Goal: Task Accomplishment & Management: Manage account settings

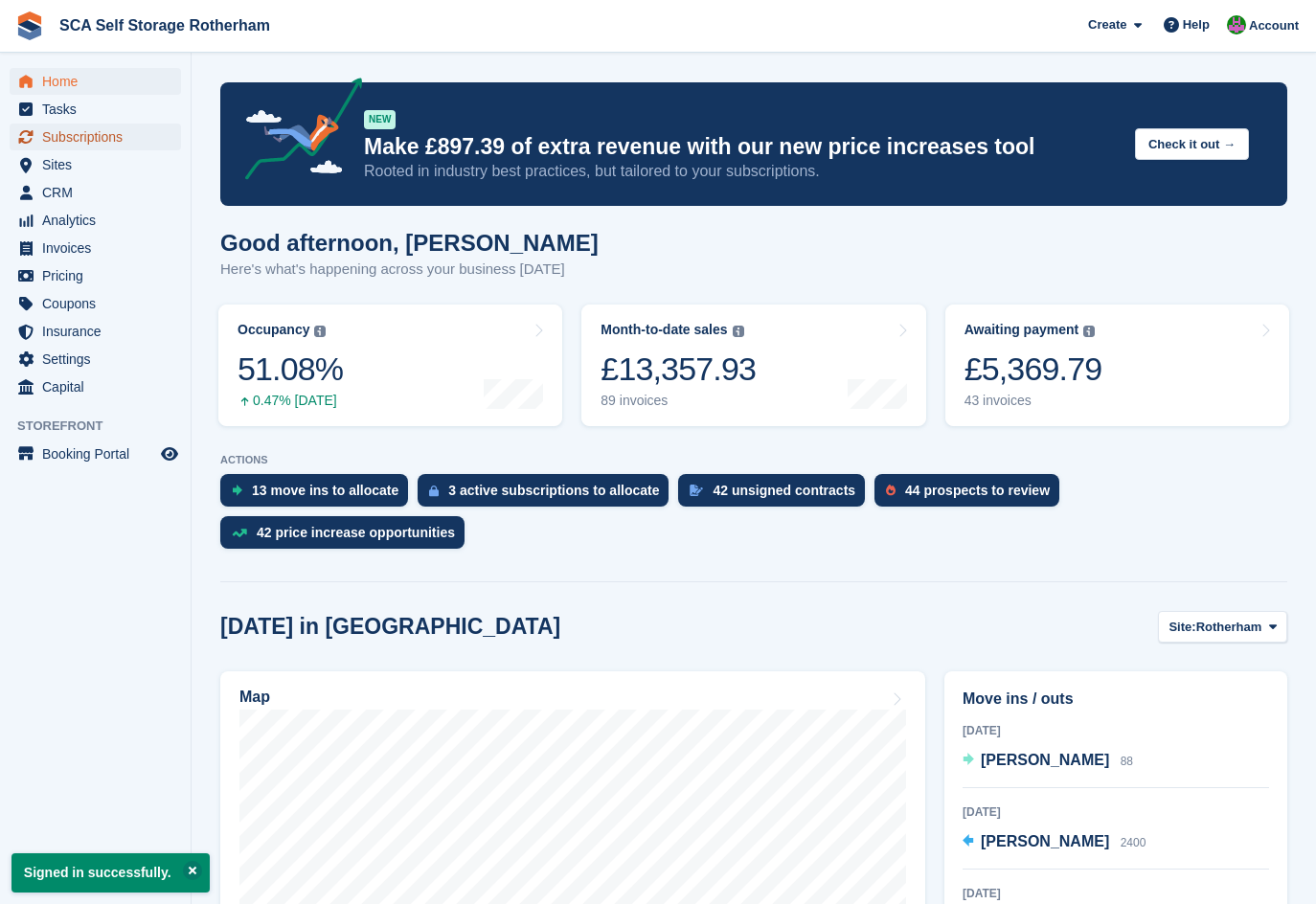
click at [125, 146] on span "Subscriptions" at bounding box center [99, 137] width 115 height 27
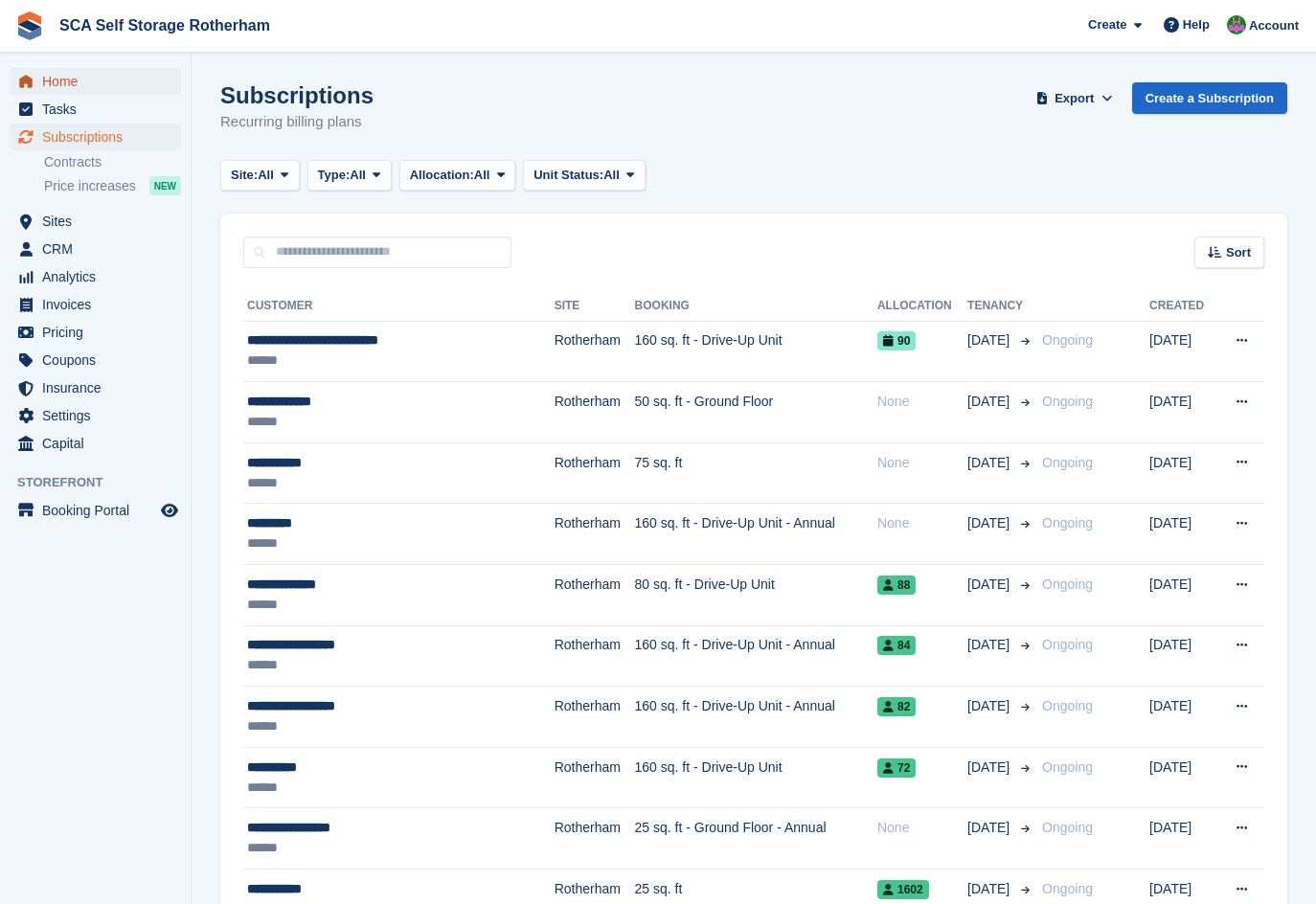
click at [50, 82] on span "Home" at bounding box center [99, 82] width 115 height 27
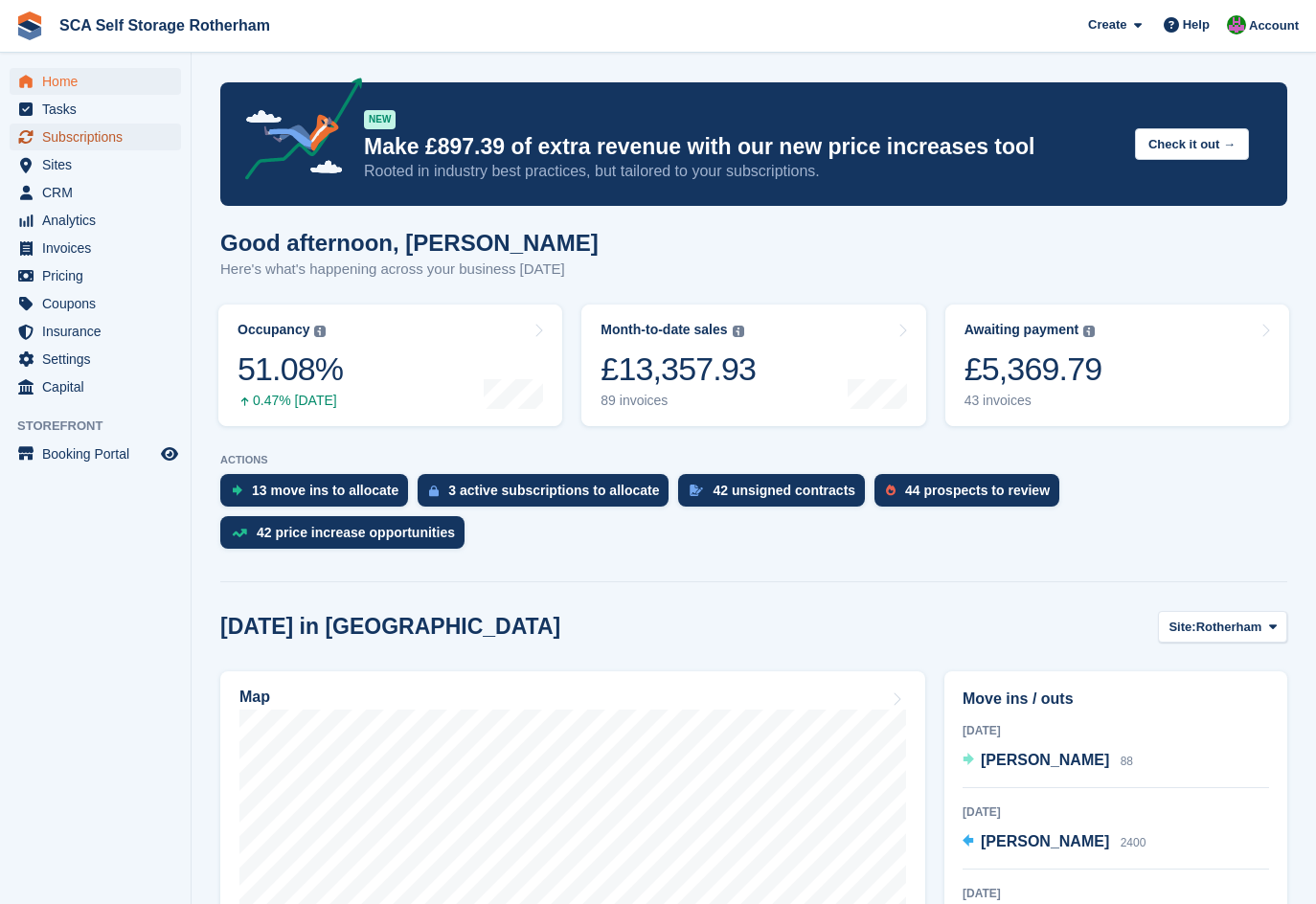
click at [108, 135] on span "Subscriptions" at bounding box center [99, 137] width 115 height 27
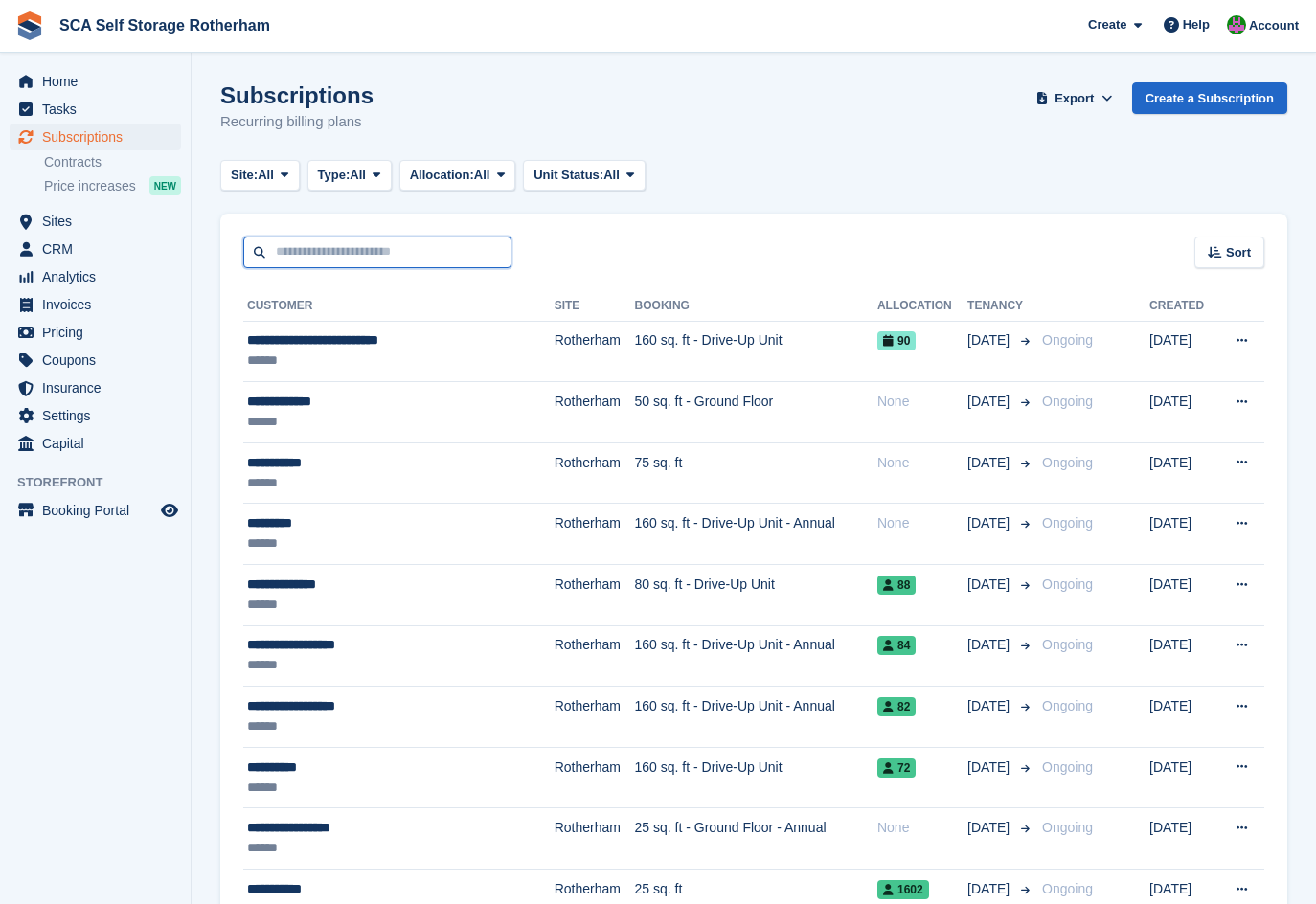
click at [323, 260] on input "text" at bounding box center [378, 252] width 268 height 32
type input "****"
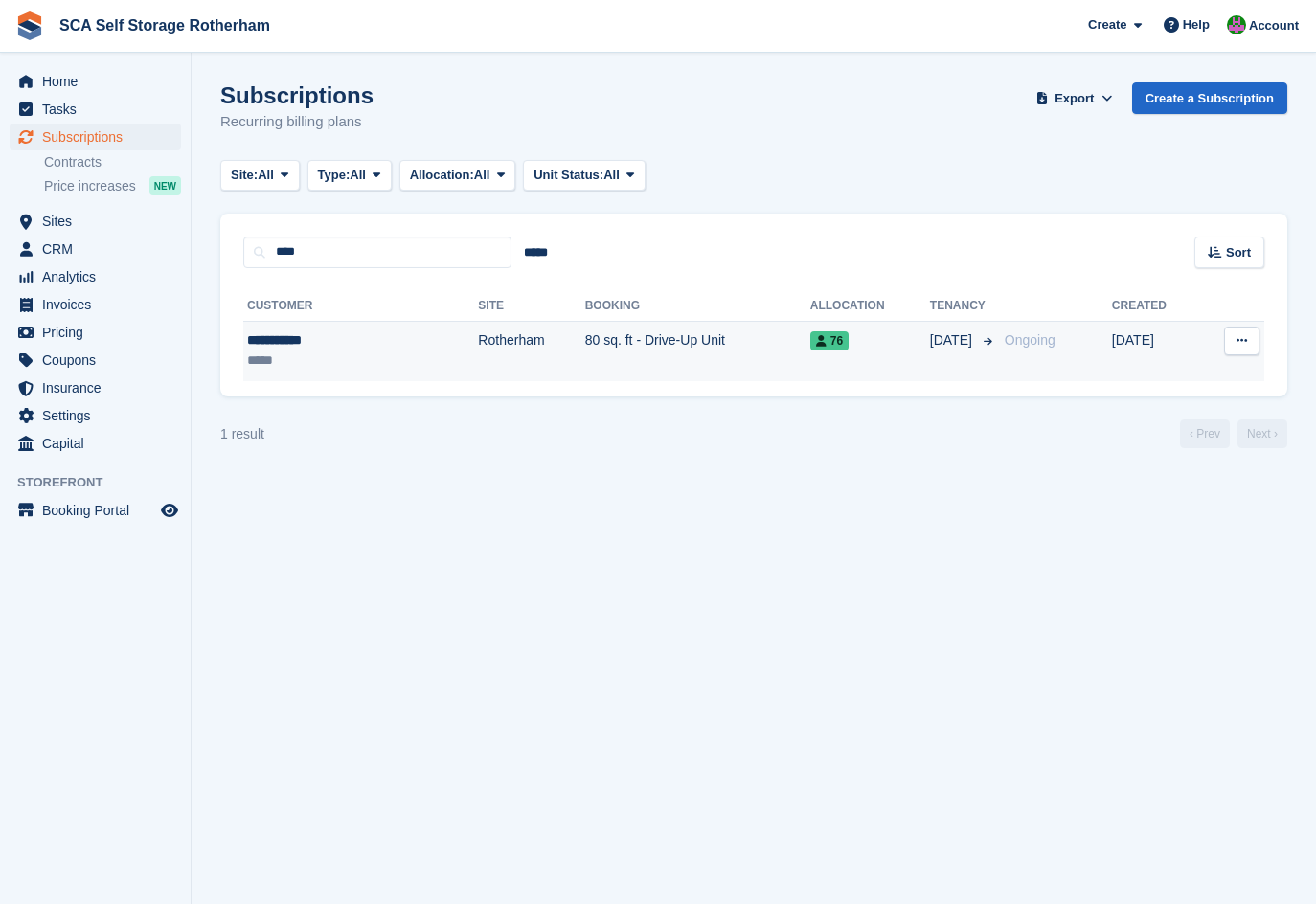
click at [585, 350] on td "80 sq. ft - Drive-Up Unit" at bounding box center [698, 352] width 225 height 60
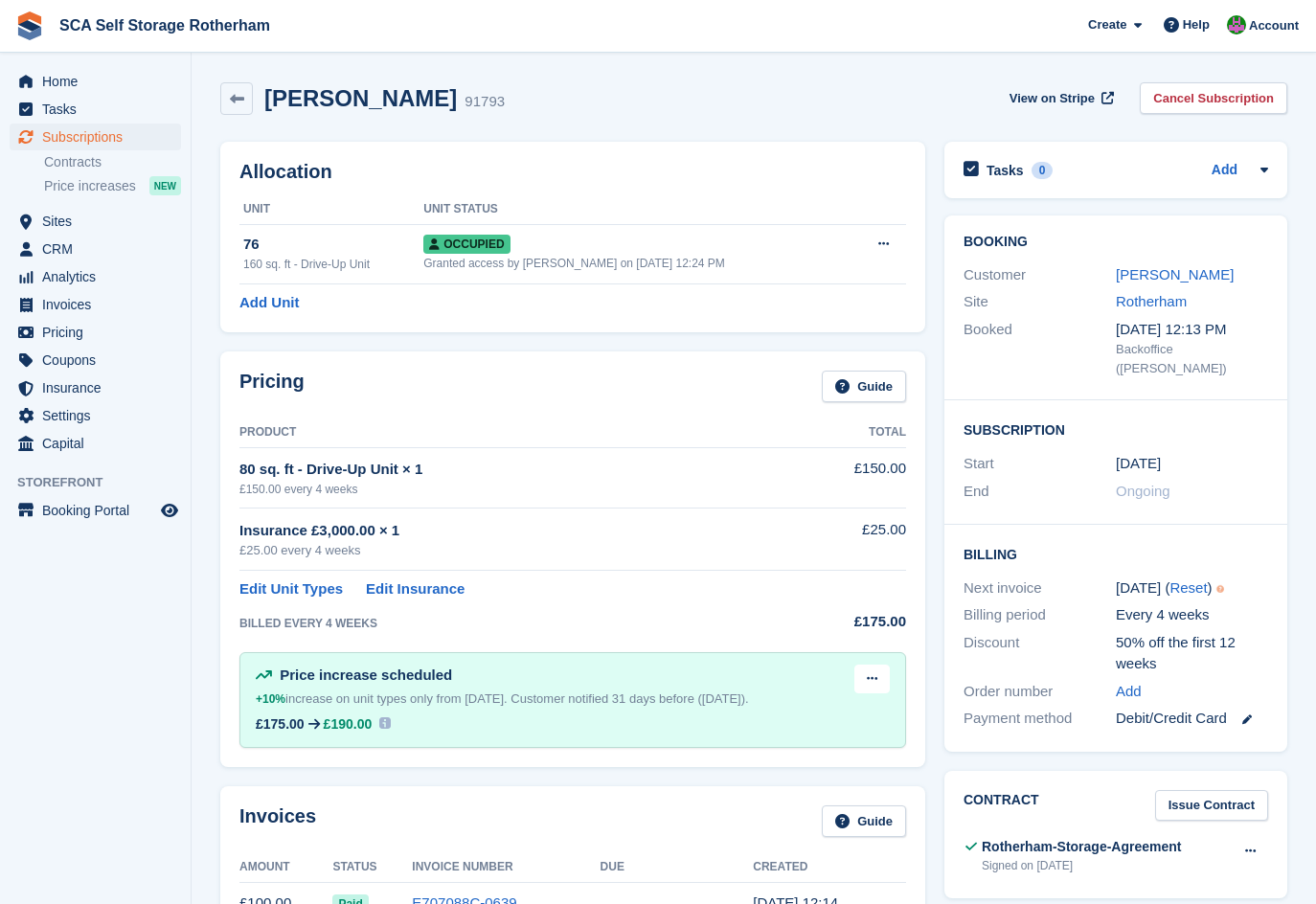
click at [698, 335] on div "Allocation Unit Unit Status 76 160 sq. ft - Drive-Up Unit Occupied Granted acce…" at bounding box center [573, 237] width 724 height 210
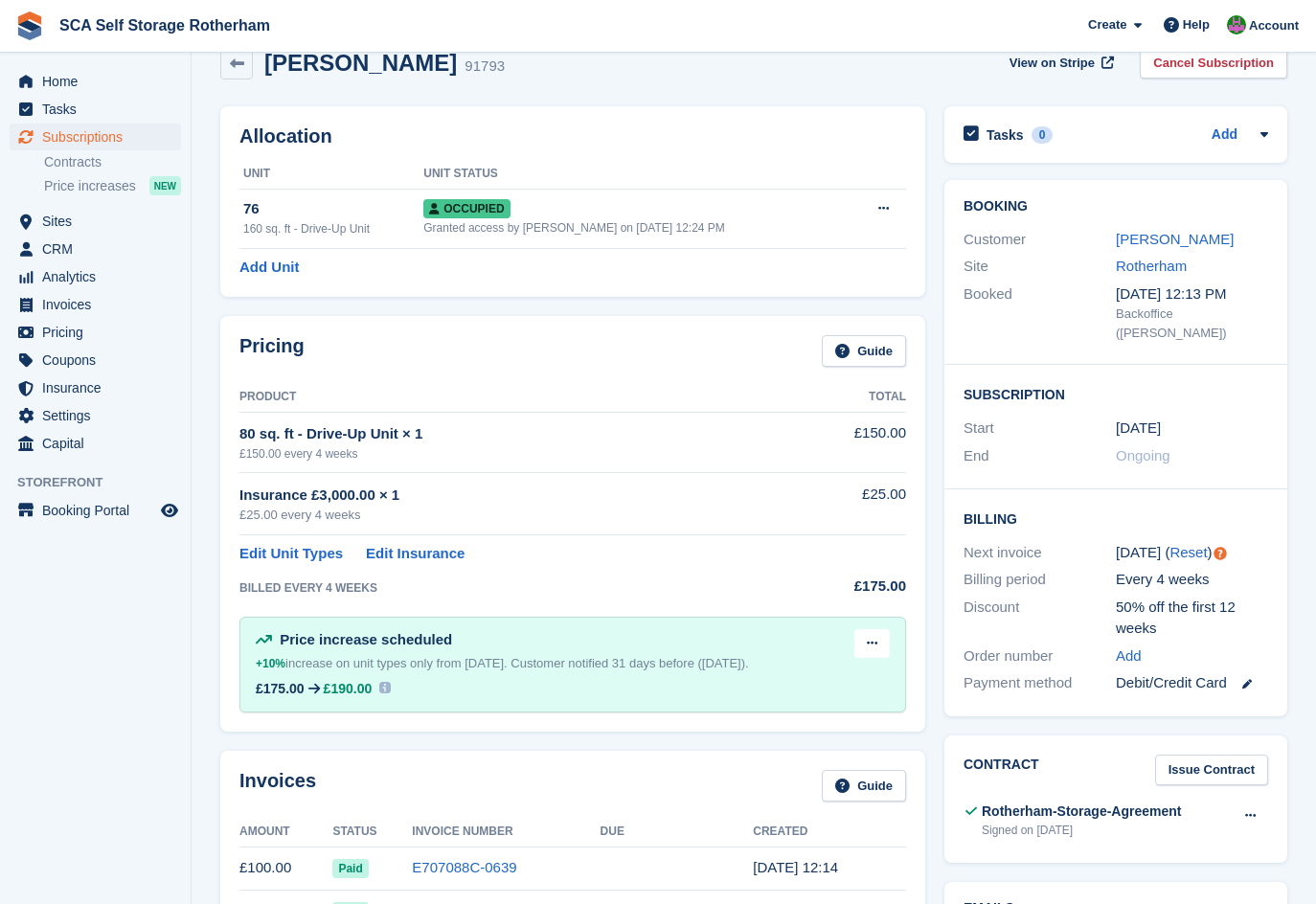
scroll to position [24, 0]
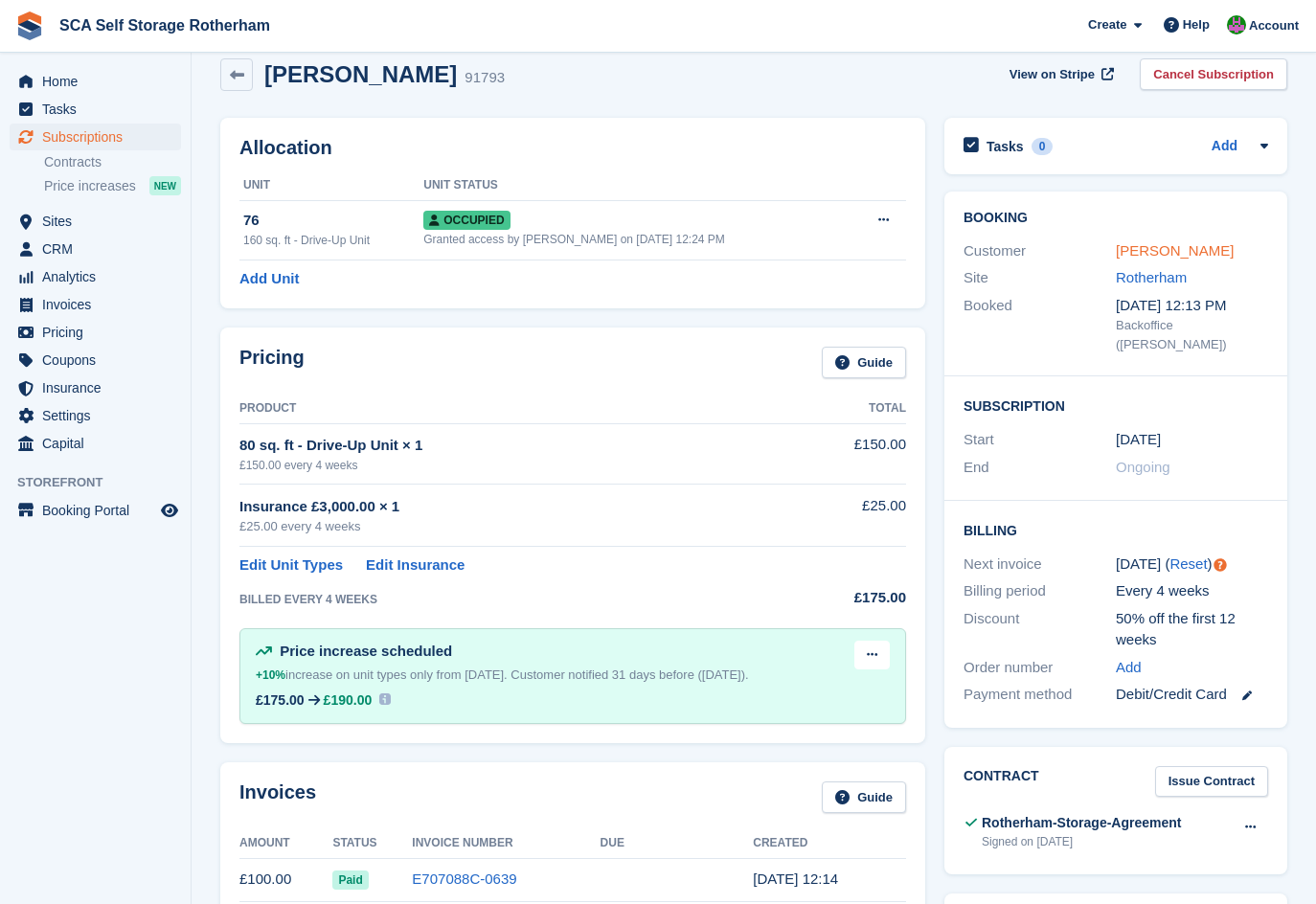
click at [1147, 250] on link "[PERSON_NAME]" at bounding box center [1173, 251] width 117 height 17
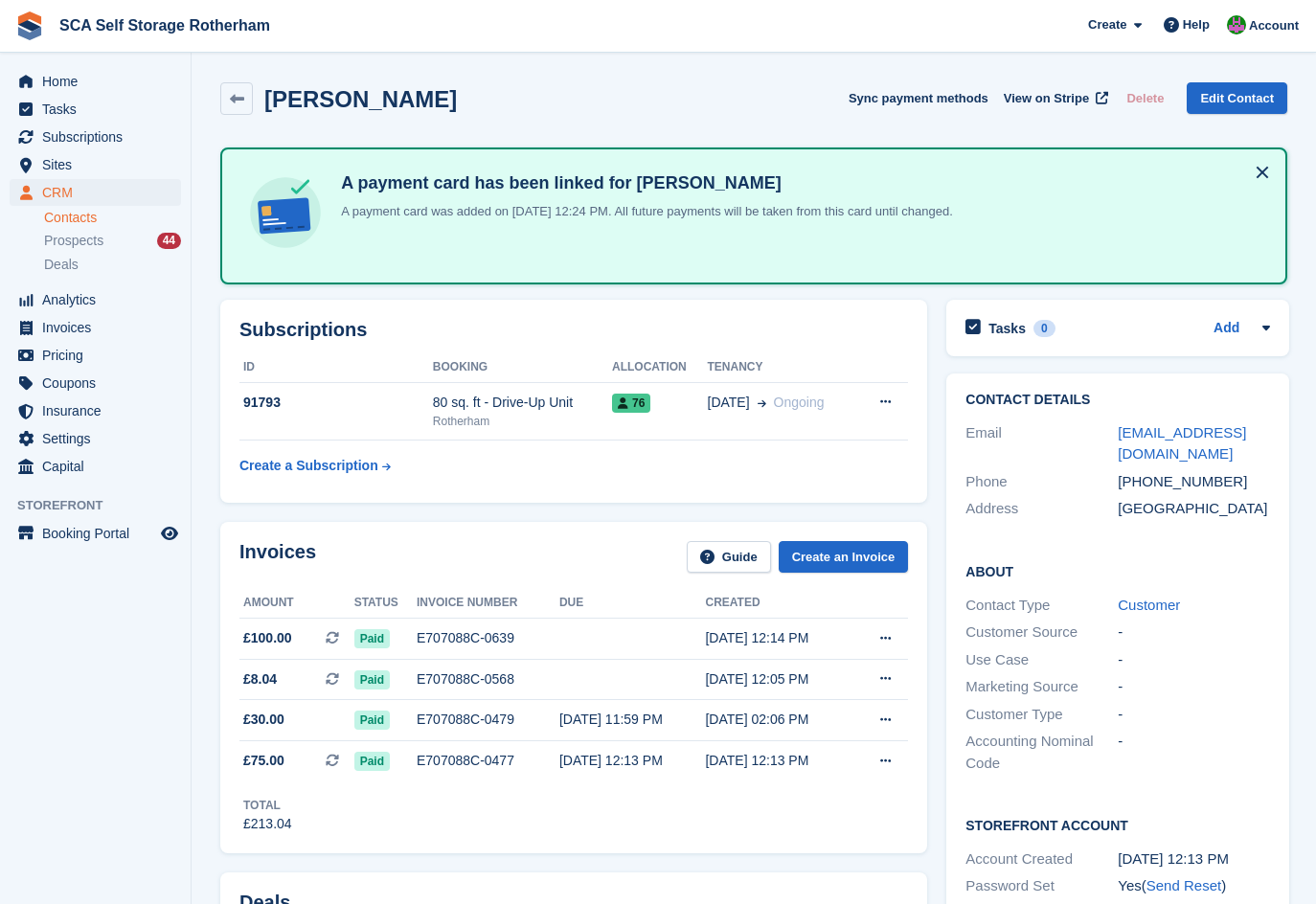
click at [537, 464] on table "ID Booking Allocation Tenancy 91793 80 sq. ft - Drive-Up Unit Rotherham 76 20 J…" at bounding box center [574, 419] width 669 height 132
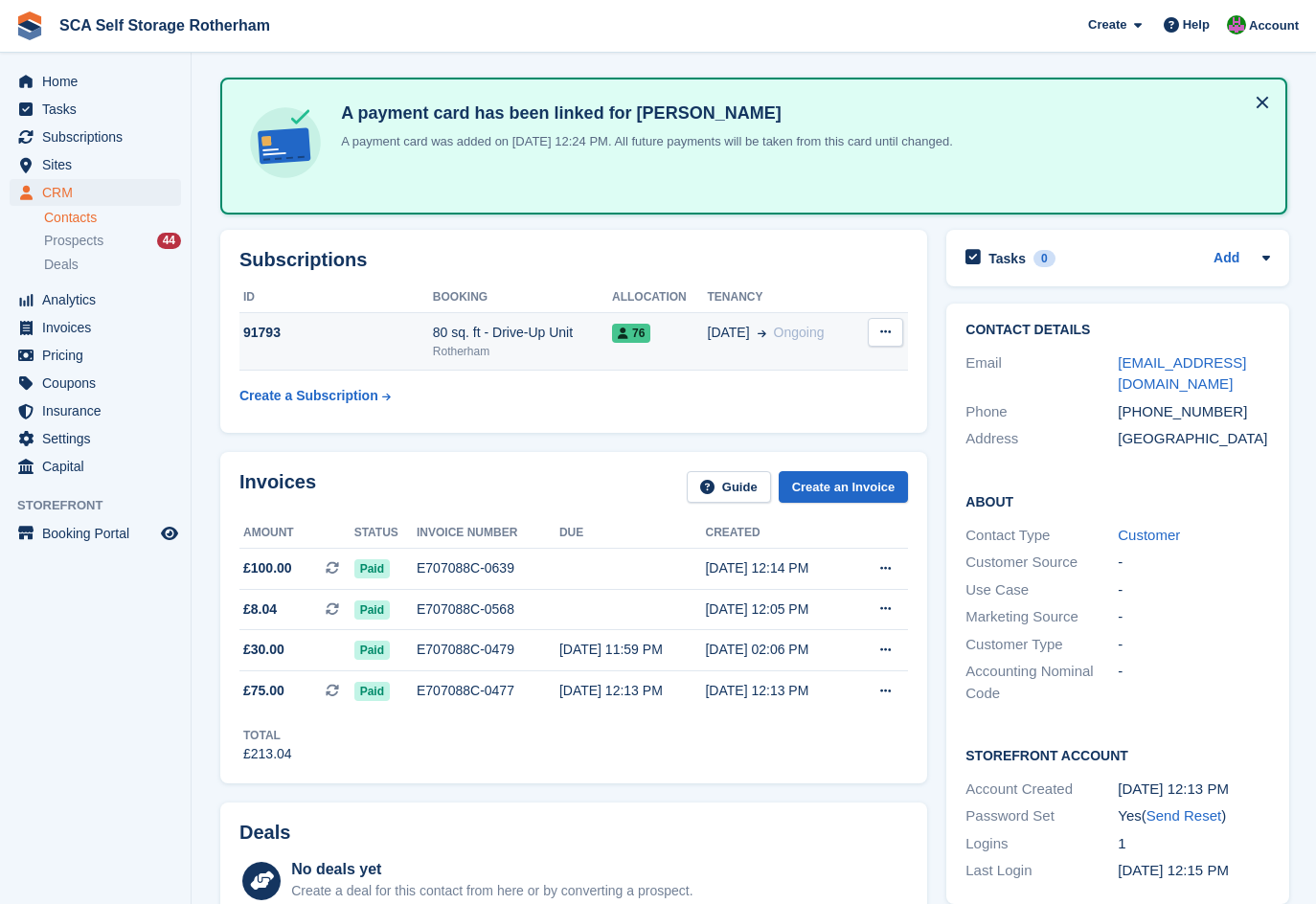
scroll to position [96, 0]
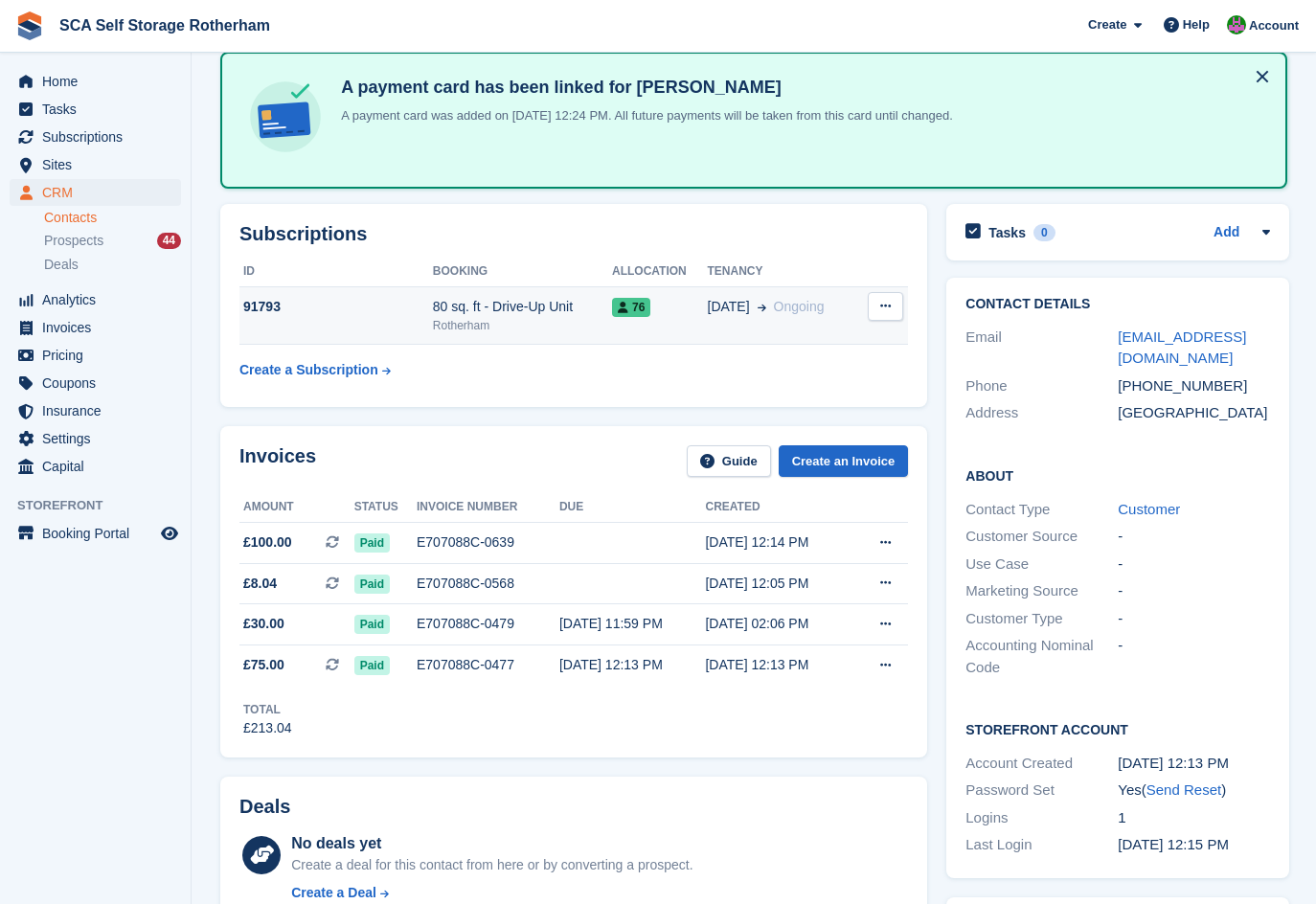
click at [684, 310] on div "76" at bounding box center [659, 307] width 96 height 20
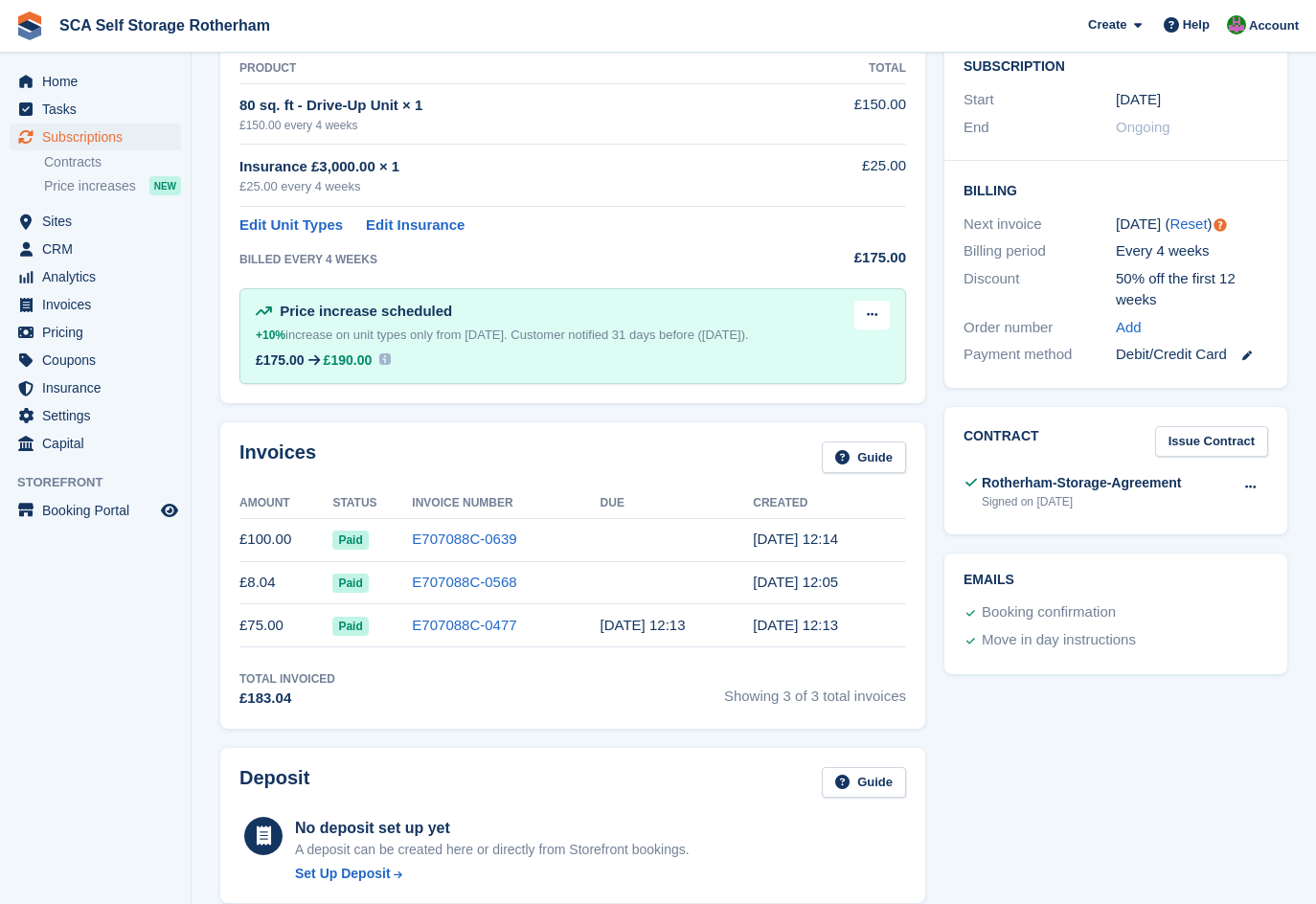
scroll to position [359, 0]
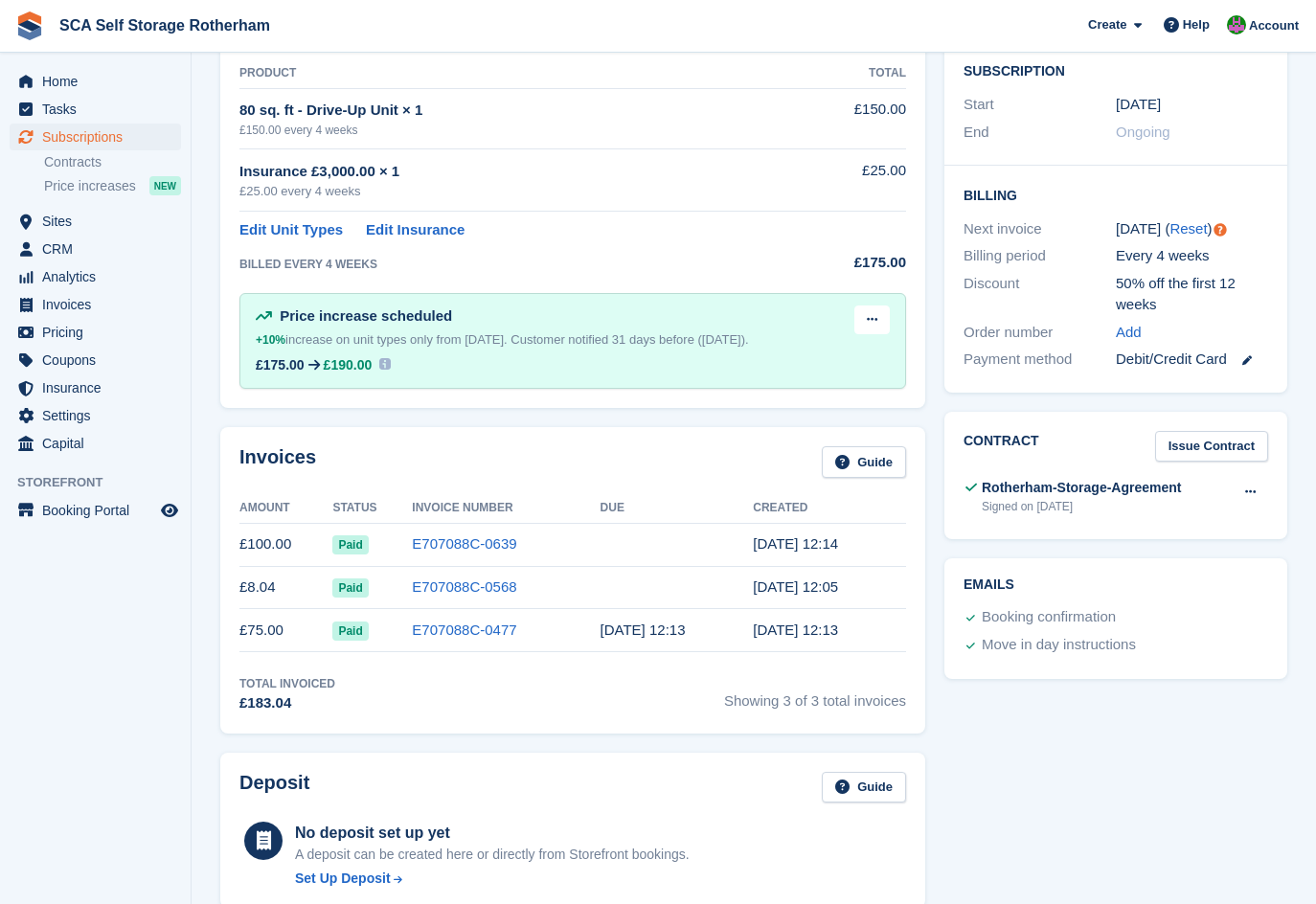
click at [582, 451] on div "Invoices Guide" at bounding box center [573, 468] width 667 height 43
click at [656, 472] on div "Invoices Guide" at bounding box center [573, 468] width 667 height 43
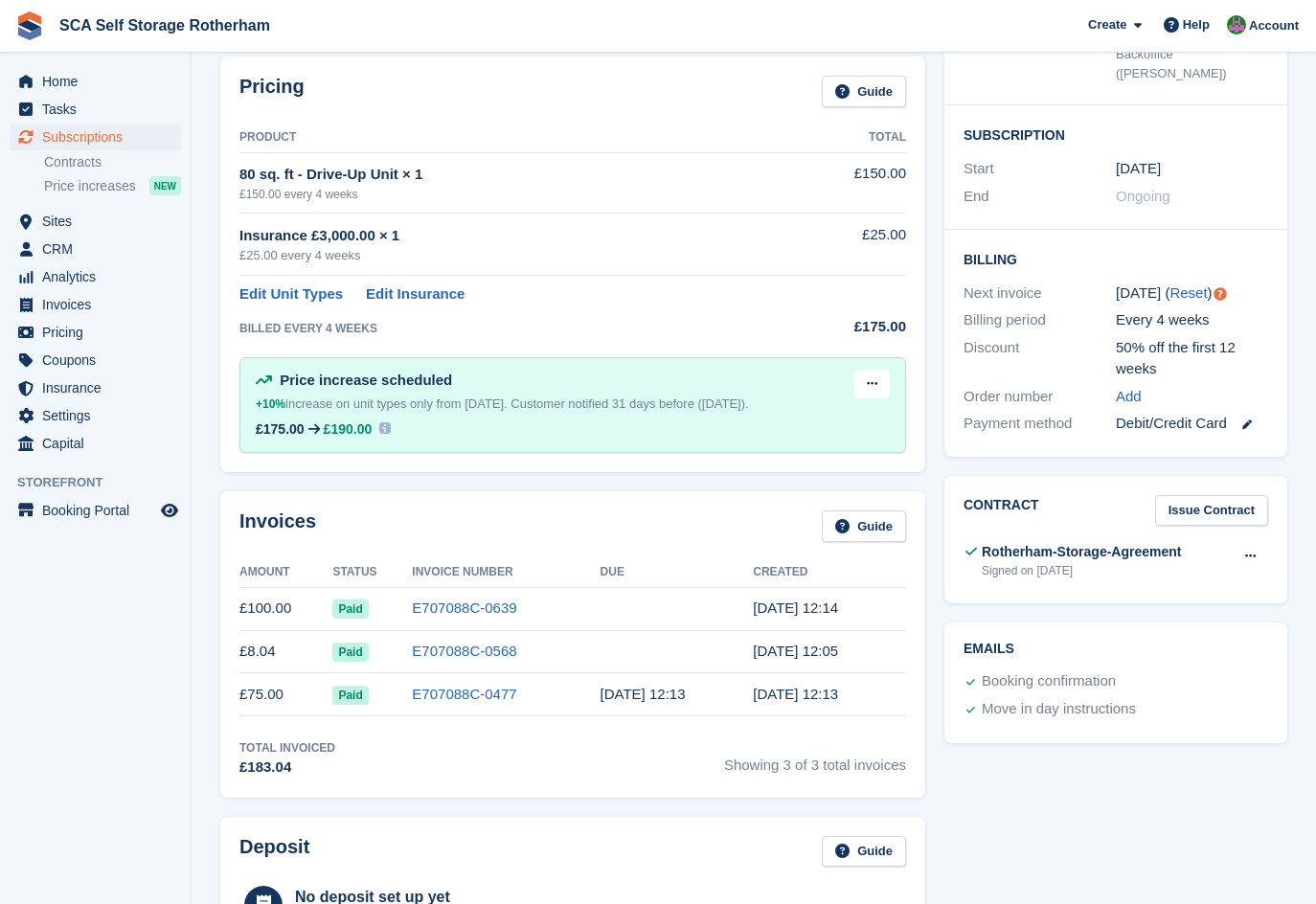
scroll to position [287, 0]
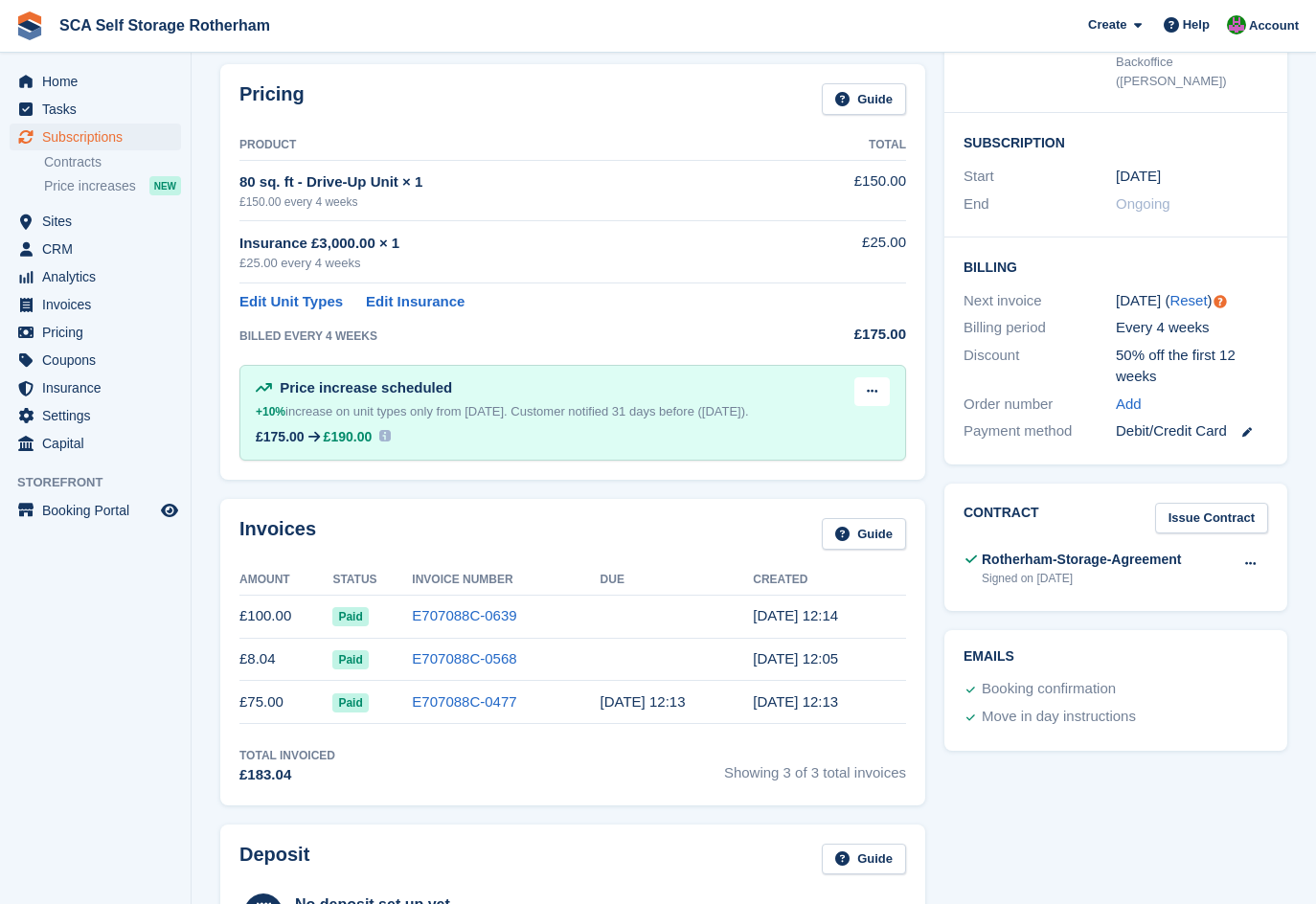
click at [629, 526] on div "Invoices Guide" at bounding box center [573, 540] width 667 height 43
click at [600, 519] on div "Invoices Guide" at bounding box center [573, 540] width 667 height 43
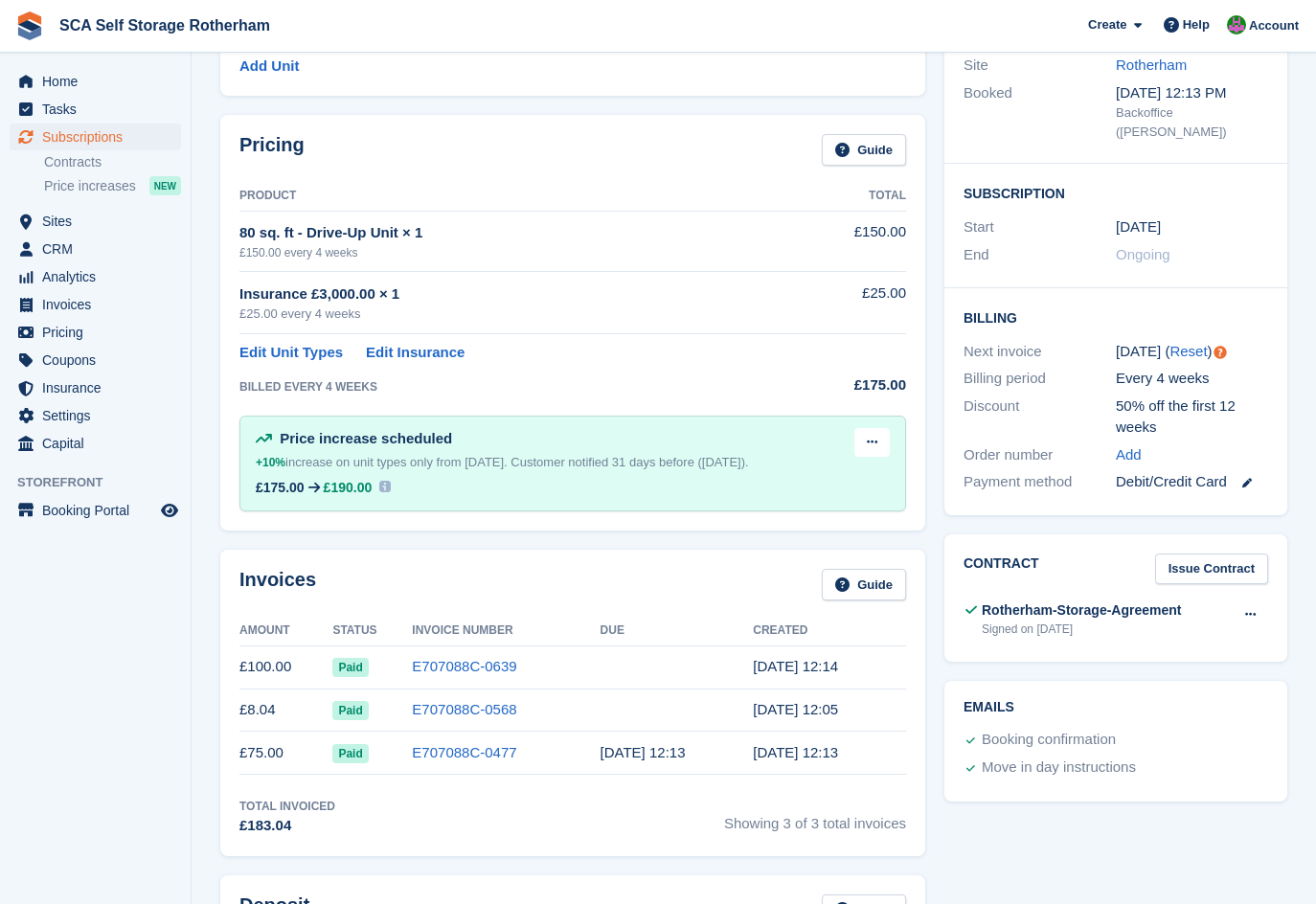
scroll to position [263, 0]
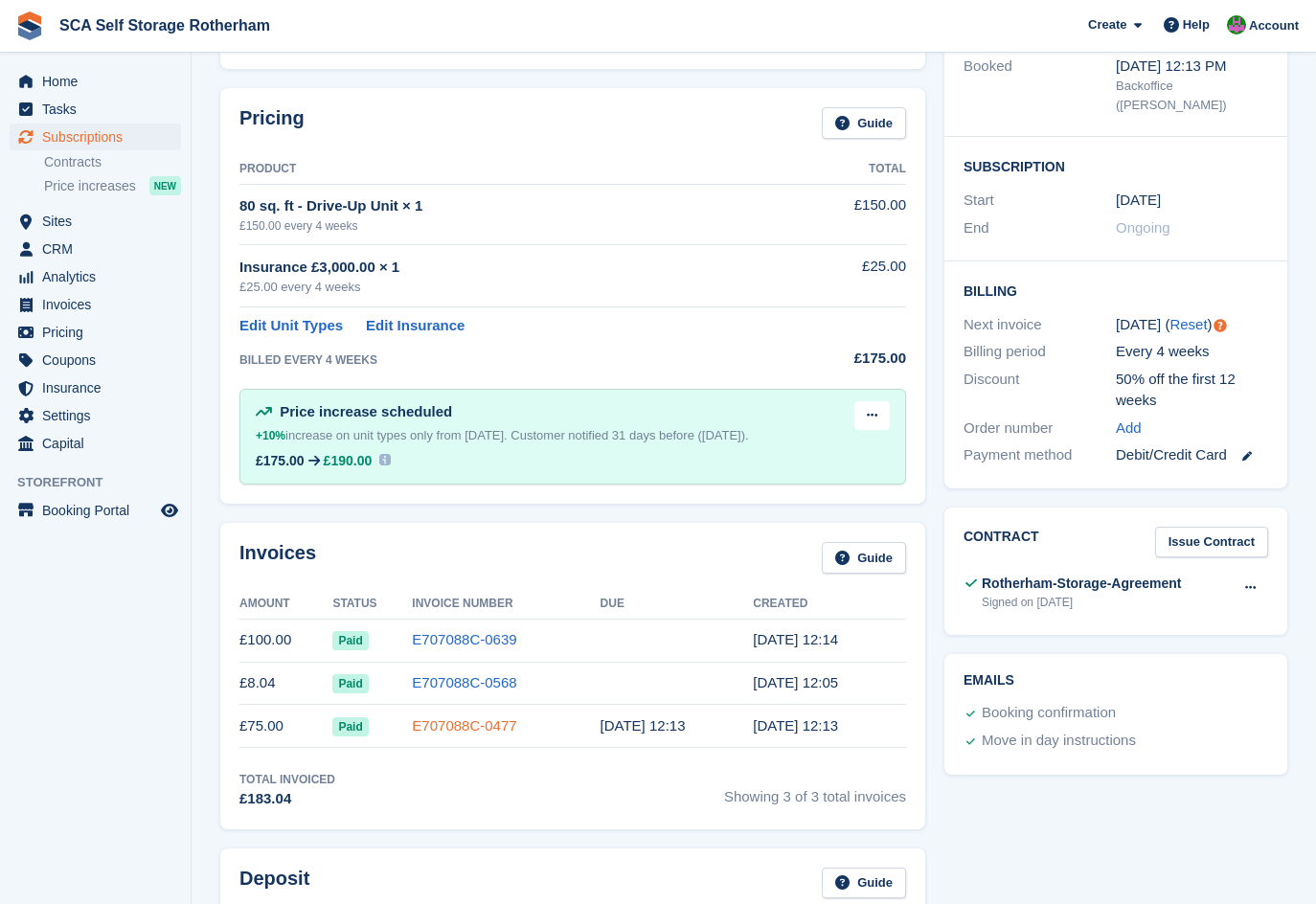
click at [477, 728] on link "E707088C-0477" at bounding box center [464, 725] width 105 height 17
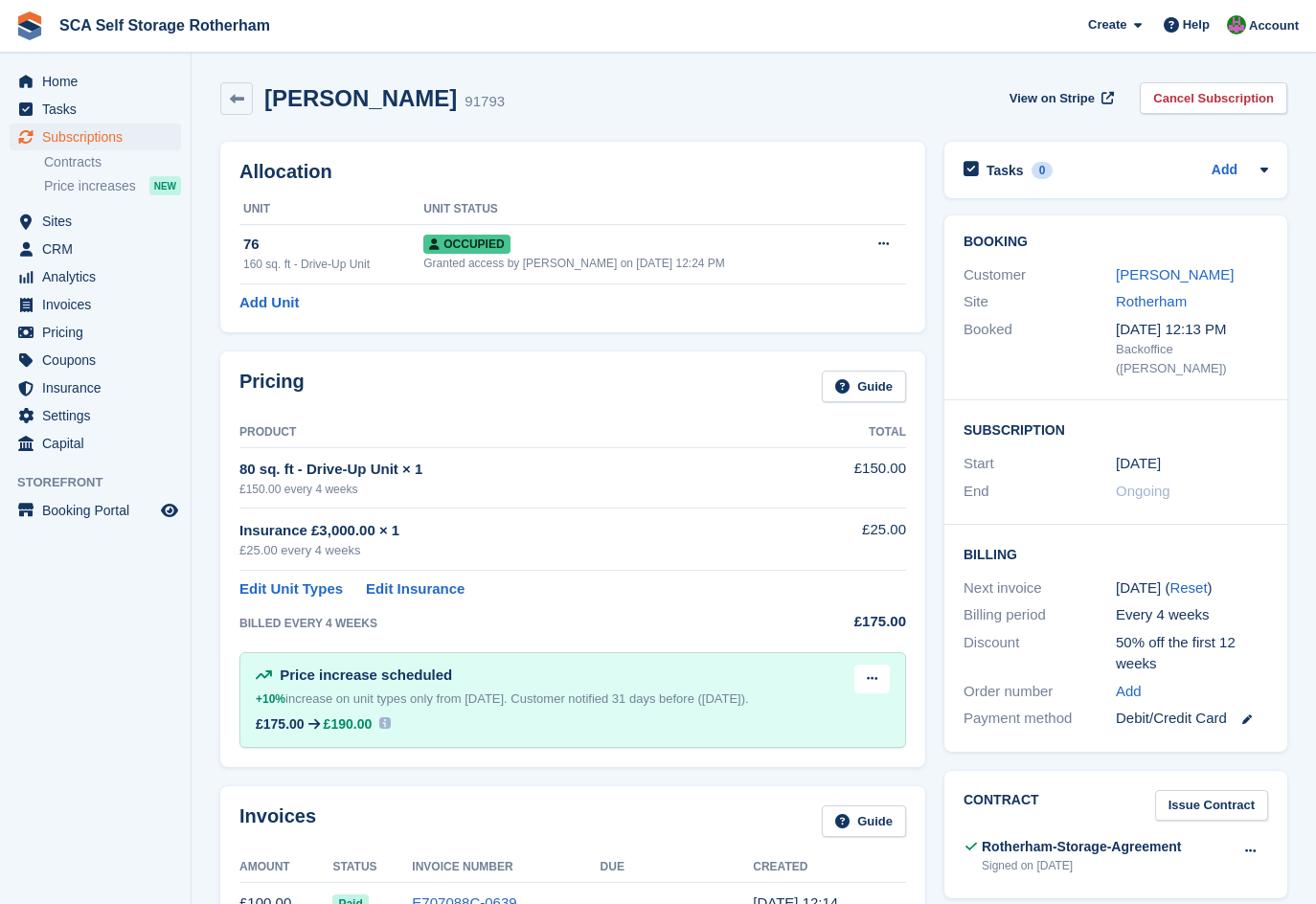
scroll to position [263, 0]
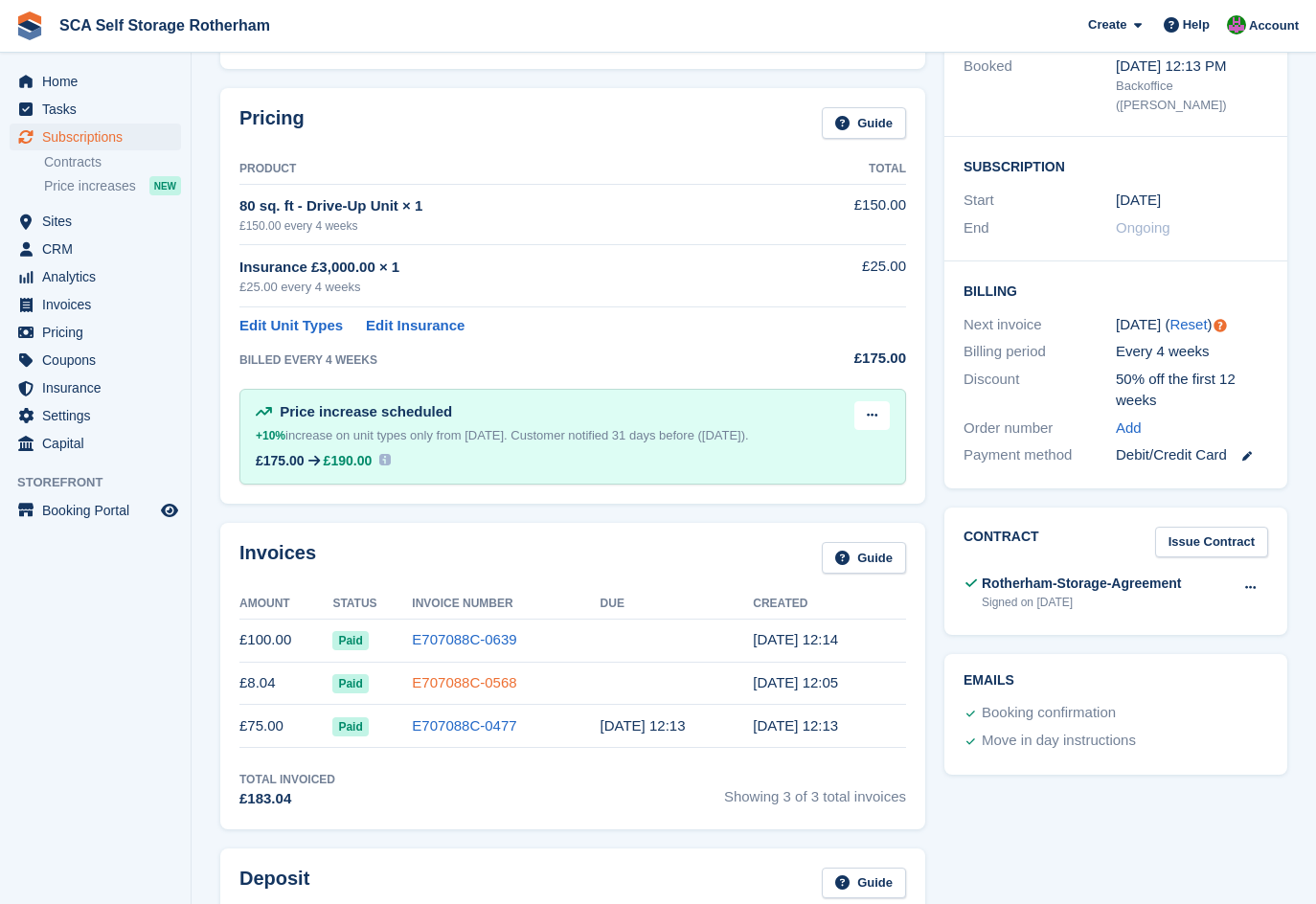
click at [468, 685] on link "E707088C-0568" at bounding box center [464, 683] width 105 height 17
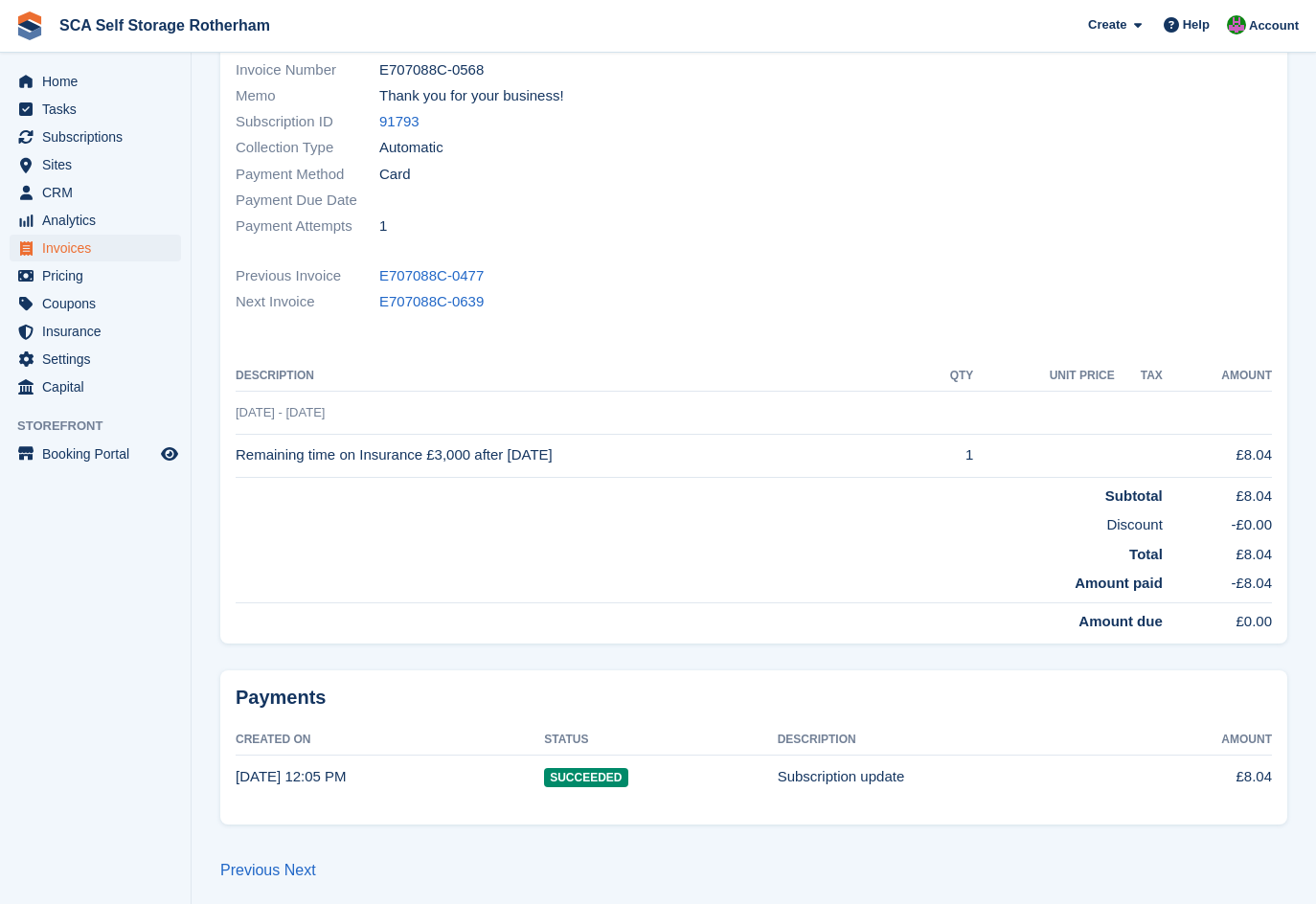
scroll to position [263, 0]
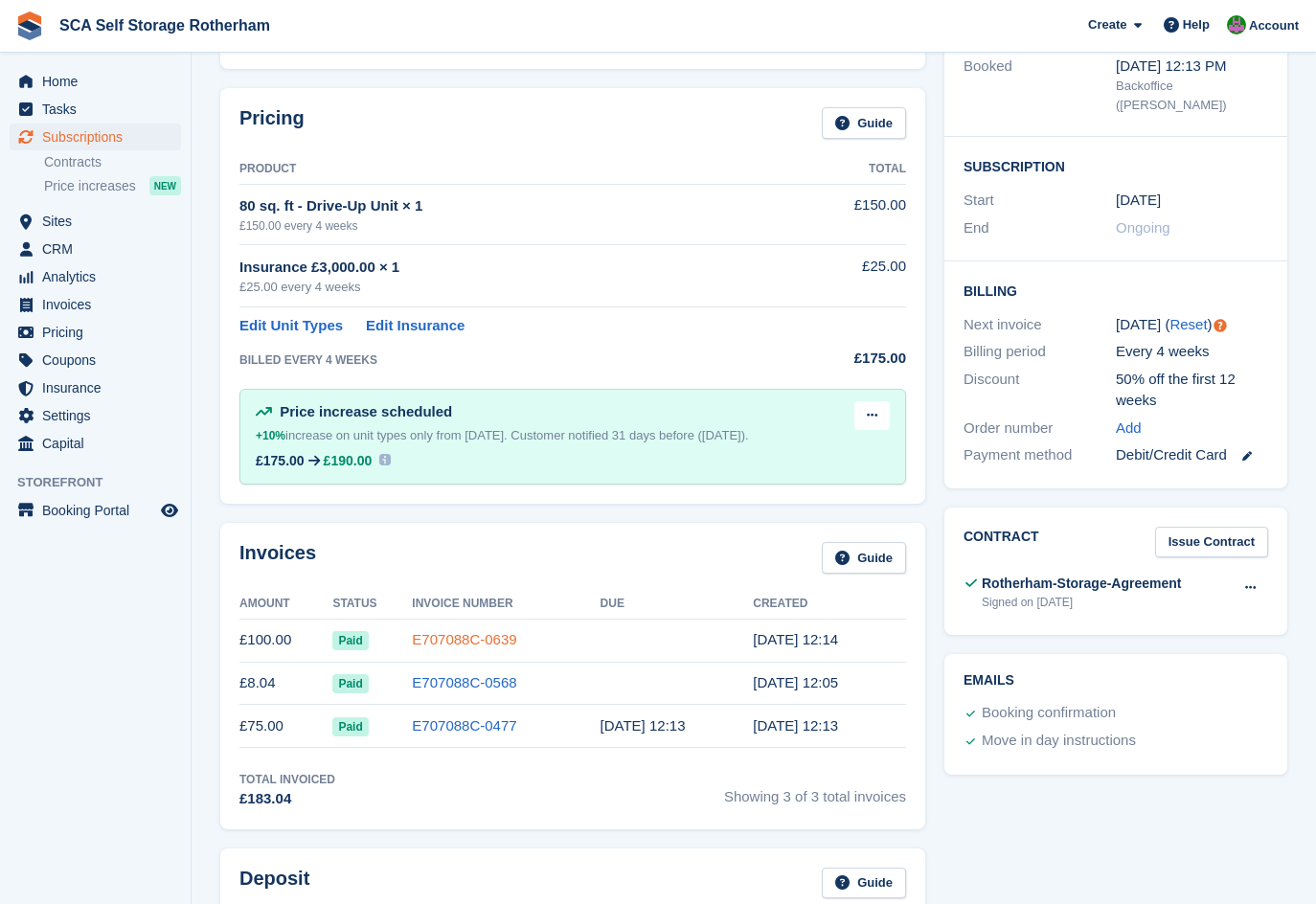
click at [497, 636] on link "E707088C-0639" at bounding box center [464, 639] width 105 height 17
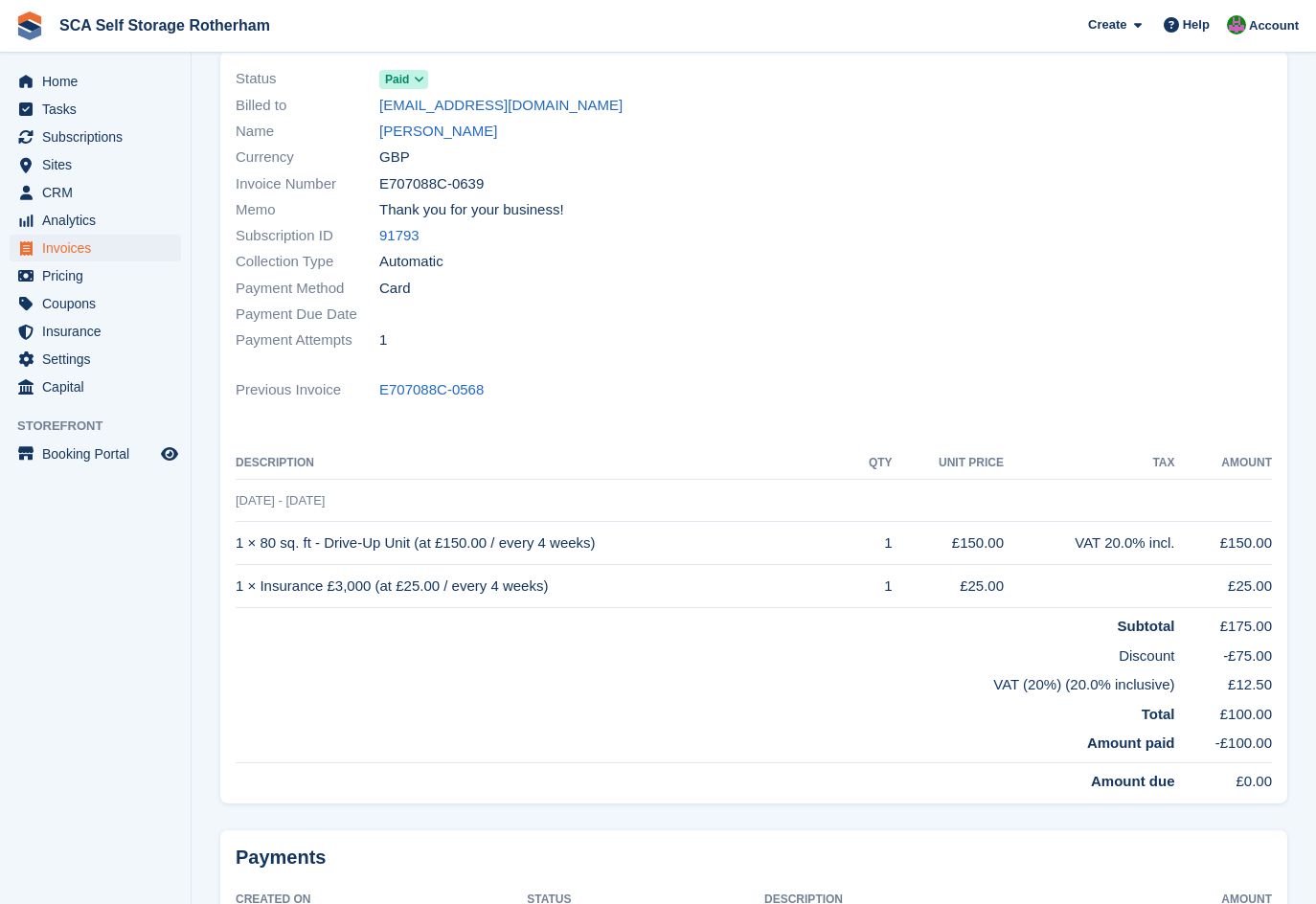
scroll to position [168, 0]
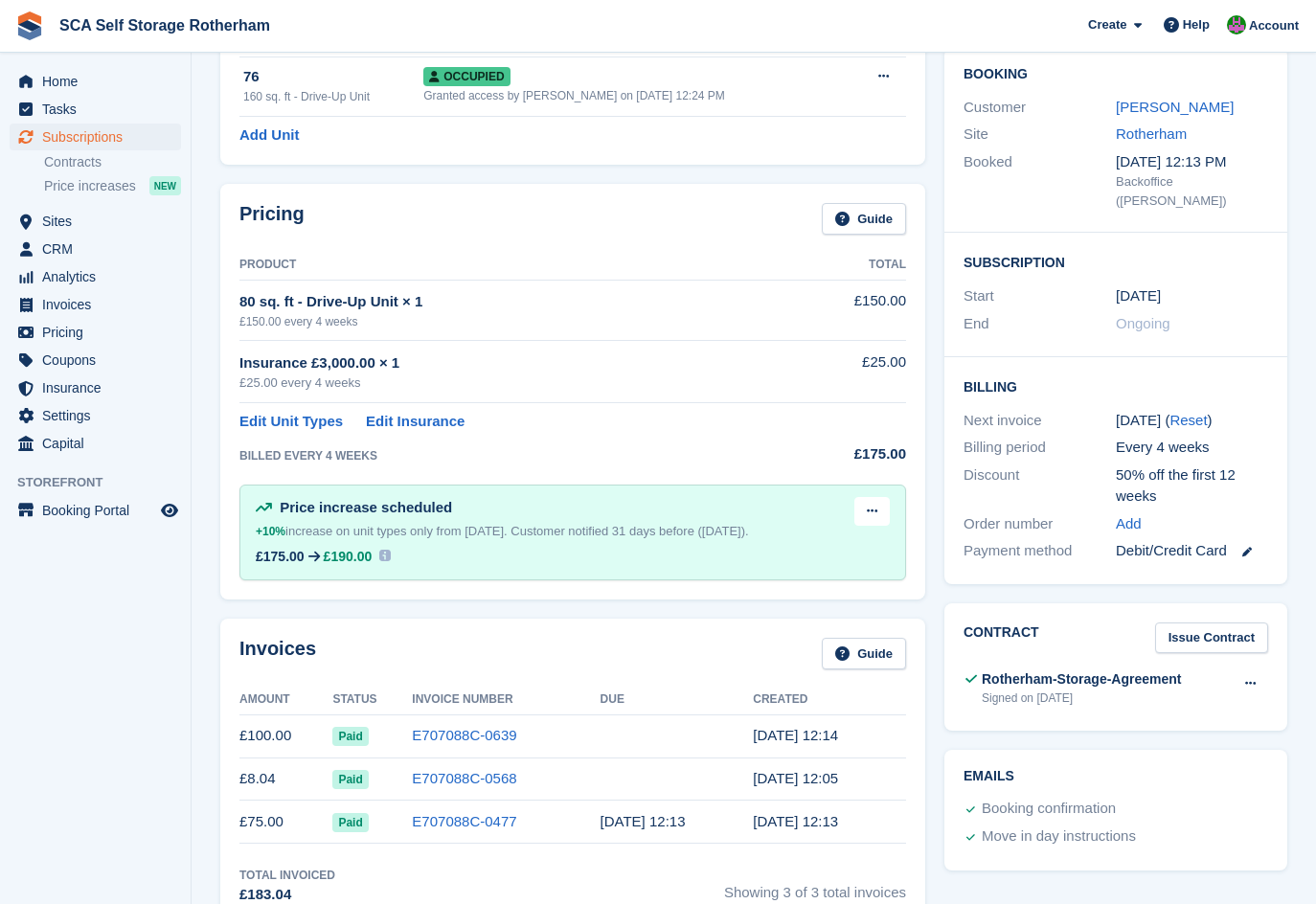
scroll to position [263, 0]
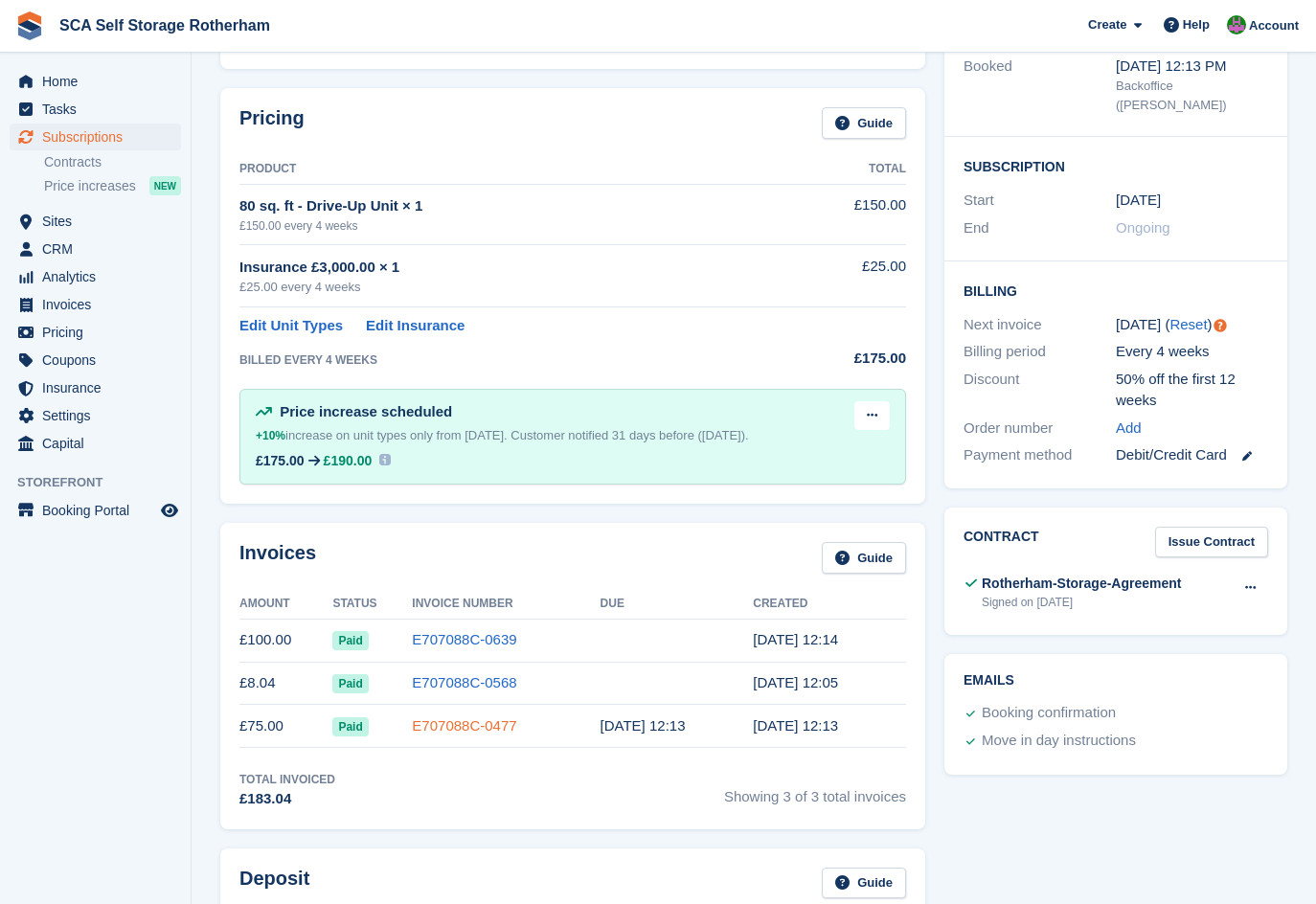
click at [476, 718] on link "E707088C-0477" at bounding box center [464, 725] width 105 height 17
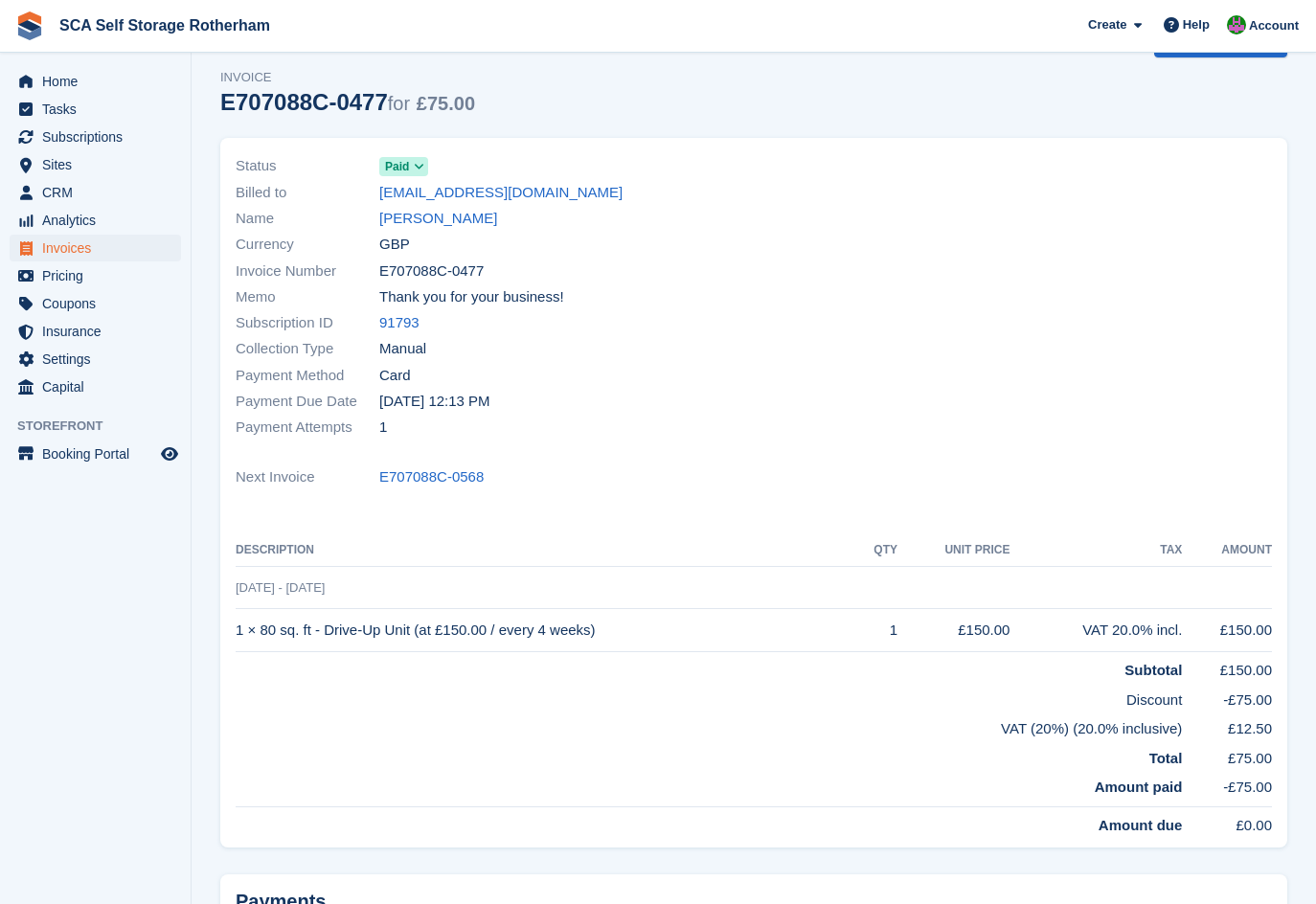
scroll to position [51, 0]
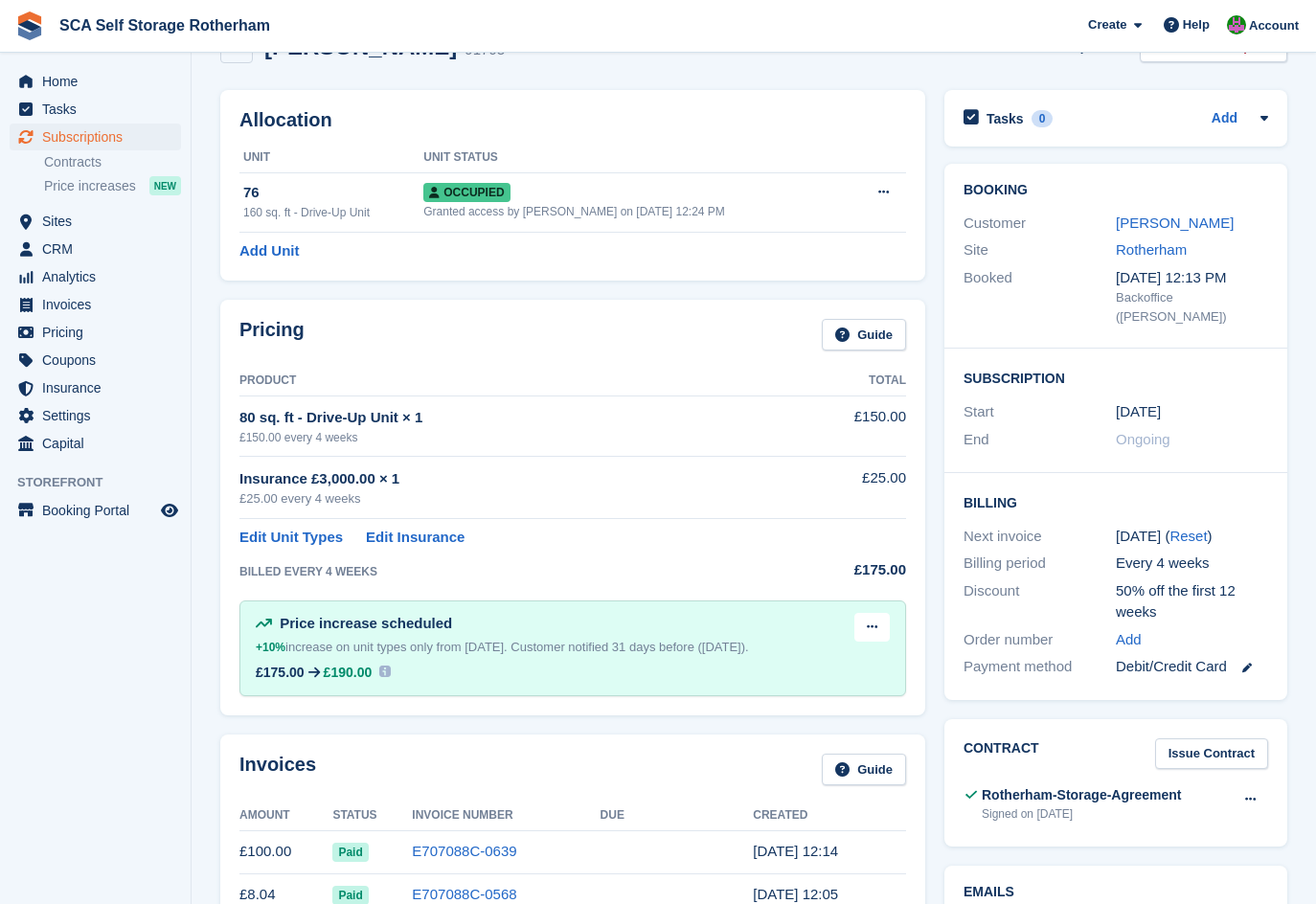
scroll to position [263, 0]
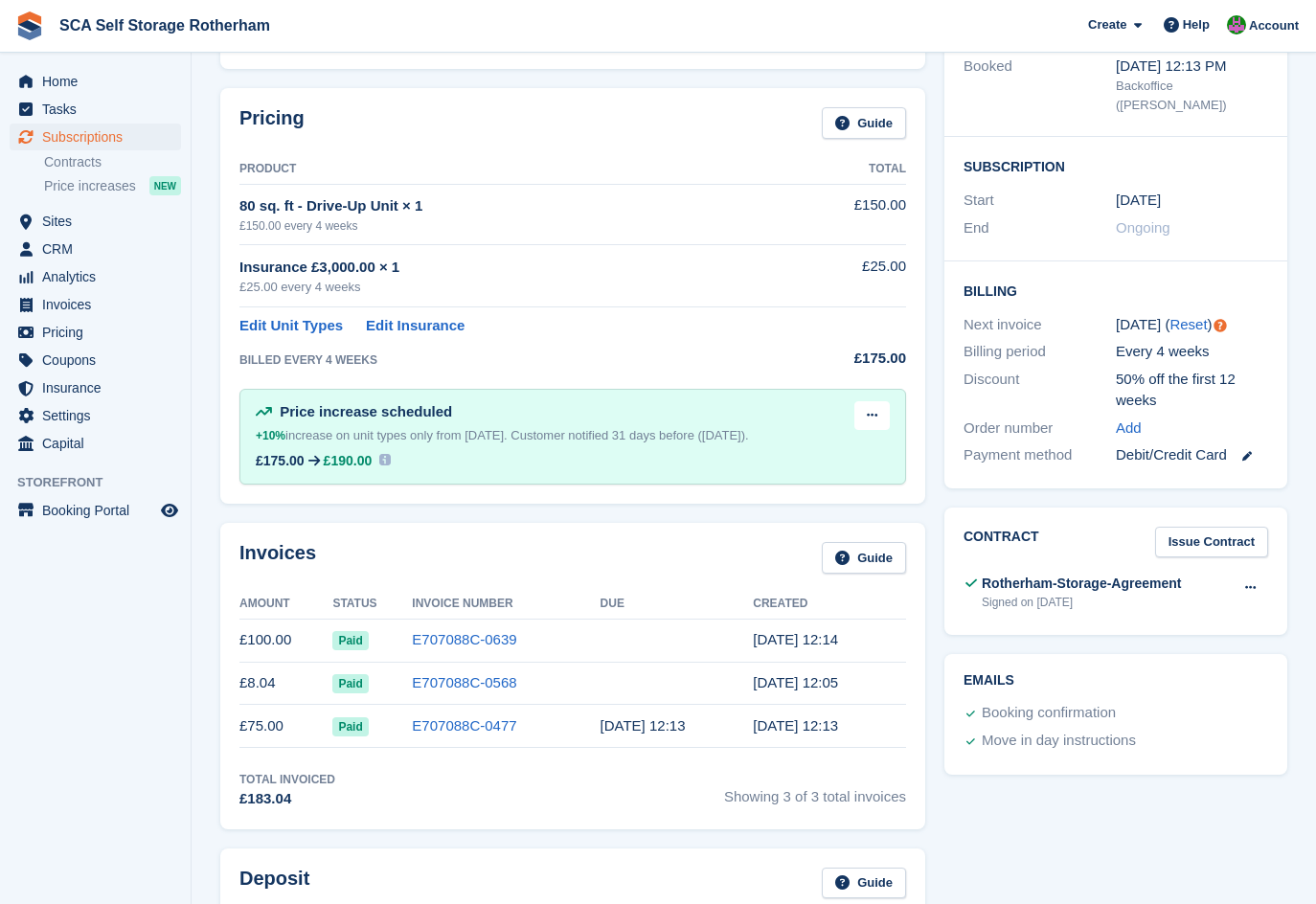
click at [543, 559] on div "Invoices Guide" at bounding box center [573, 563] width 667 height 43
click at [431, 681] on link "E707088C-0568" at bounding box center [464, 683] width 105 height 17
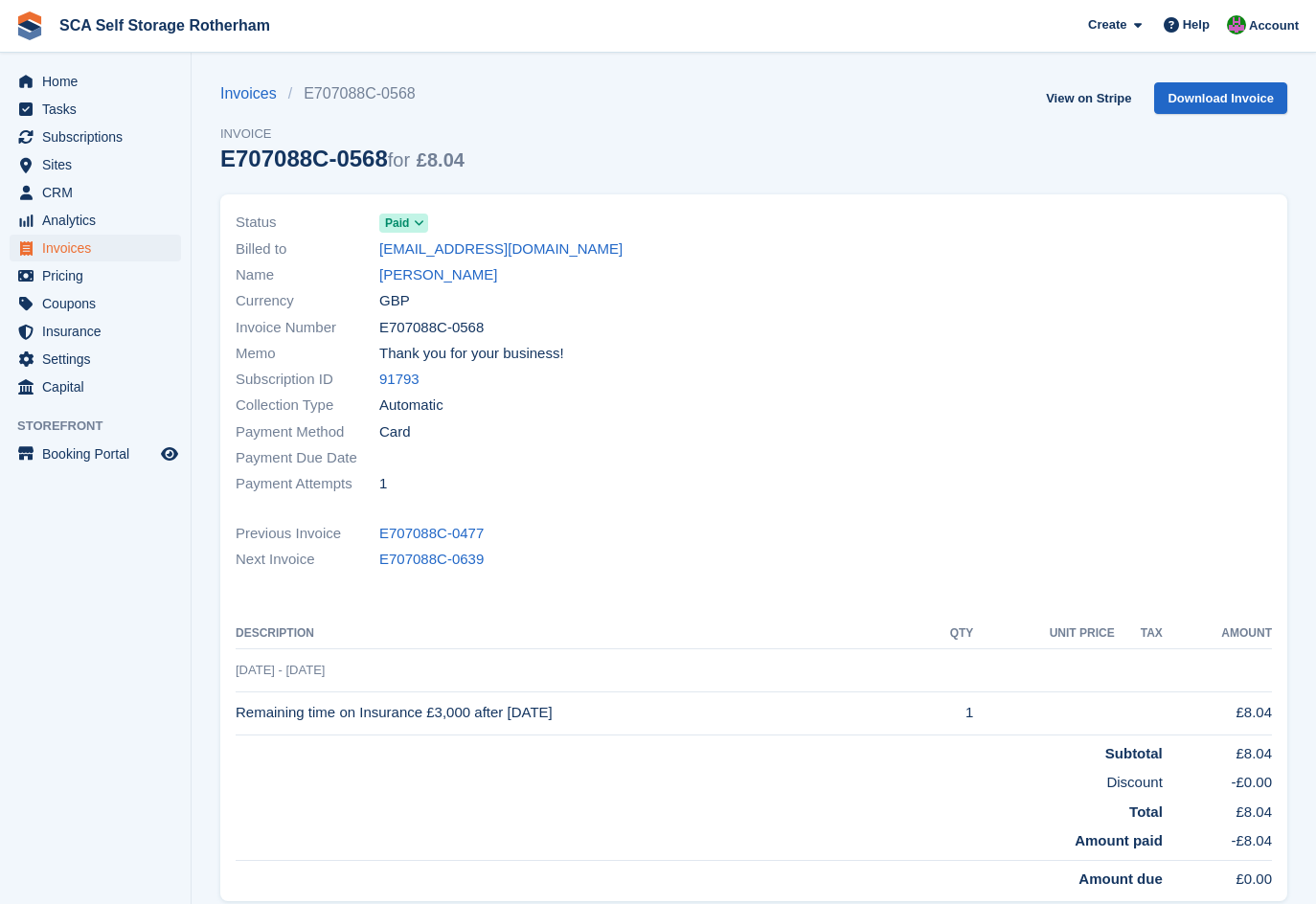
scroll to position [263, 0]
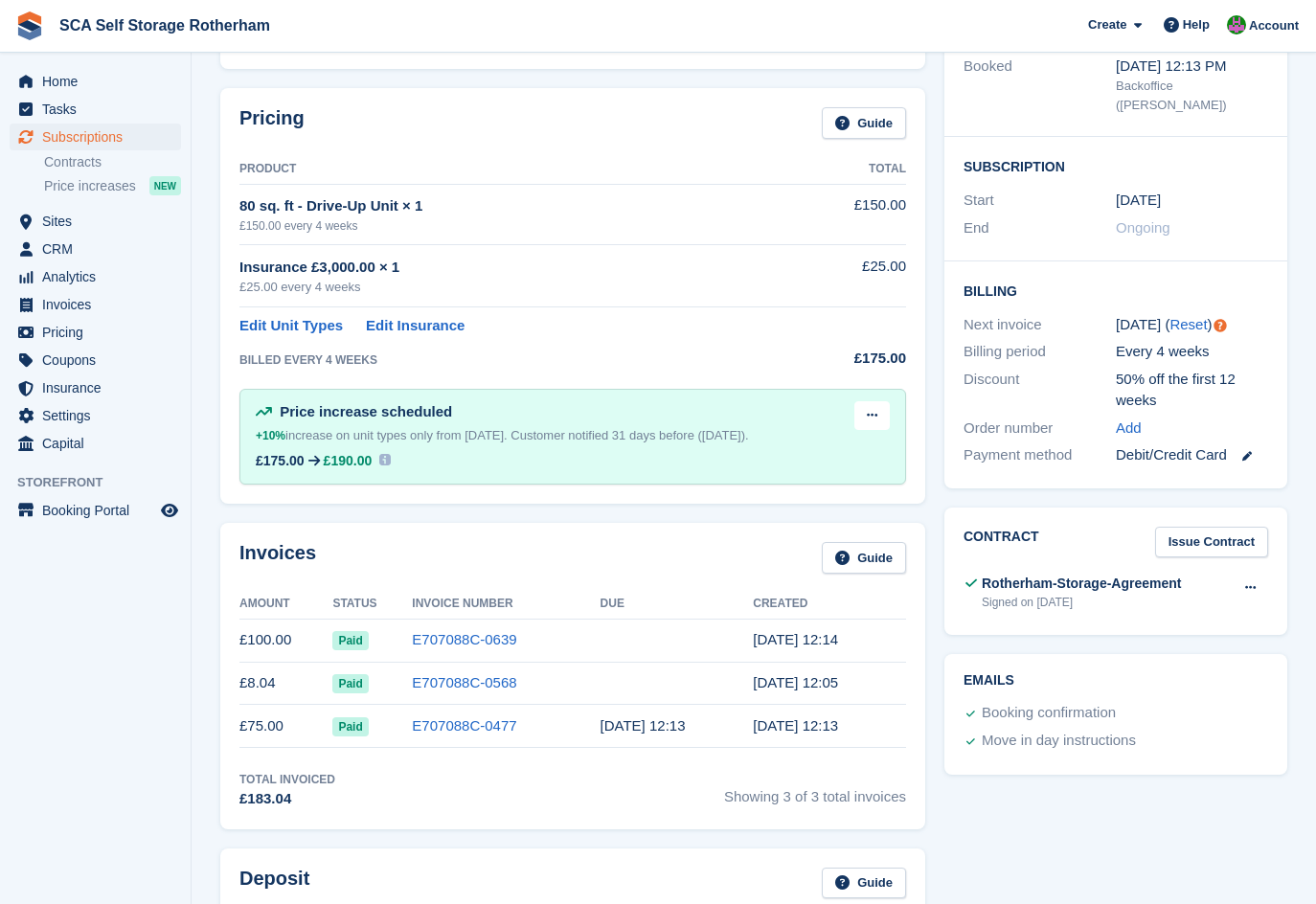
click at [562, 536] on div "Invoices Guide Amount Status Invoice Number Due Created £100.00 Paid E707088C-0…" at bounding box center [573, 677] width 705 height 307
click at [633, 560] on div "Invoices Guide" at bounding box center [573, 563] width 667 height 43
click at [485, 689] on link "E707088C-0568" at bounding box center [464, 683] width 105 height 17
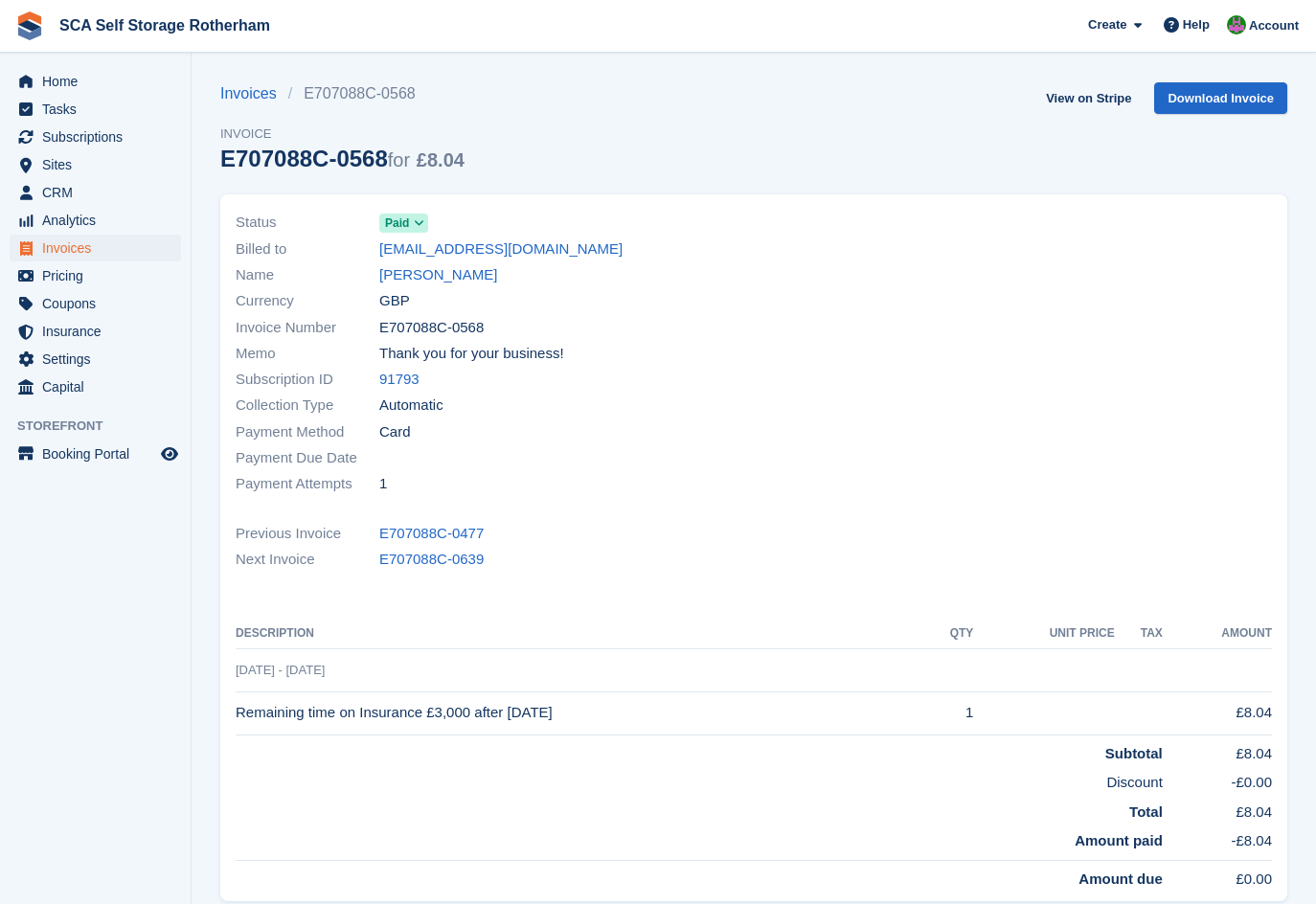
click at [623, 547] on div "Next Invoice E707088C-0639" at bounding box center [754, 558] width 1036 height 26
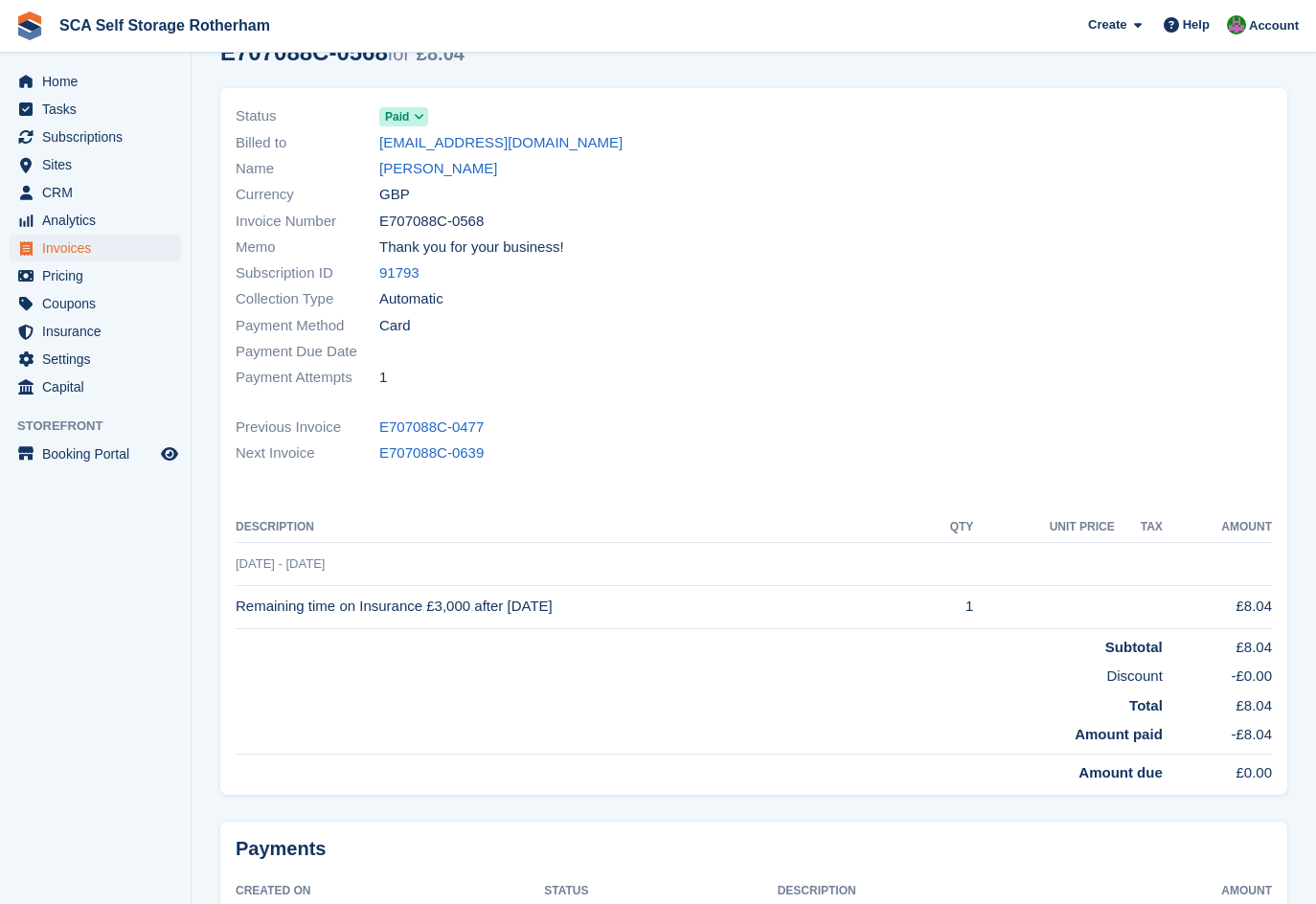
scroll to position [119, 0]
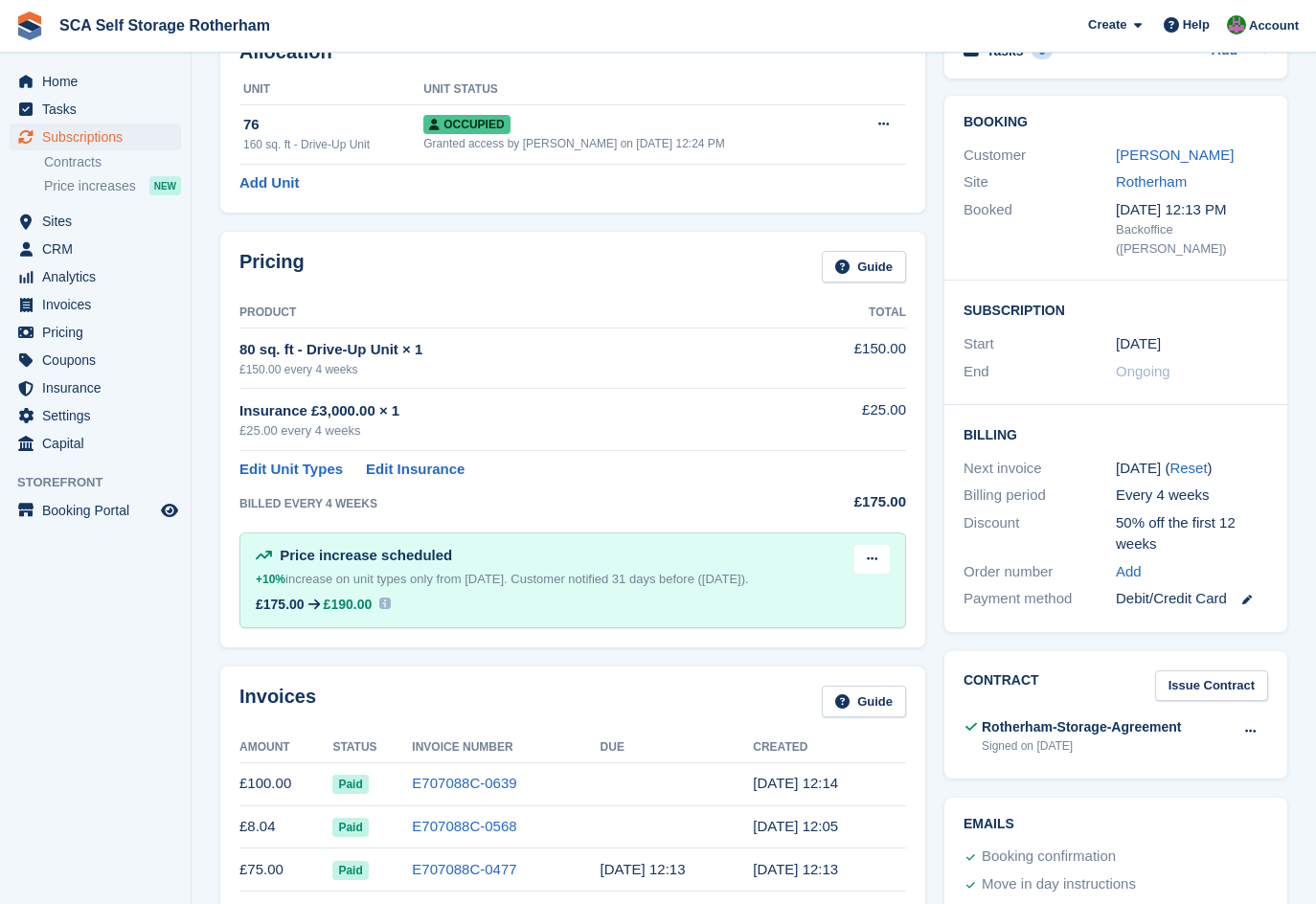
scroll to position [263, 0]
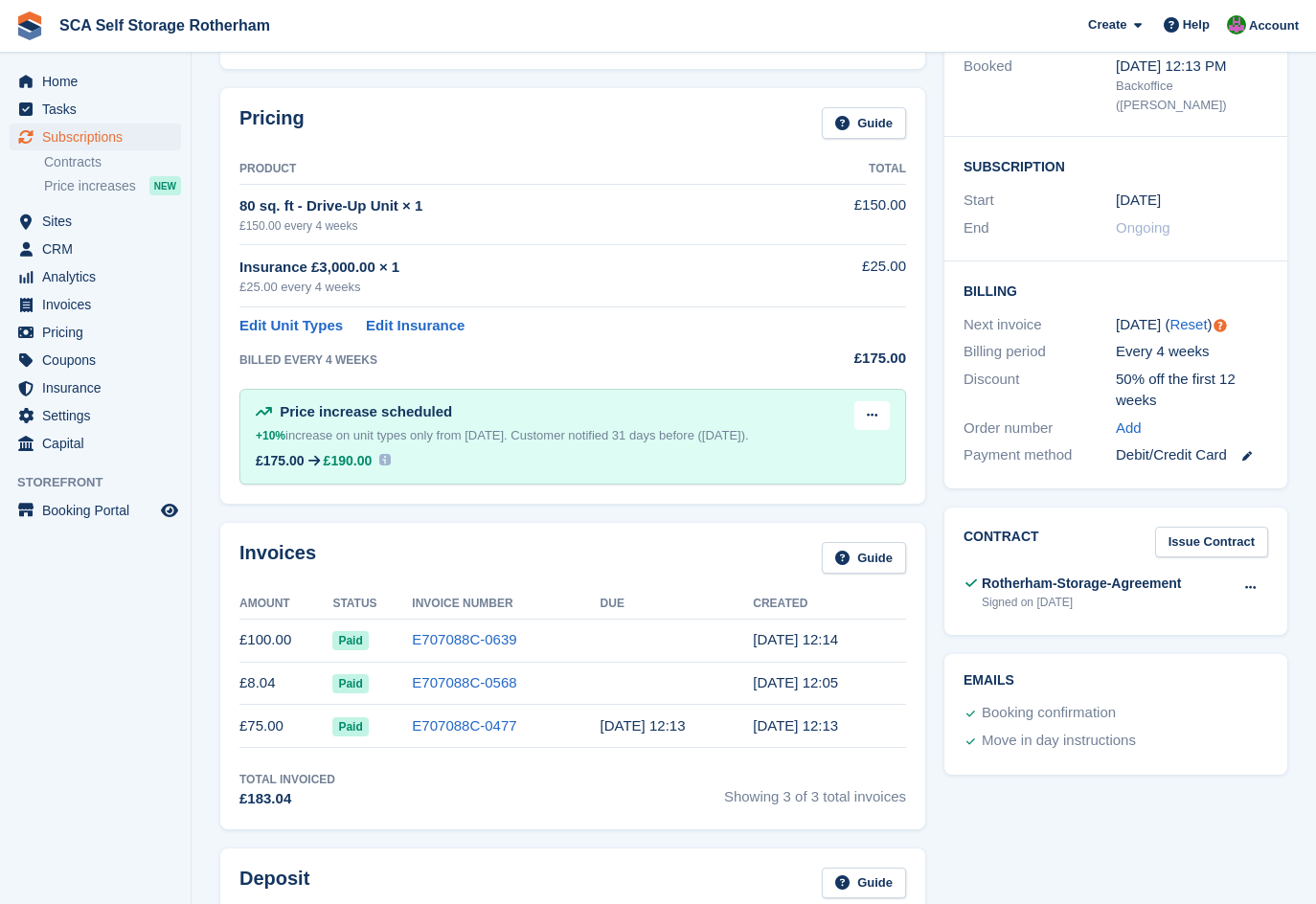
click at [605, 549] on div "Invoices Guide" at bounding box center [573, 563] width 667 height 43
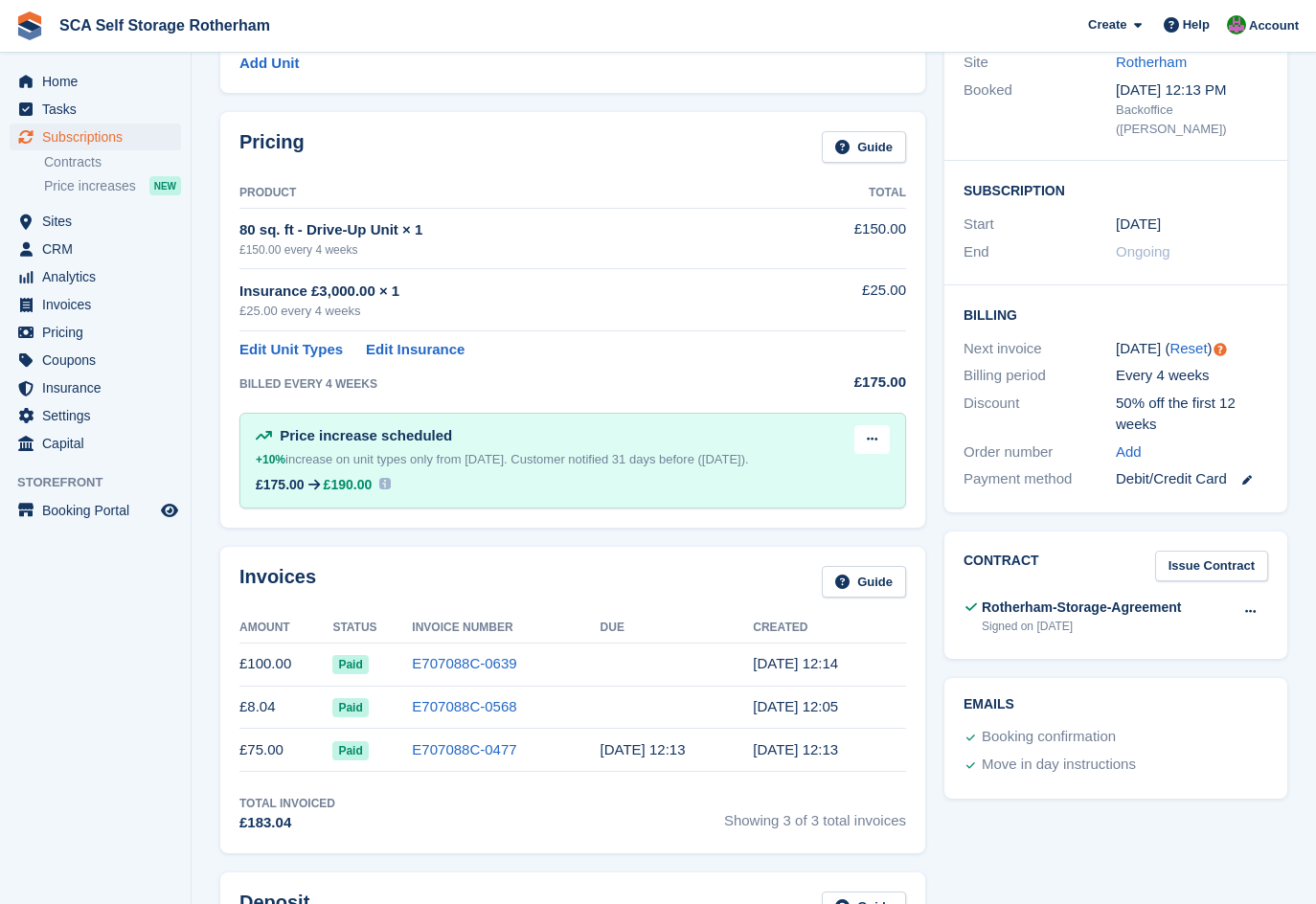
scroll to position [216, 0]
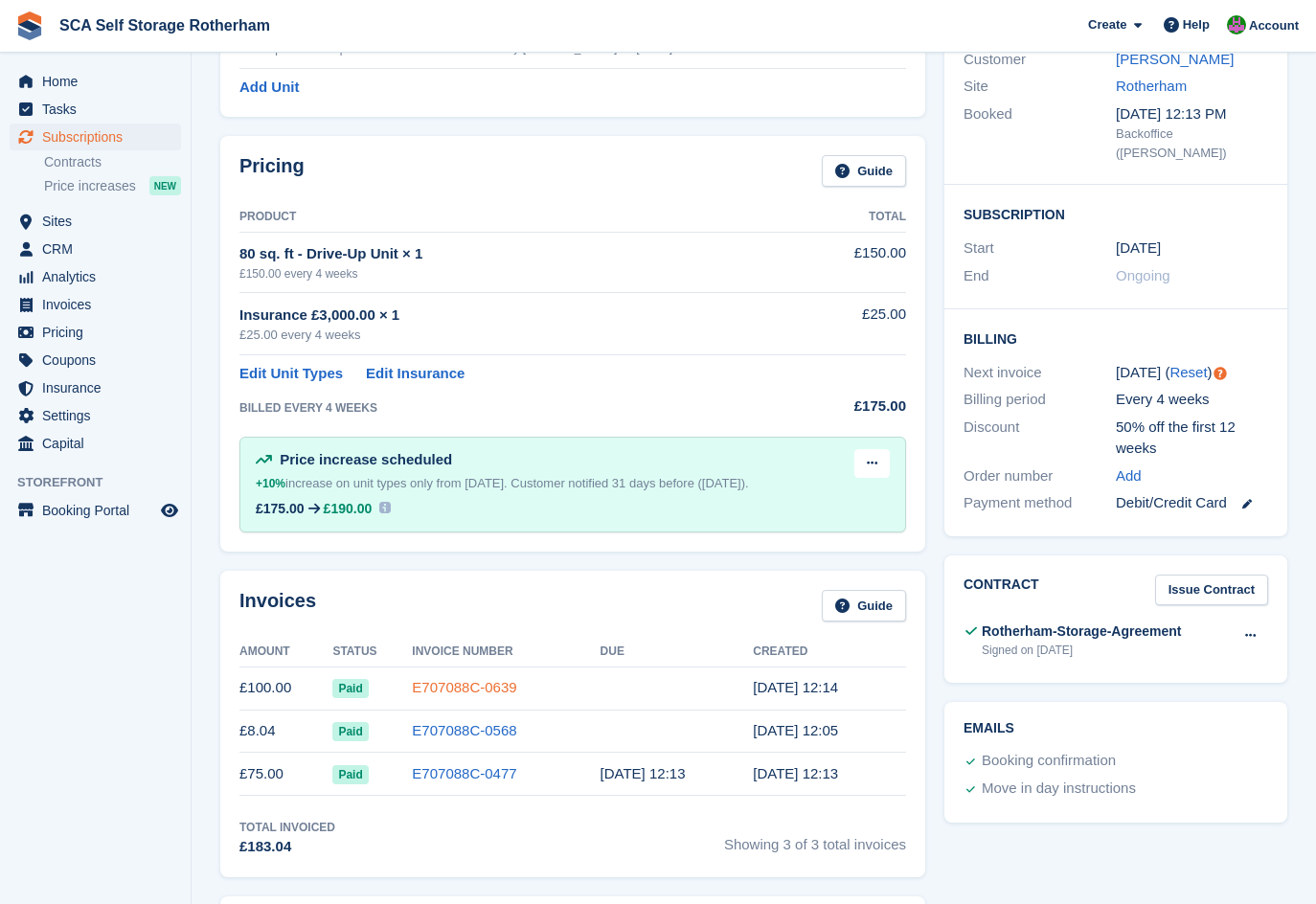
click at [480, 686] on link "E707088C-0639" at bounding box center [464, 687] width 105 height 17
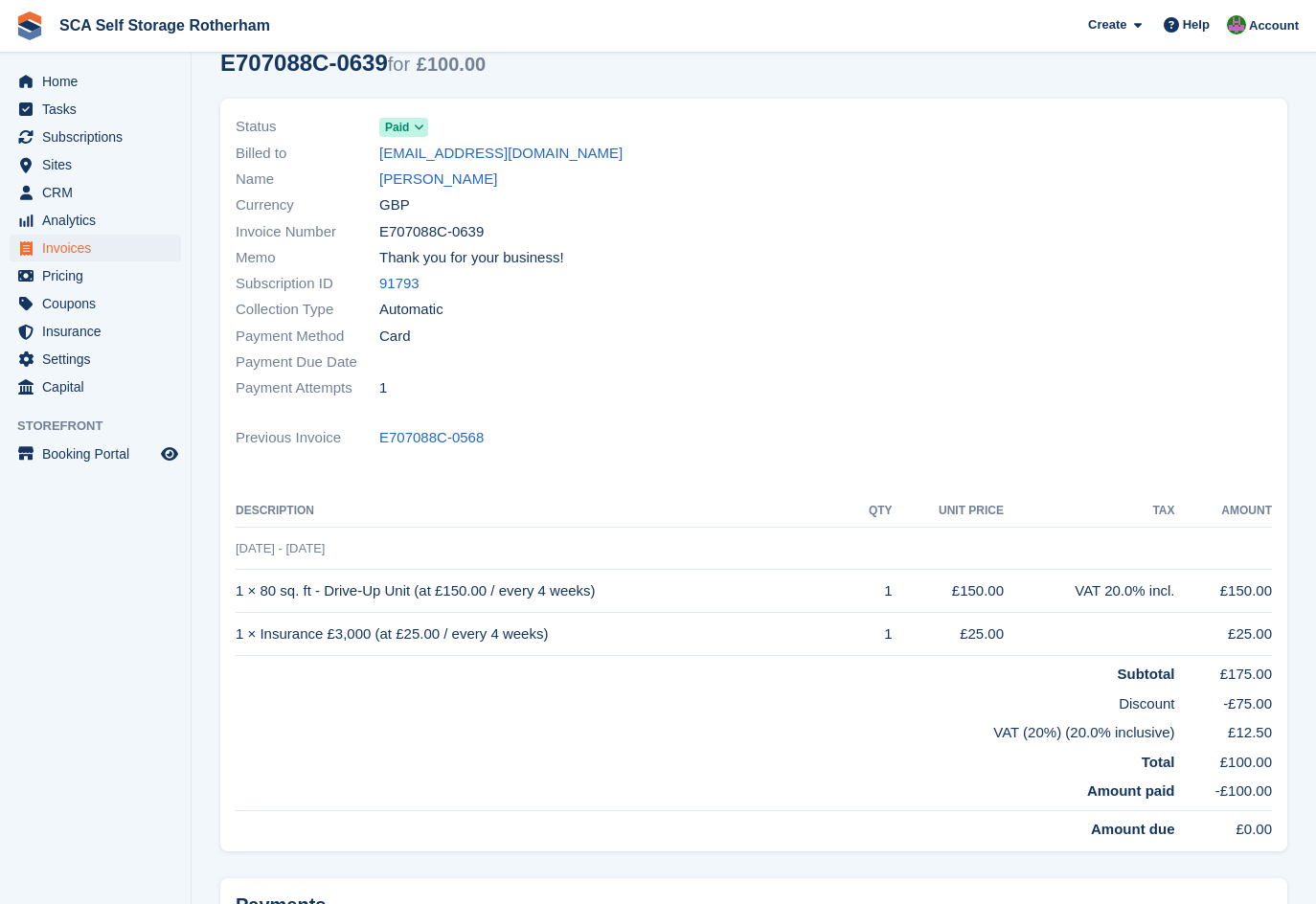
scroll to position [72, 0]
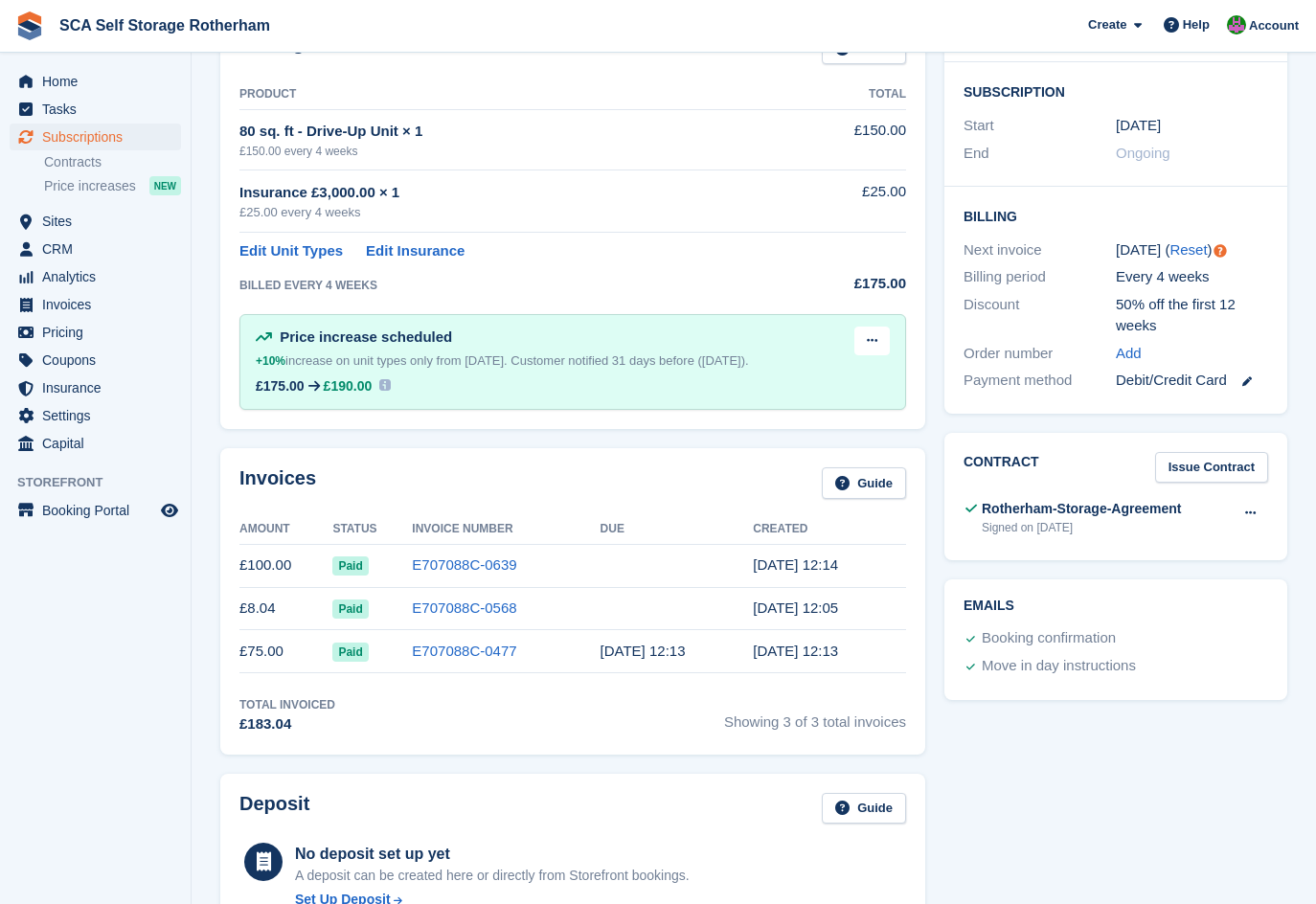
scroll to position [359, 0]
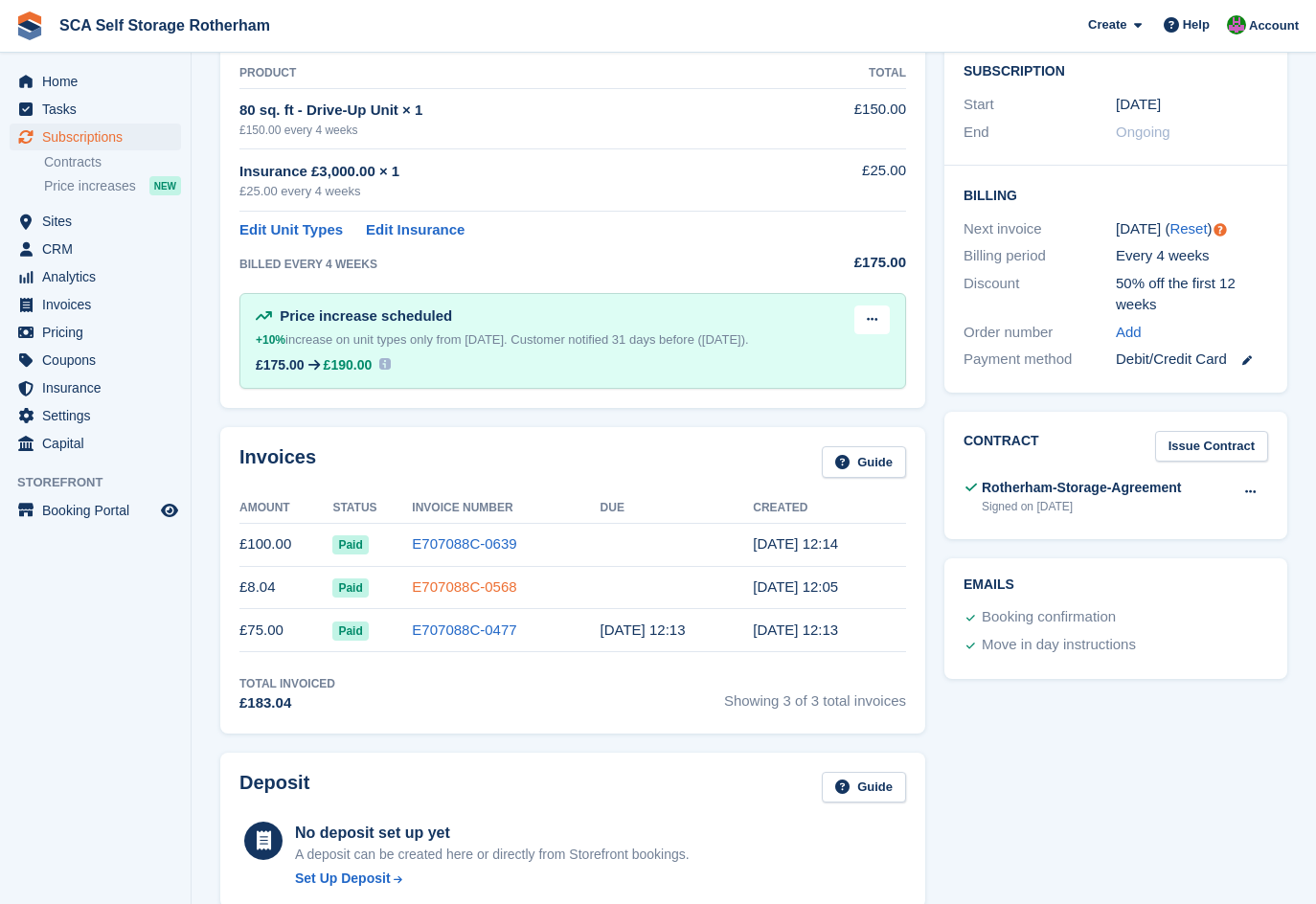
click at [469, 587] on link "E707088C-0568" at bounding box center [464, 586] width 105 height 17
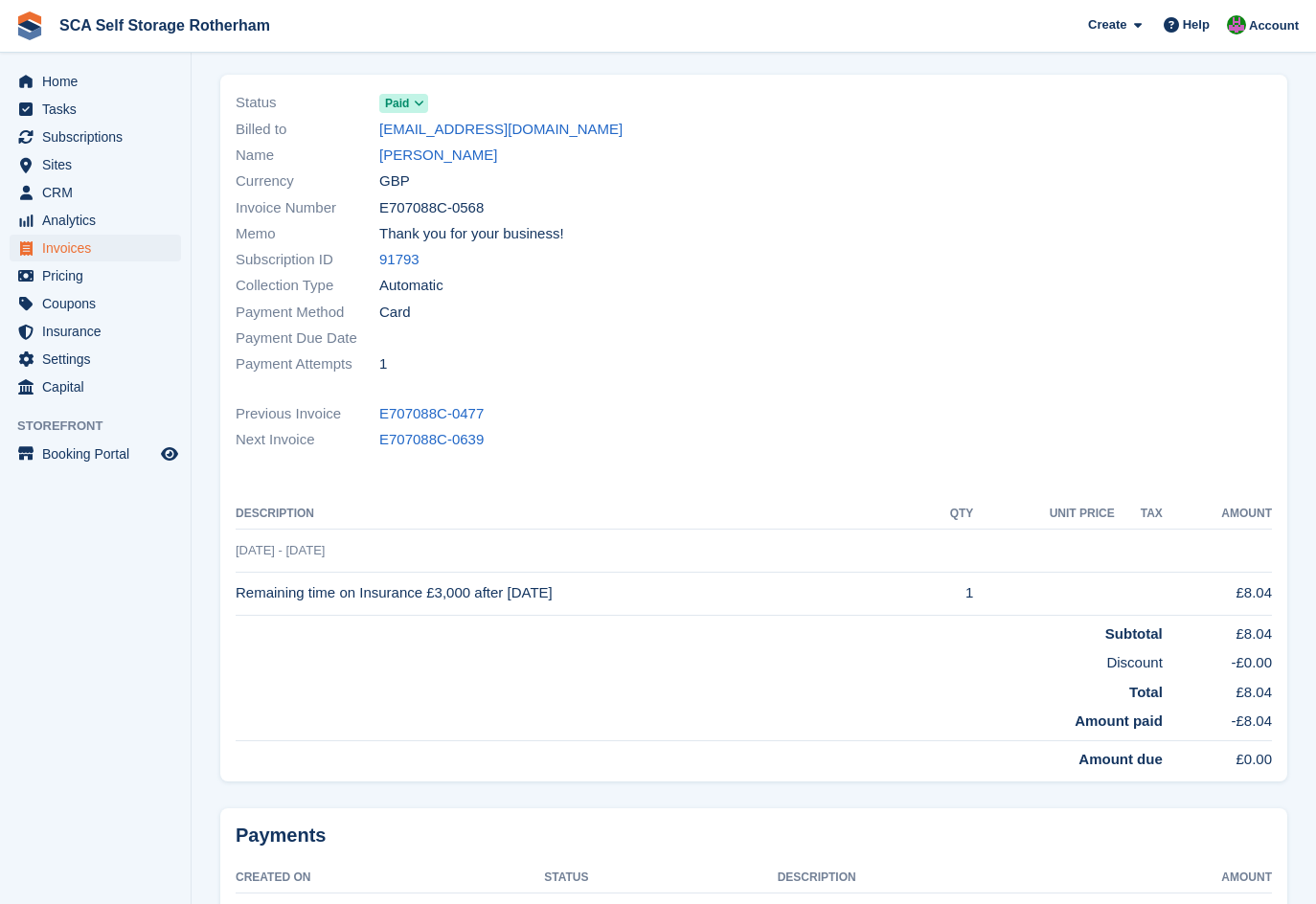
scroll to position [359, 0]
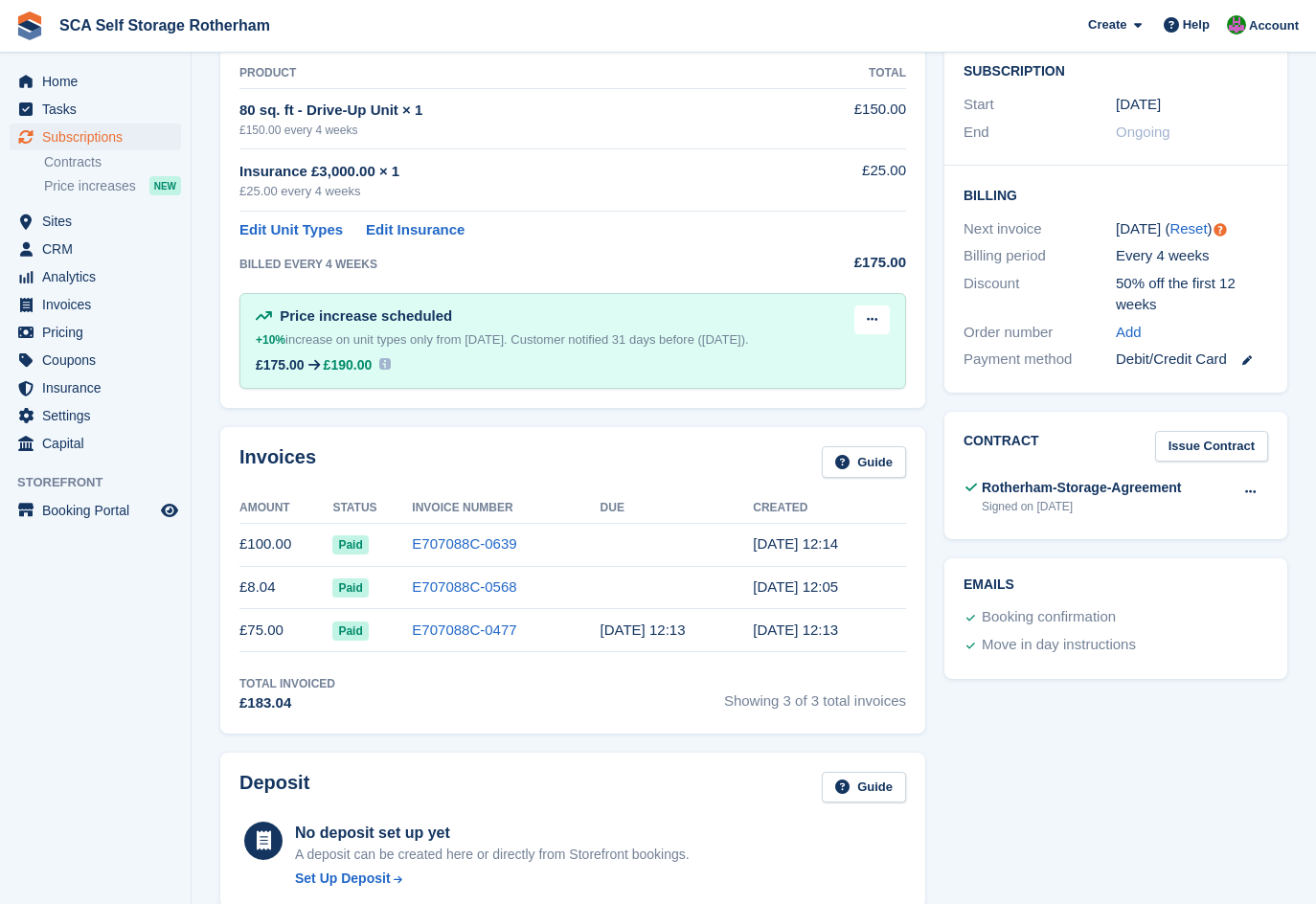
click at [583, 456] on div "Invoices Guide" at bounding box center [573, 468] width 667 height 43
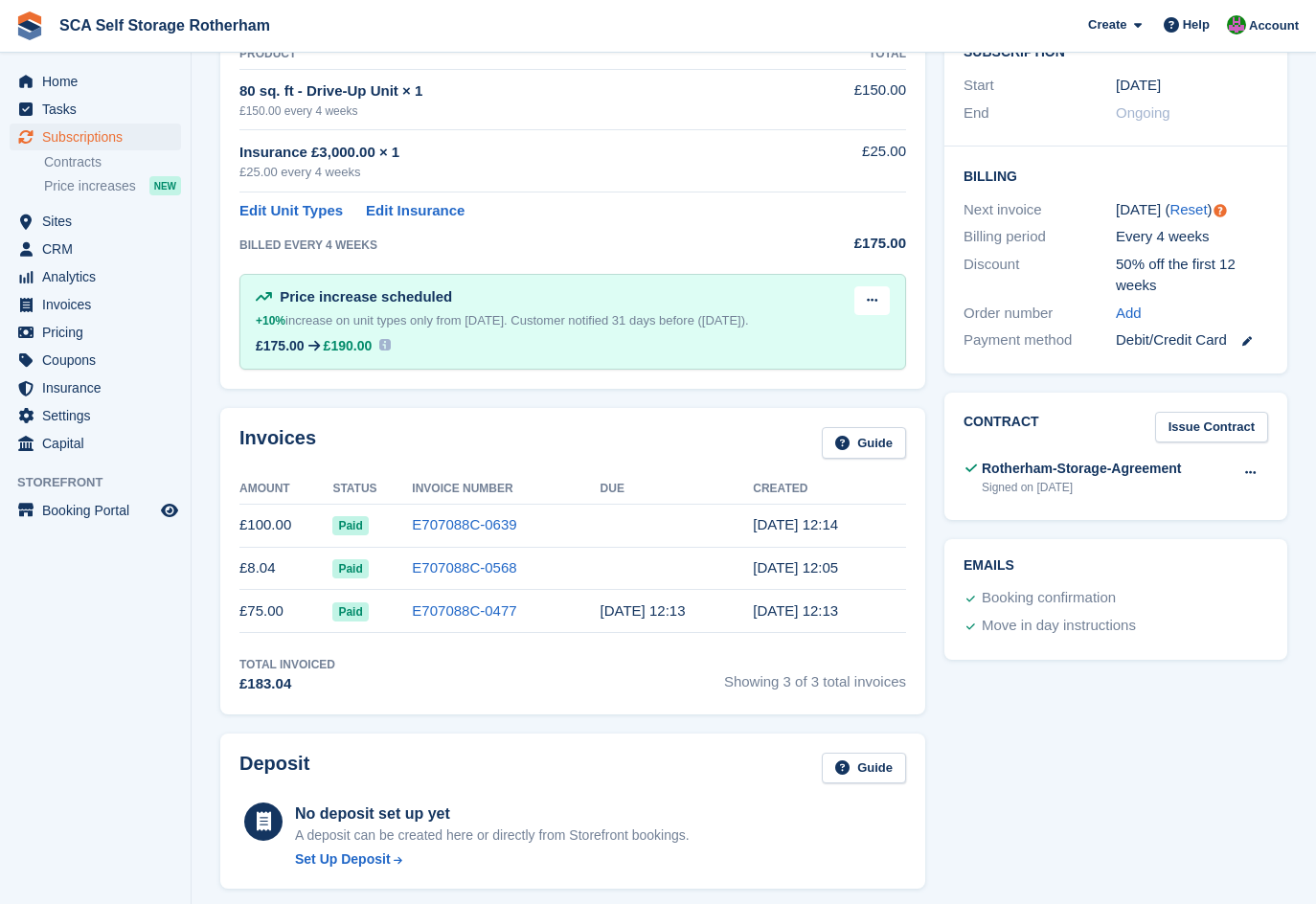
scroll to position [384, 0]
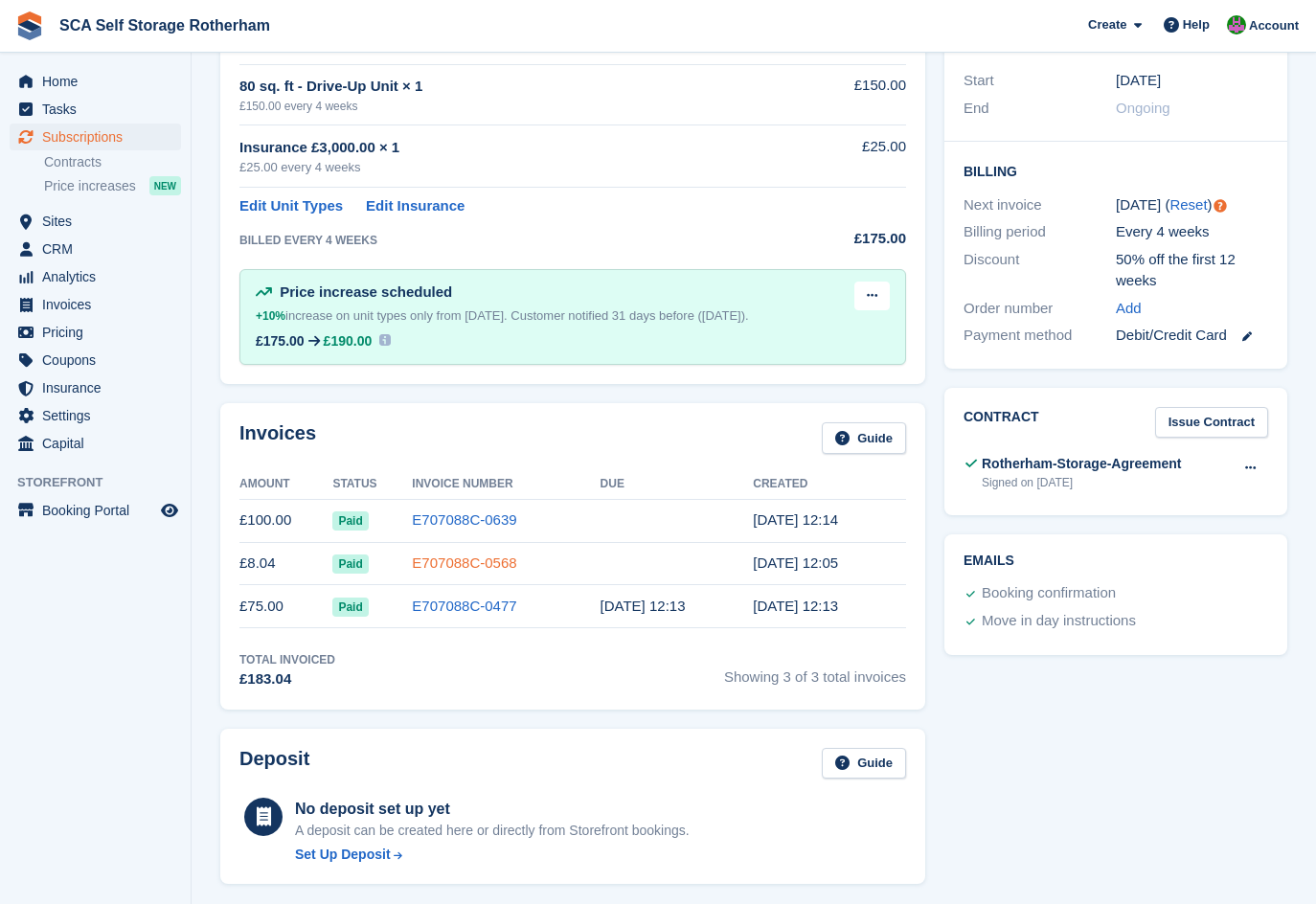
click at [455, 568] on link "E707088C-0568" at bounding box center [464, 562] width 105 height 17
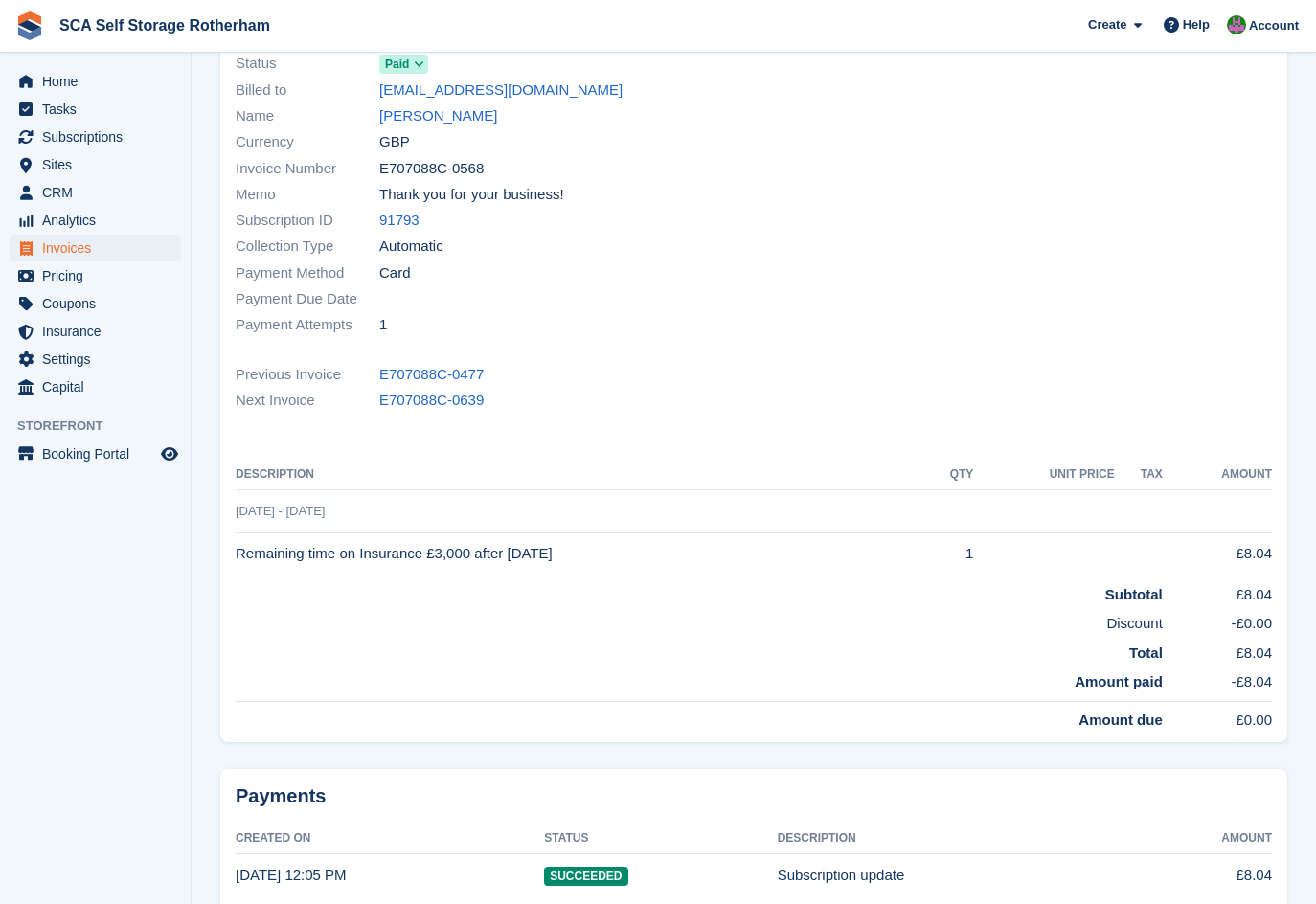
scroll to position [168, 0]
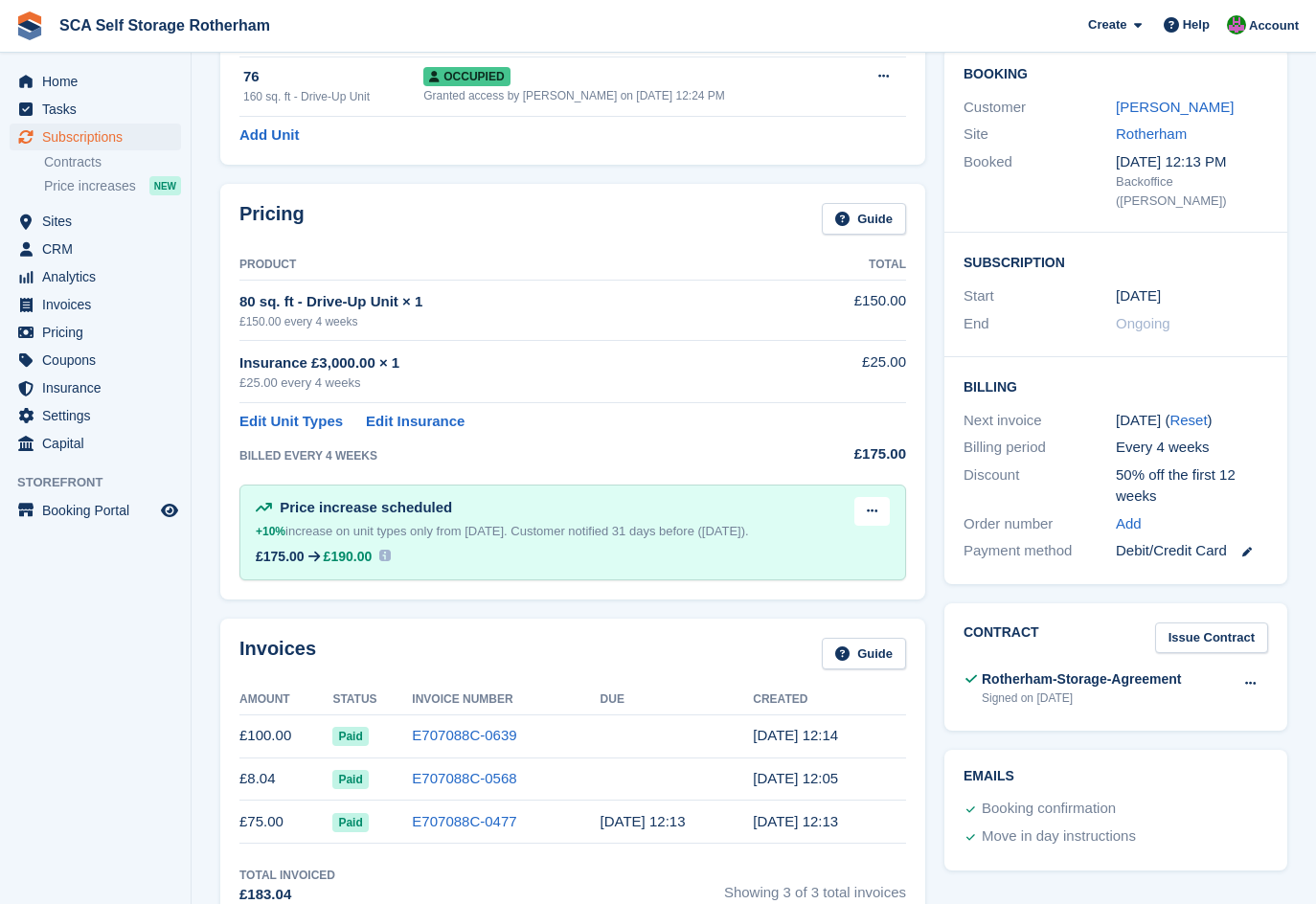
scroll to position [384, 0]
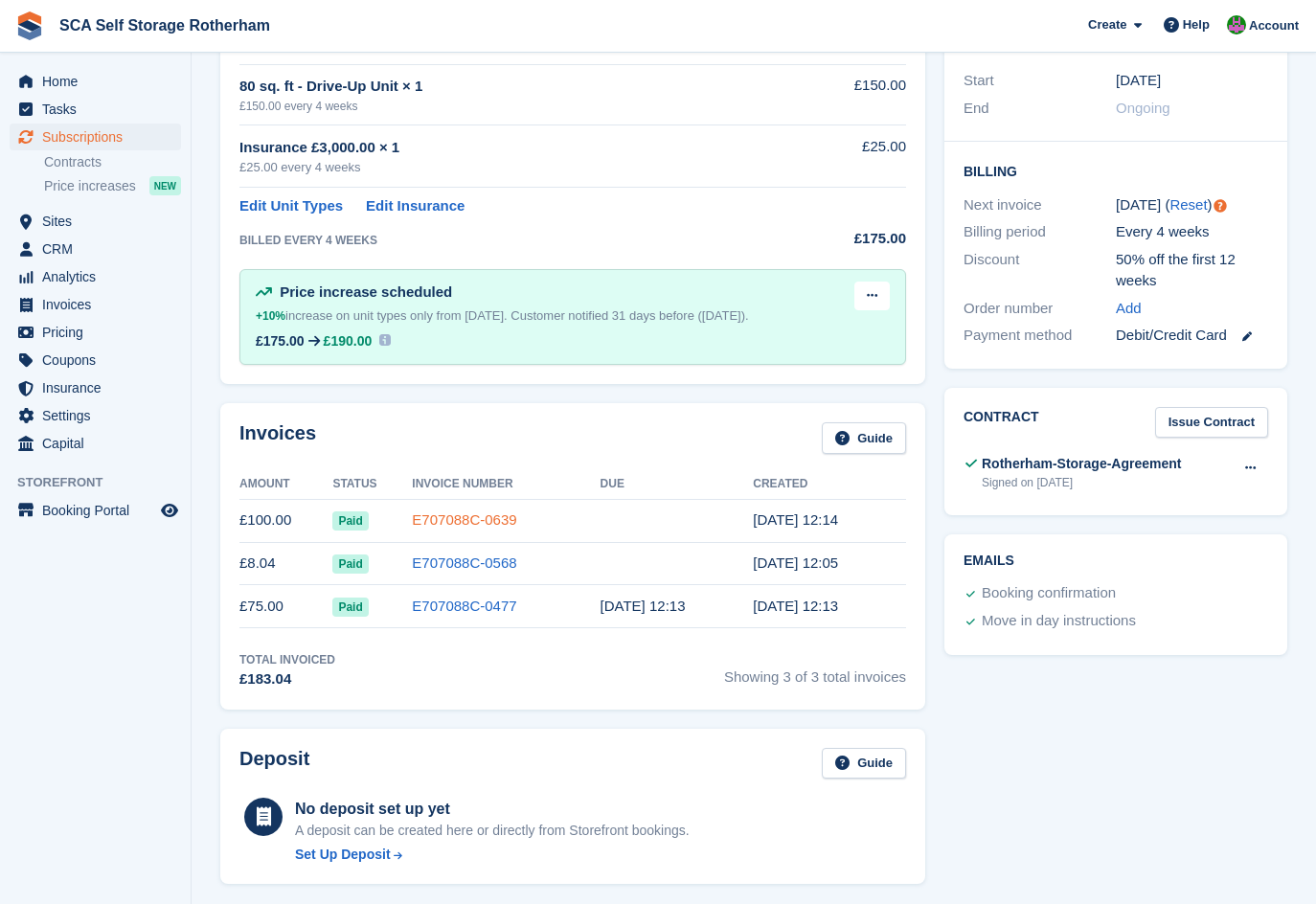
click at [503, 521] on link "E707088C-0639" at bounding box center [464, 519] width 105 height 17
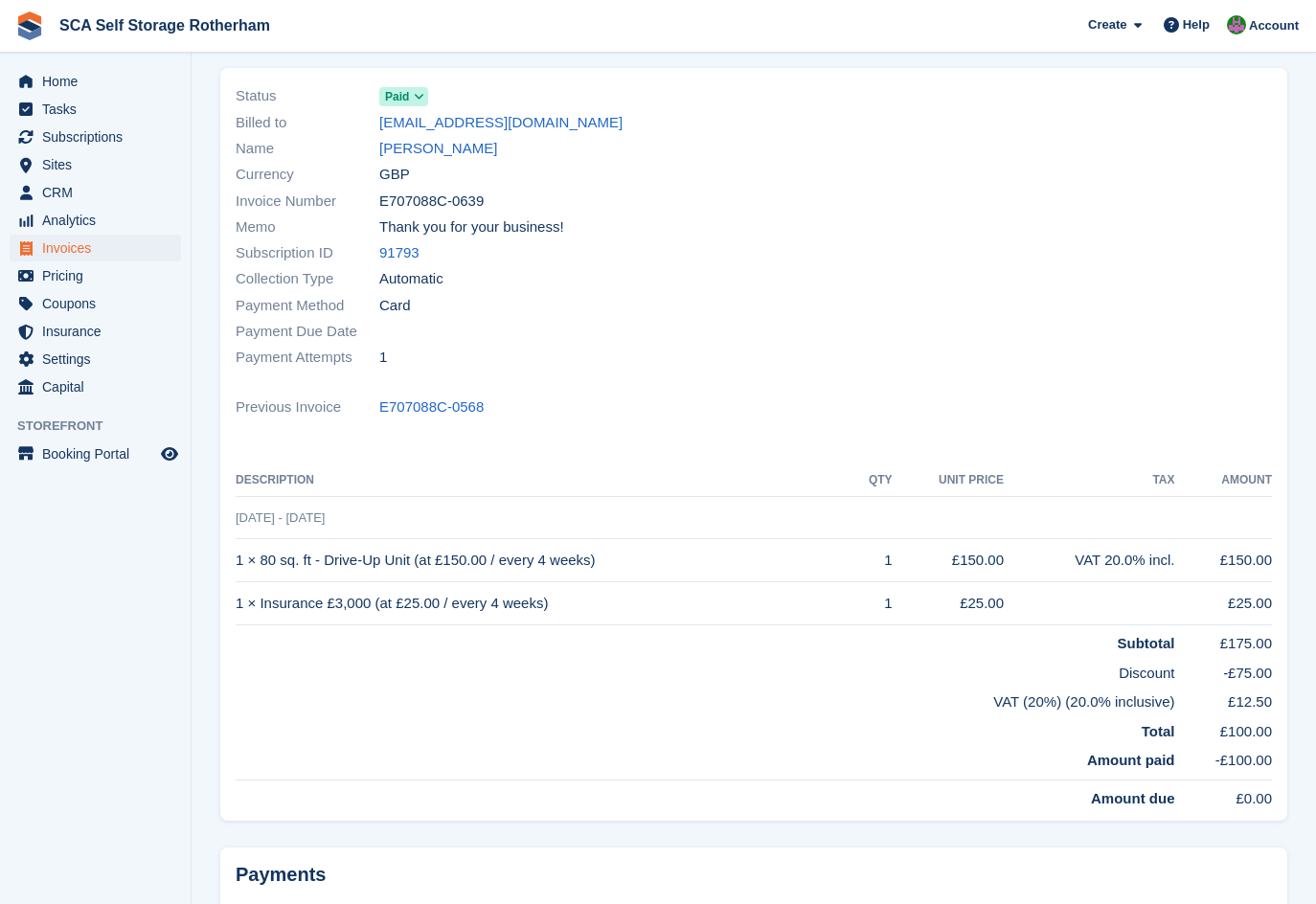
scroll to position [144, 0]
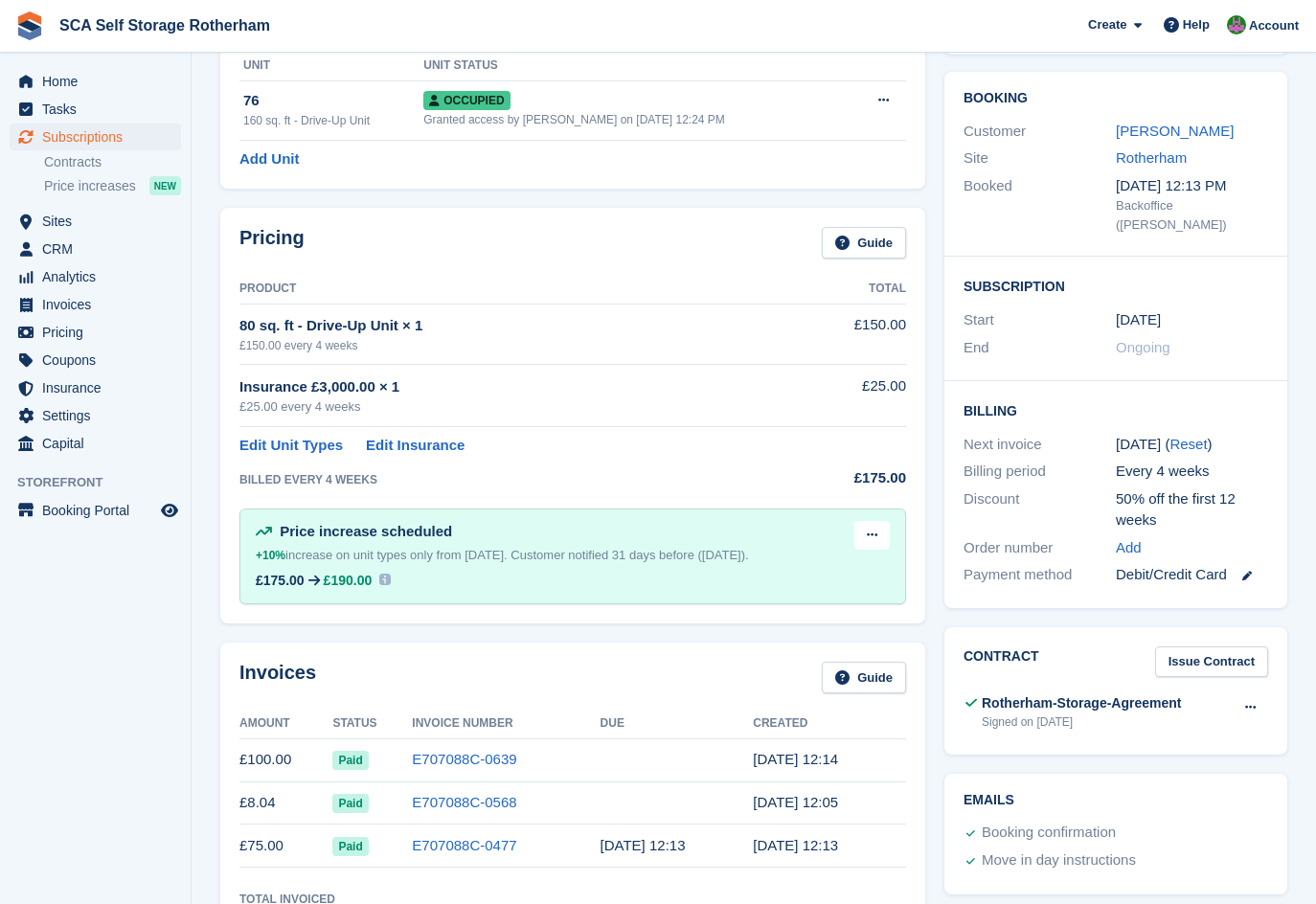
scroll to position [384, 0]
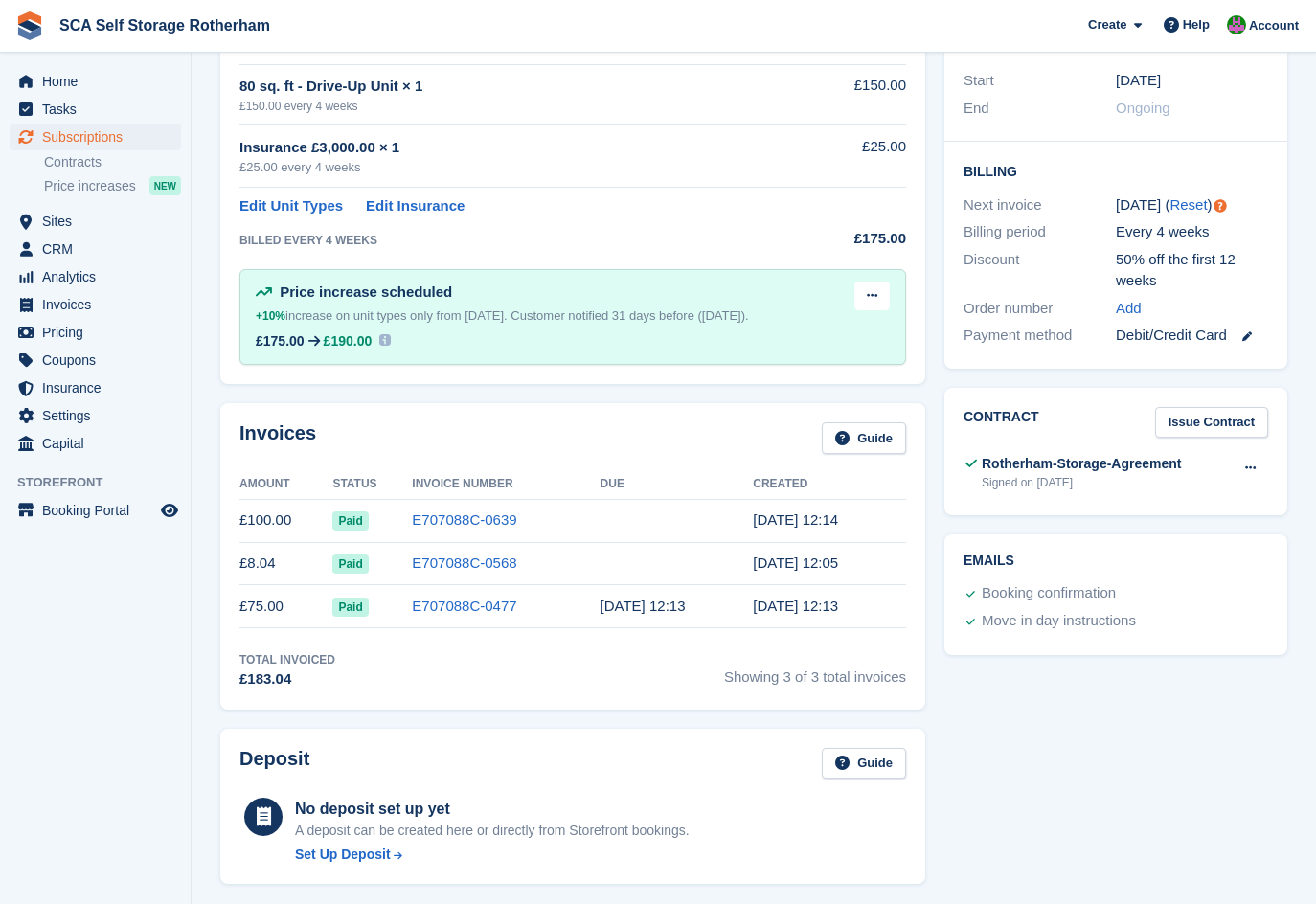
click at [661, 424] on div "Invoices Guide" at bounding box center [573, 444] width 667 height 43
click at [574, 447] on div "Invoices Guide" at bounding box center [573, 444] width 667 height 43
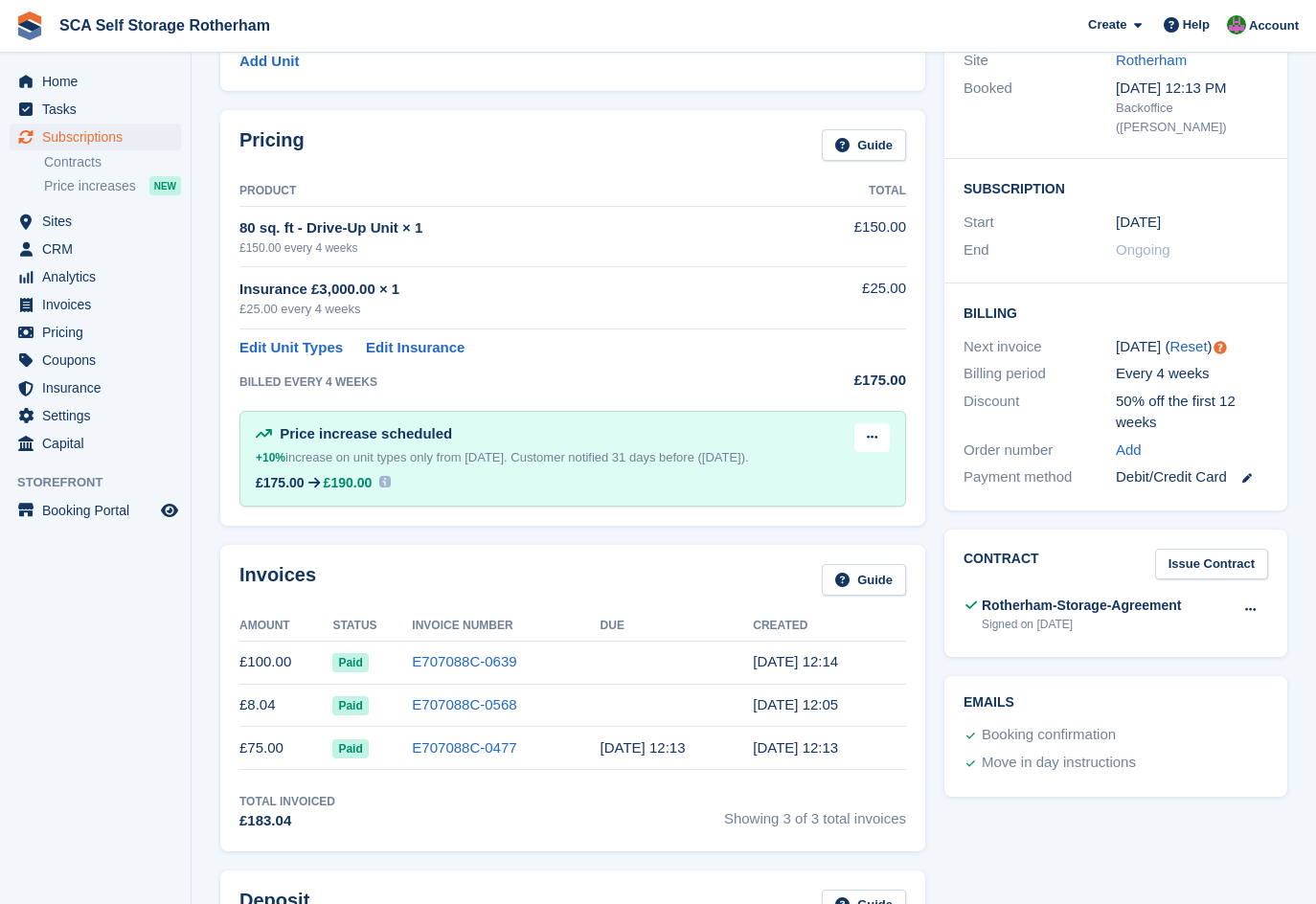
scroll to position [240, 0]
click at [597, 570] on div "Invoices Guide" at bounding box center [573, 587] width 667 height 43
click at [582, 577] on div "Invoices Guide" at bounding box center [573, 587] width 667 height 43
click at [581, 578] on div "Invoices Guide" at bounding box center [573, 587] width 667 height 43
click at [433, 661] on link "E707088C-0639" at bounding box center [464, 663] width 105 height 17
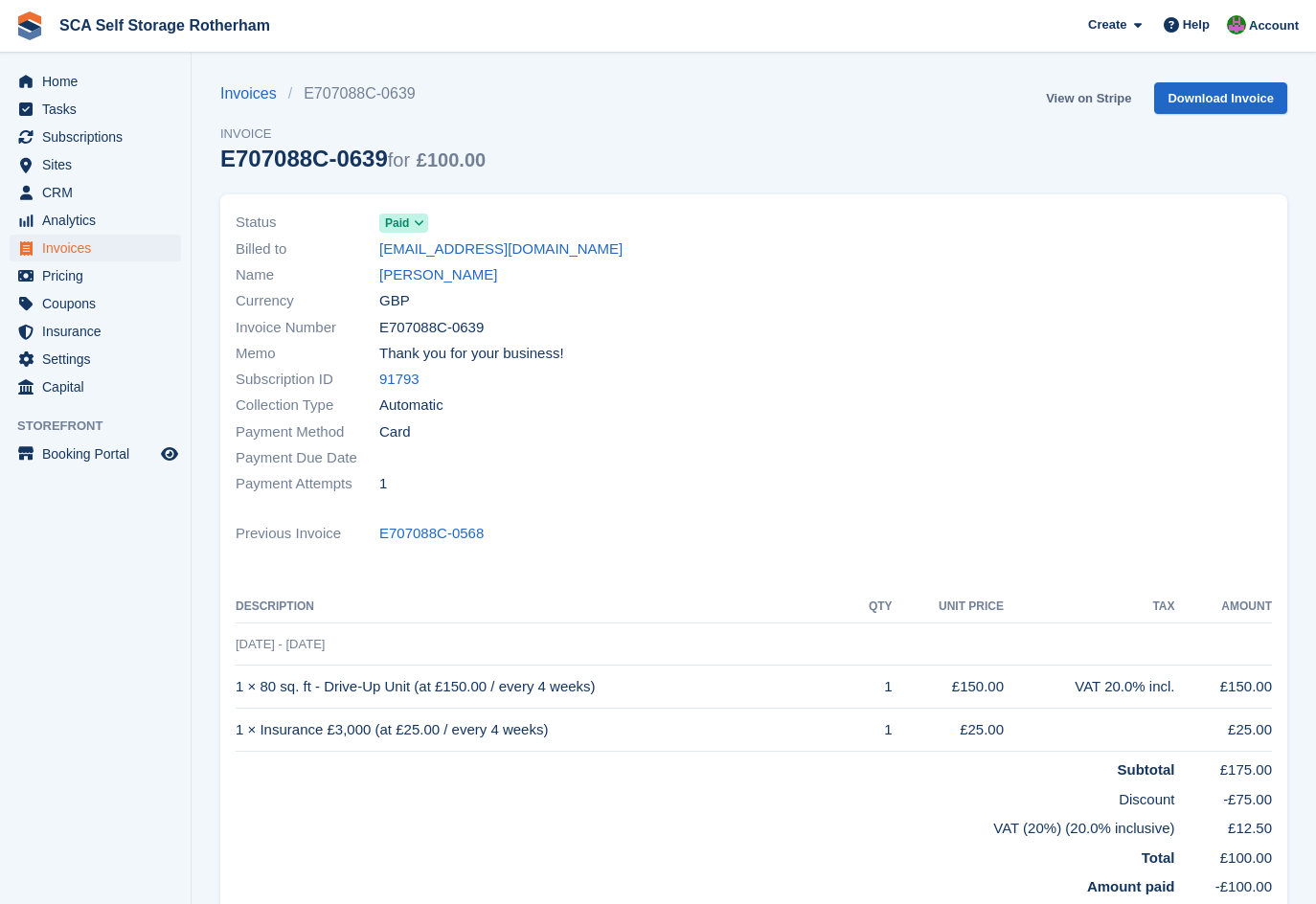
click at [1076, 101] on link "View on Stripe" at bounding box center [1089, 98] width 101 height 32
click at [384, 269] on link "Hima Kashif" at bounding box center [438, 275] width 117 height 22
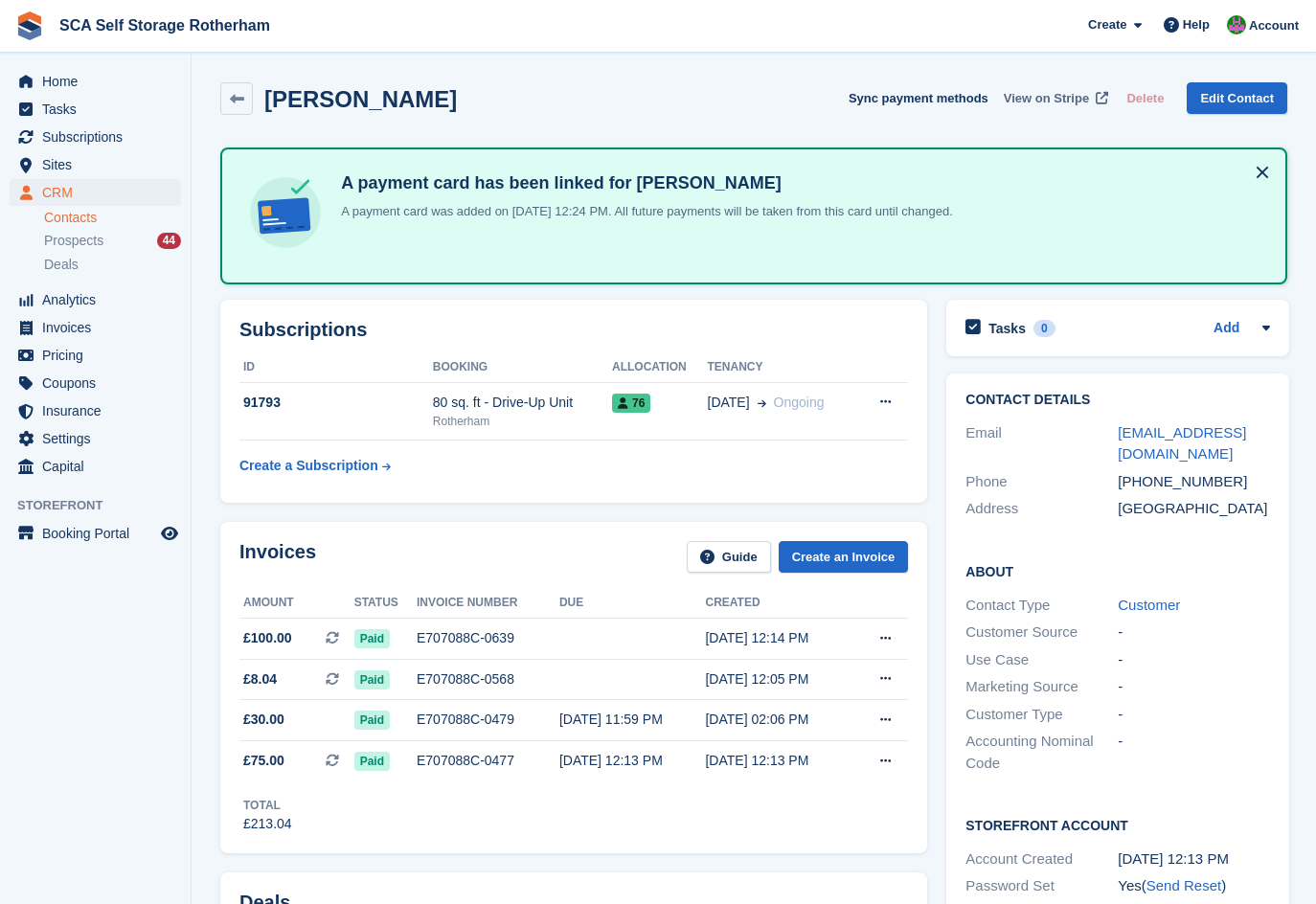
click at [1044, 89] on span "View on Stripe" at bounding box center [1046, 99] width 85 height 19
click at [433, 489] on div "Subscriptions ID Booking Allocation Tenancy 91793 80 sq. ft - Drive-Up Unit Rot…" at bounding box center [574, 401] width 707 height 203
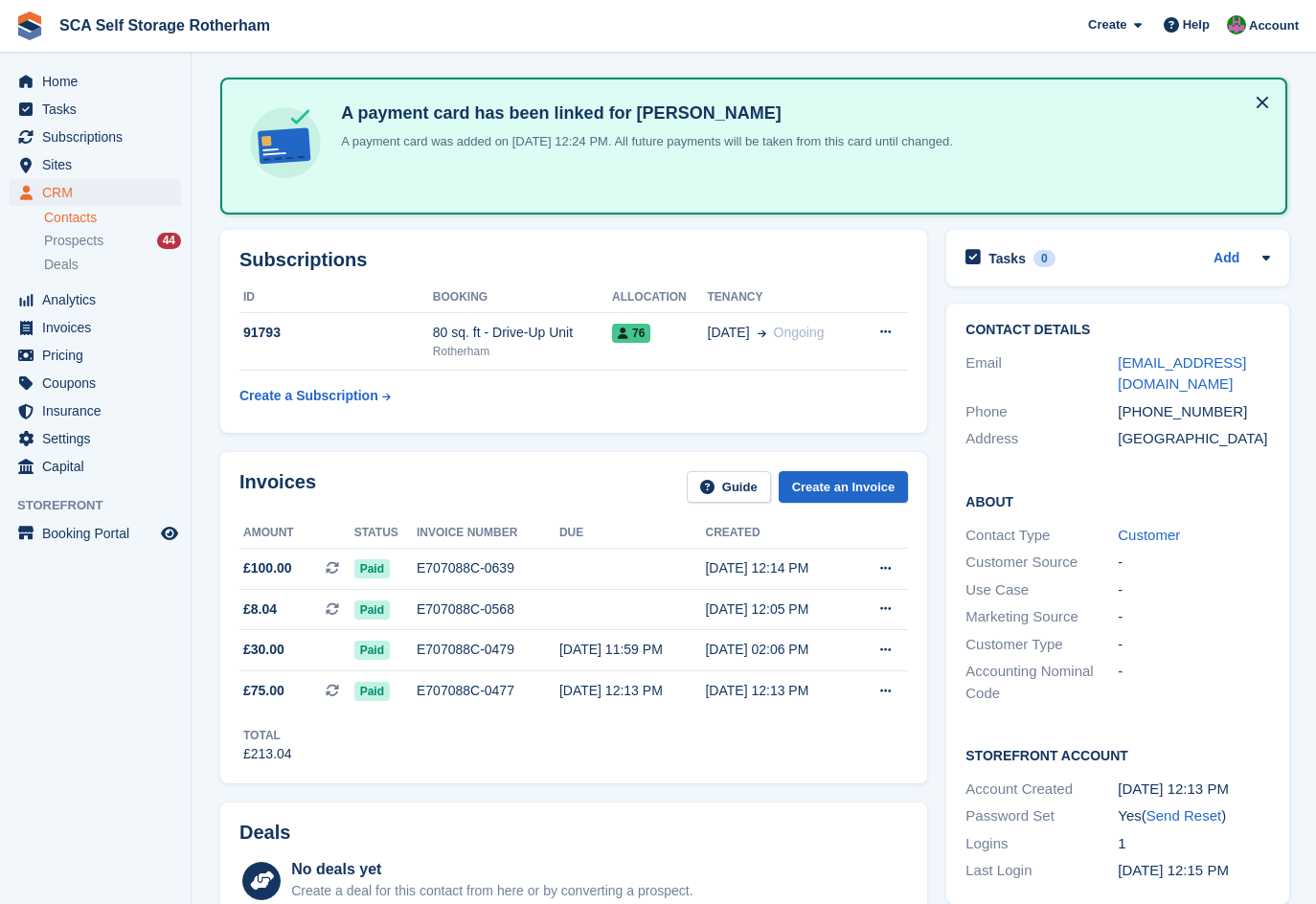
scroll to position [72, 0]
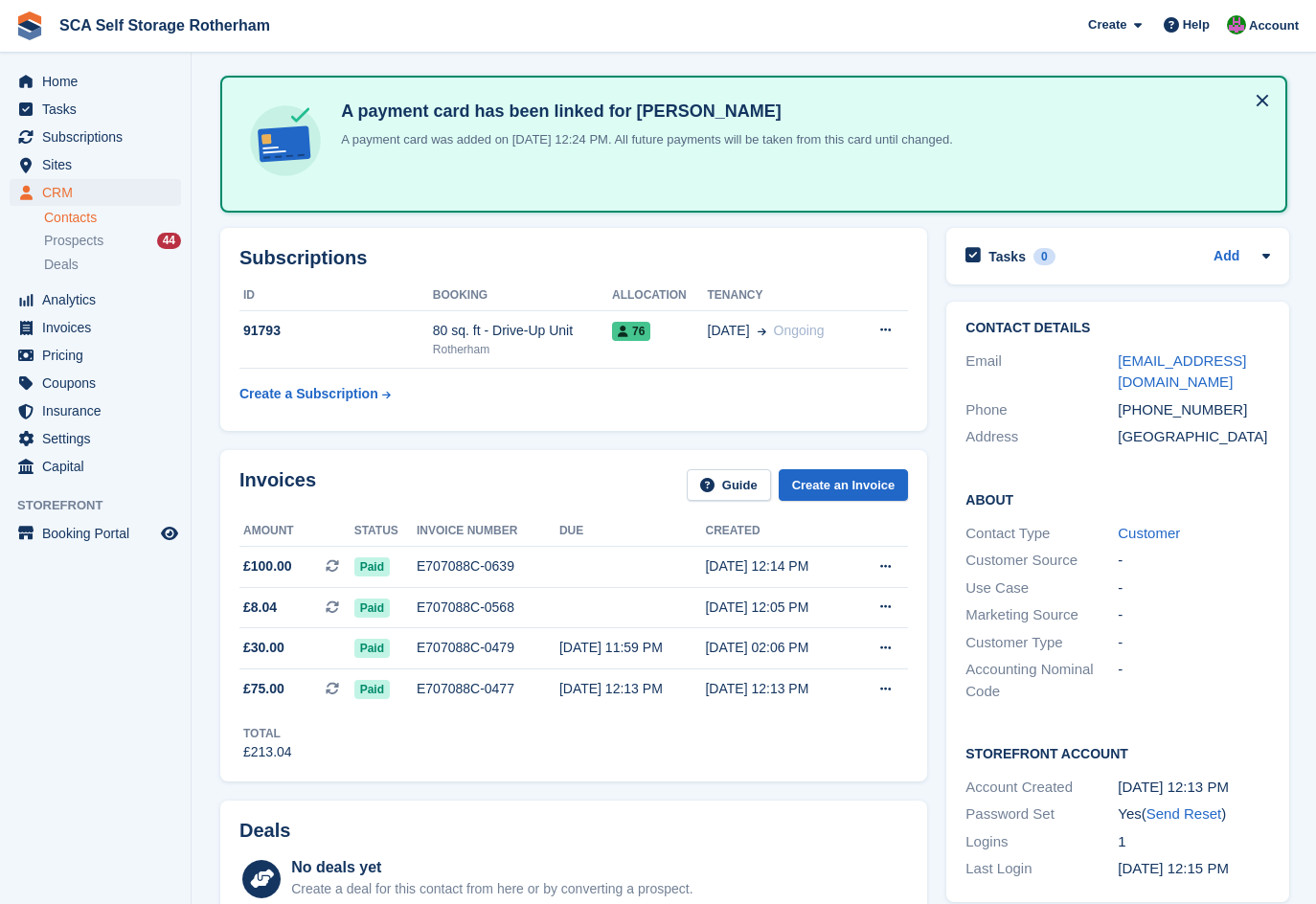
click at [538, 479] on div "Invoices Guide Create an Invoice" at bounding box center [574, 490] width 669 height 43
click at [523, 478] on div "Invoices Guide Create an Invoice" at bounding box center [574, 490] width 669 height 43
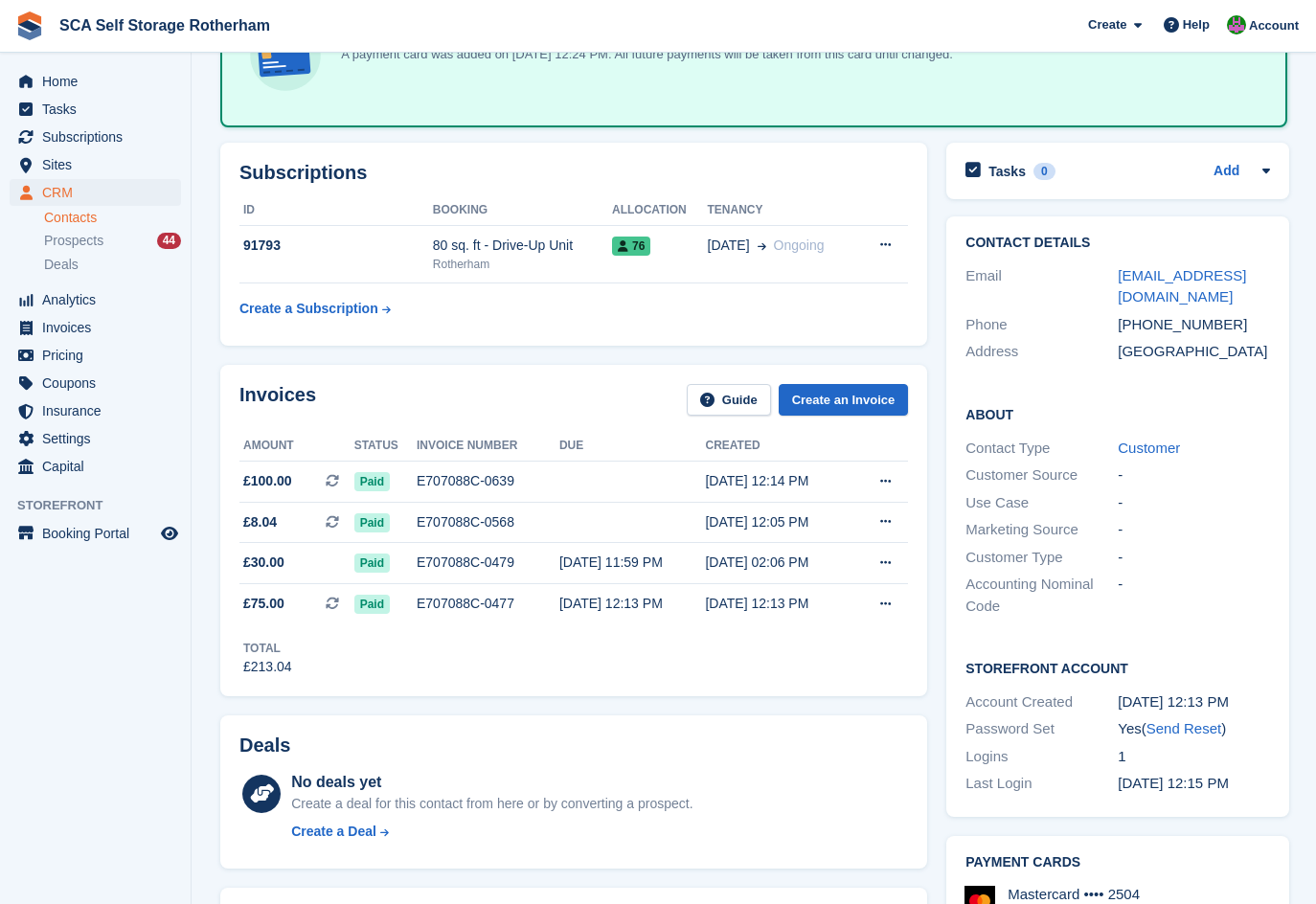
scroll to position [168, 0]
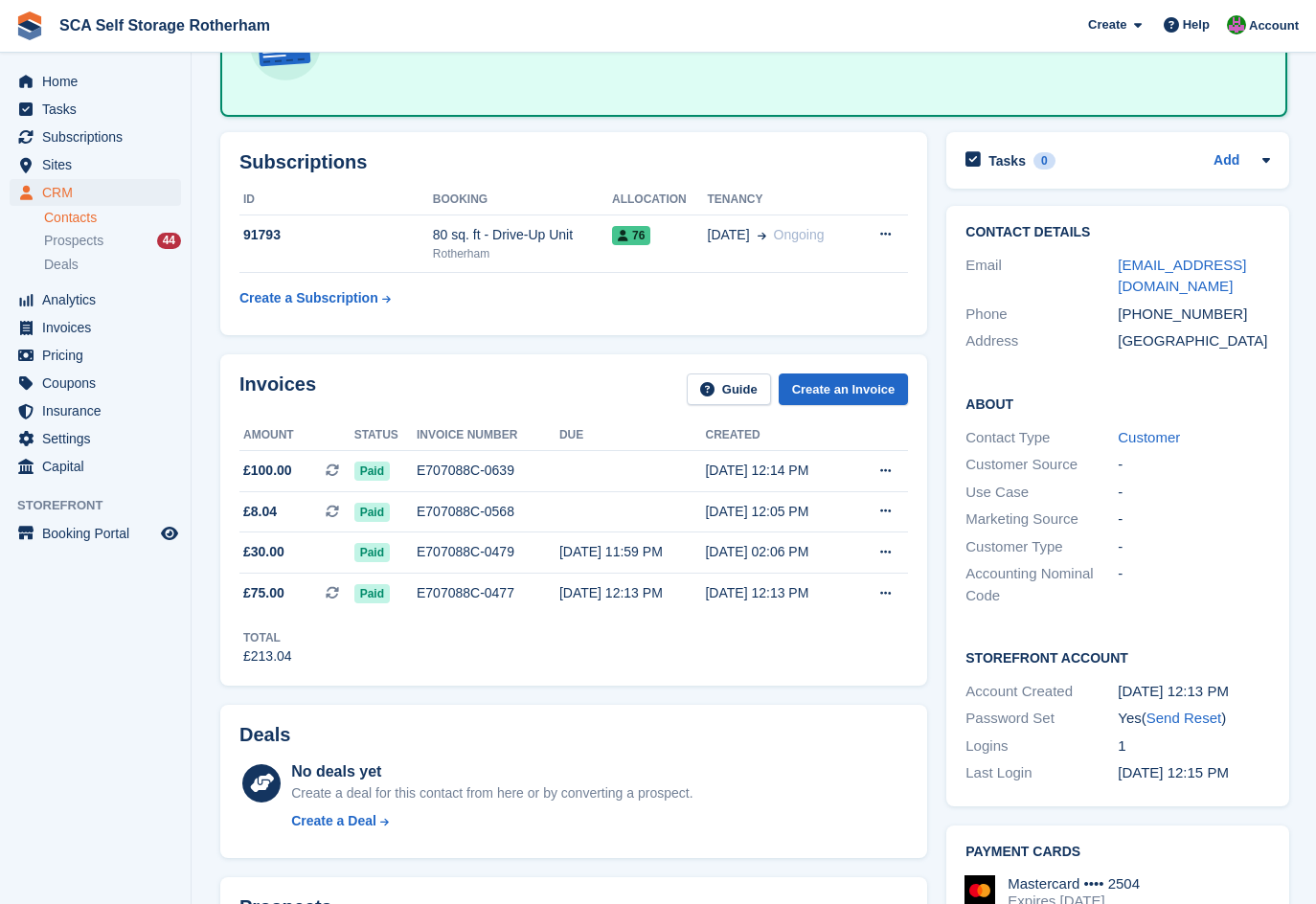
click at [532, 662] on div "Total £213.04" at bounding box center [574, 640] width 669 height 52
click at [618, 379] on div "Invoices Guide Create an Invoice" at bounding box center [574, 395] width 669 height 43
click at [610, 381] on div "Invoices Guide Create an Invoice" at bounding box center [574, 395] width 669 height 43
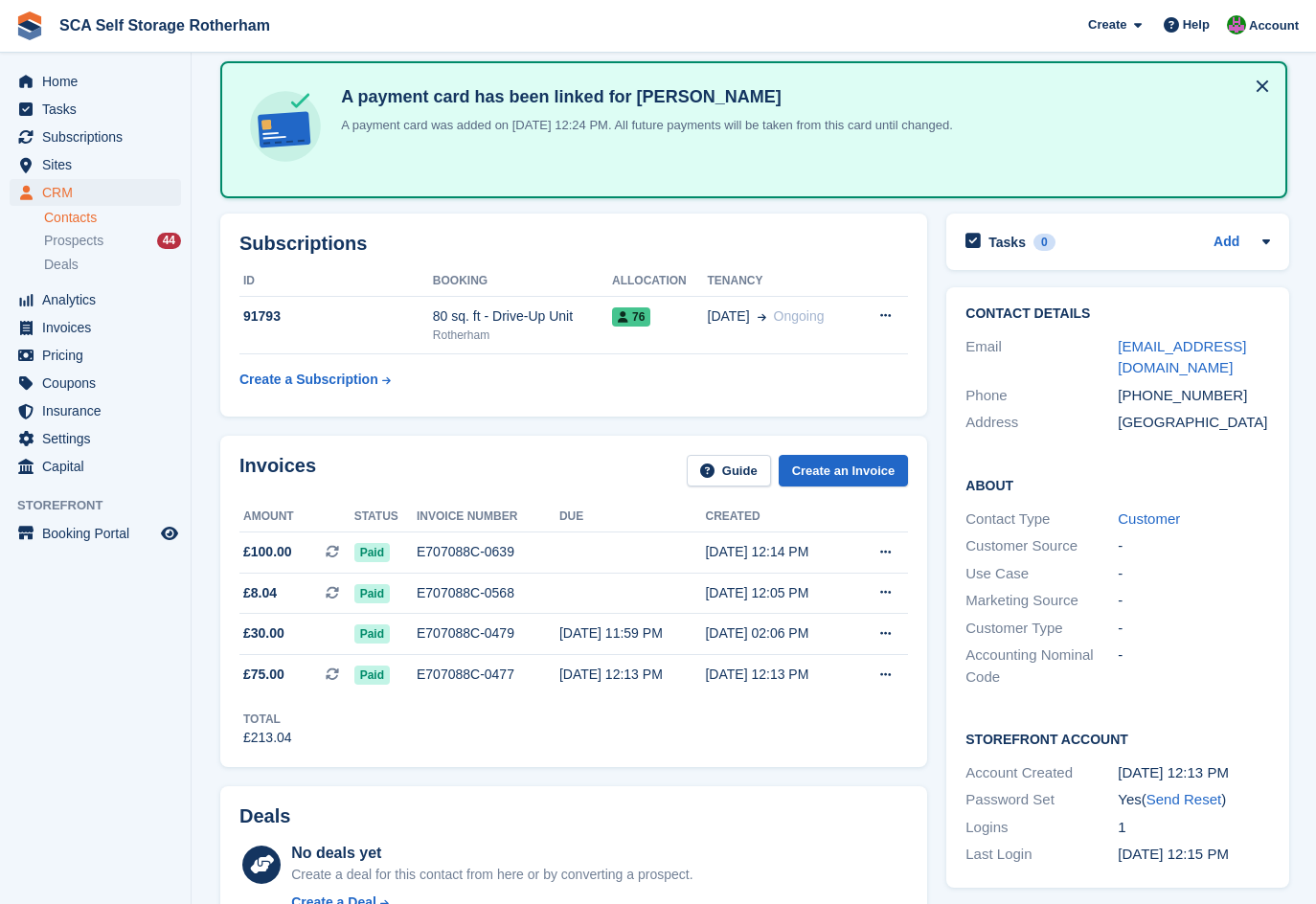
scroll to position [72, 0]
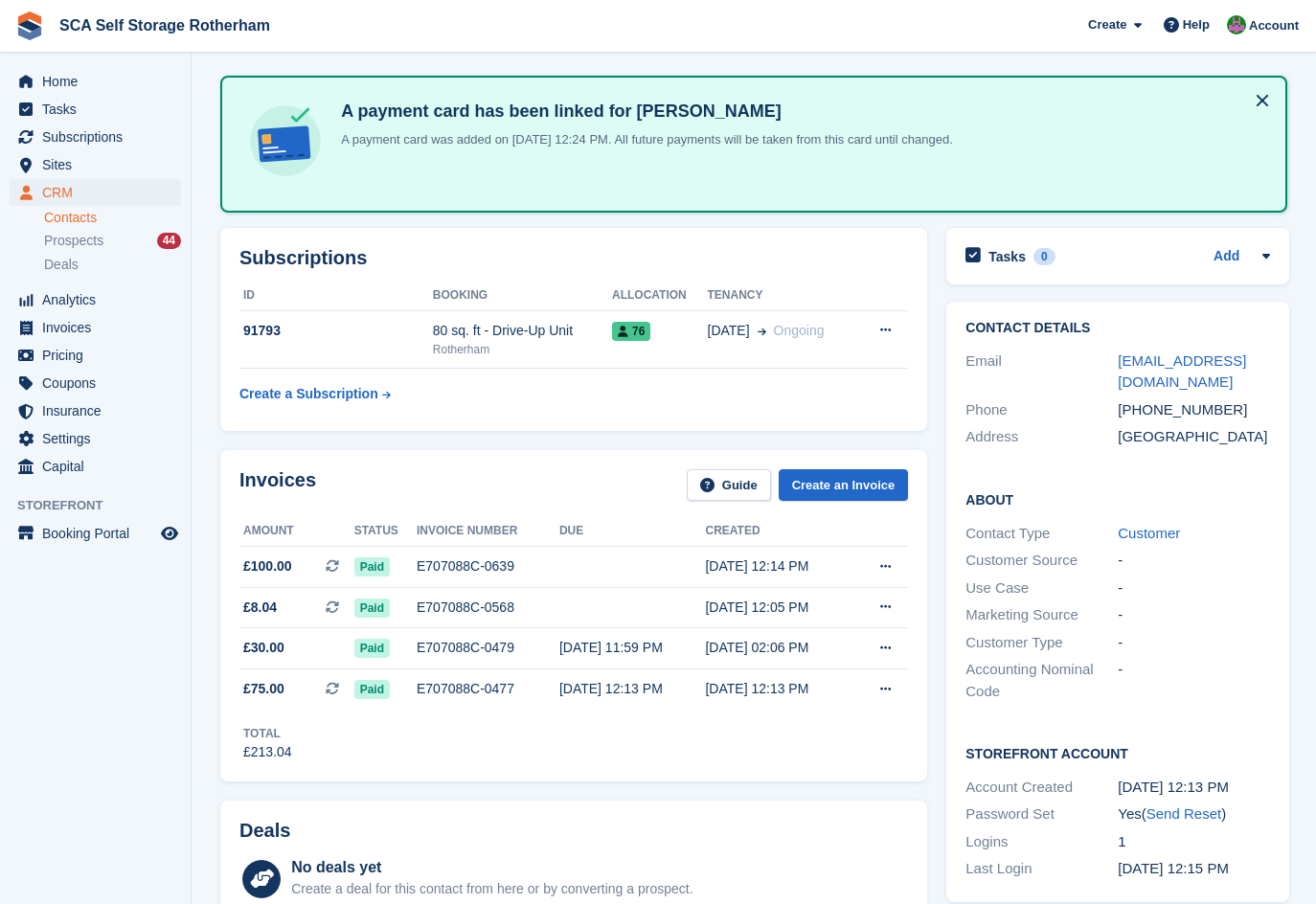
click at [534, 467] on div "Invoices Guide Create an Invoice Amount Status Invoice number Due Created £100.…" at bounding box center [574, 616] width 707 height 330
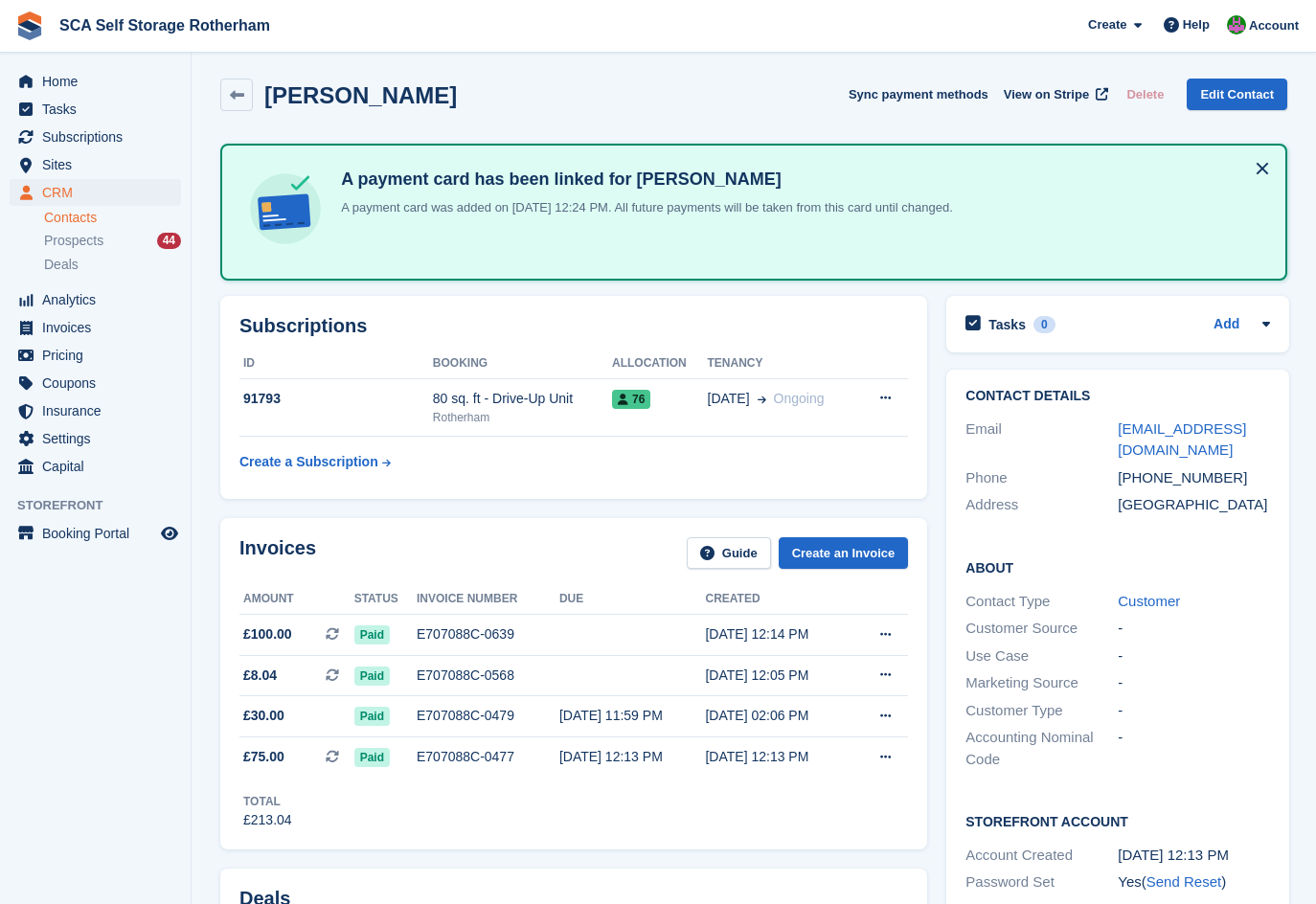
scroll to position [0, 0]
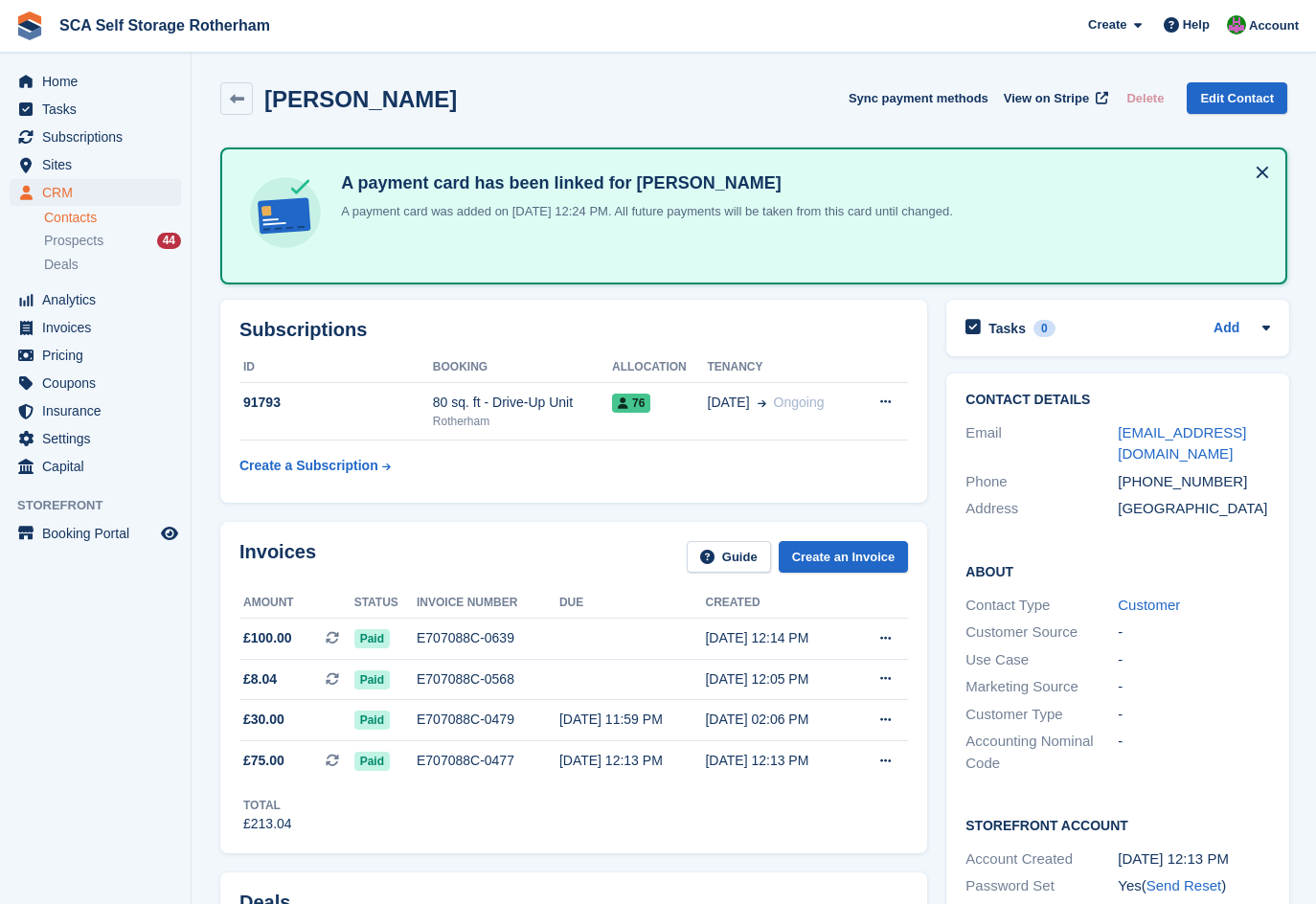
click at [578, 541] on div "Invoices Guide Create an Invoice" at bounding box center [574, 562] width 669 height 43
click at [559, 542] on div "Invoices Guide Create an Invoice" at bounding box center [574, 562] width 669 height 43
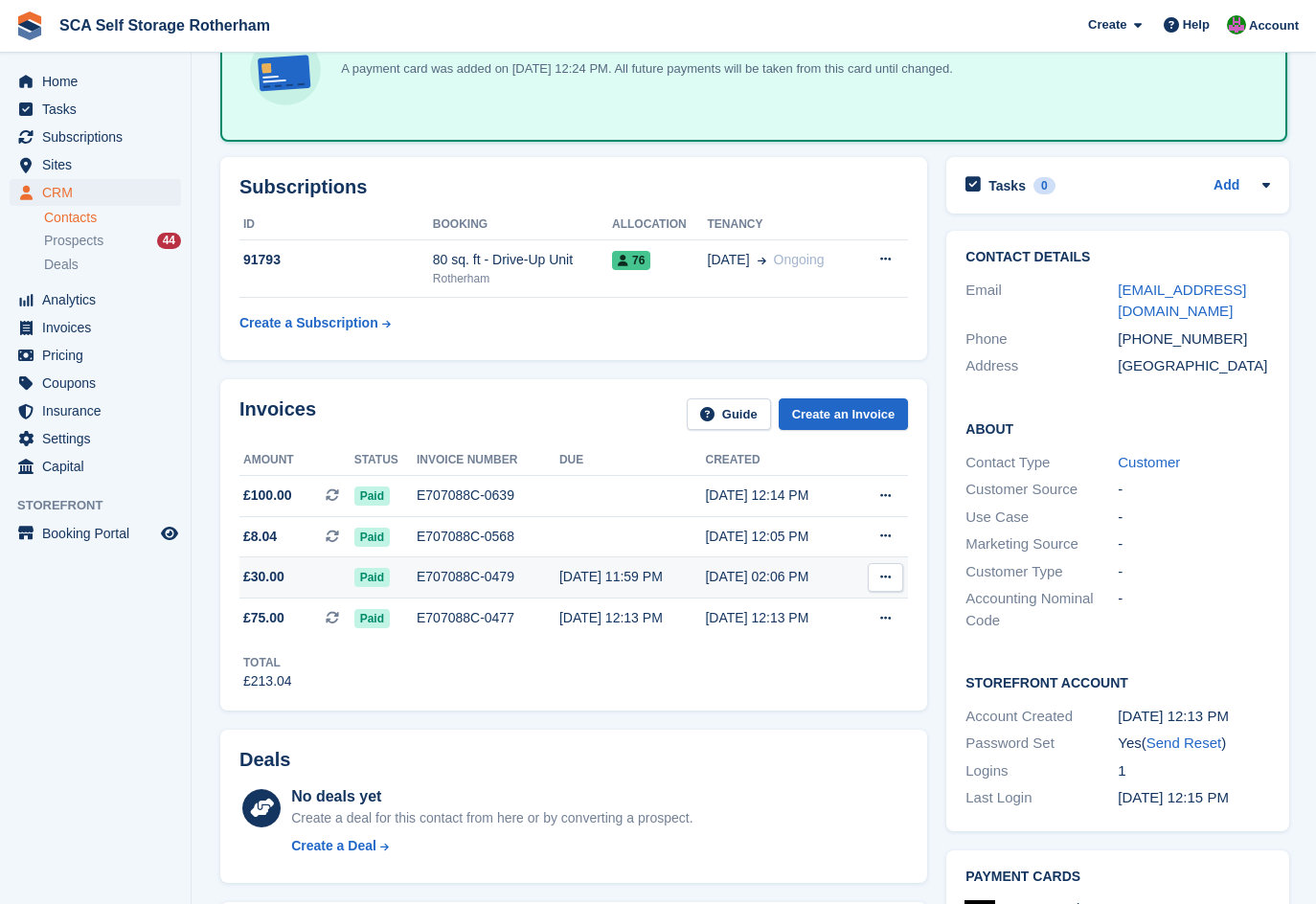
scroll to position [144, 0]
click at [598, 725] on div "Deals No deals yet Create a deal for this contact from here or by converting a …" at bounding box center [574, 806] width 726 height 174
click at [598, 720] on div "Deals No deals yet Create a deal for this contact from here or by converting a …" at bounding box center [574, 806] width 726 height 174
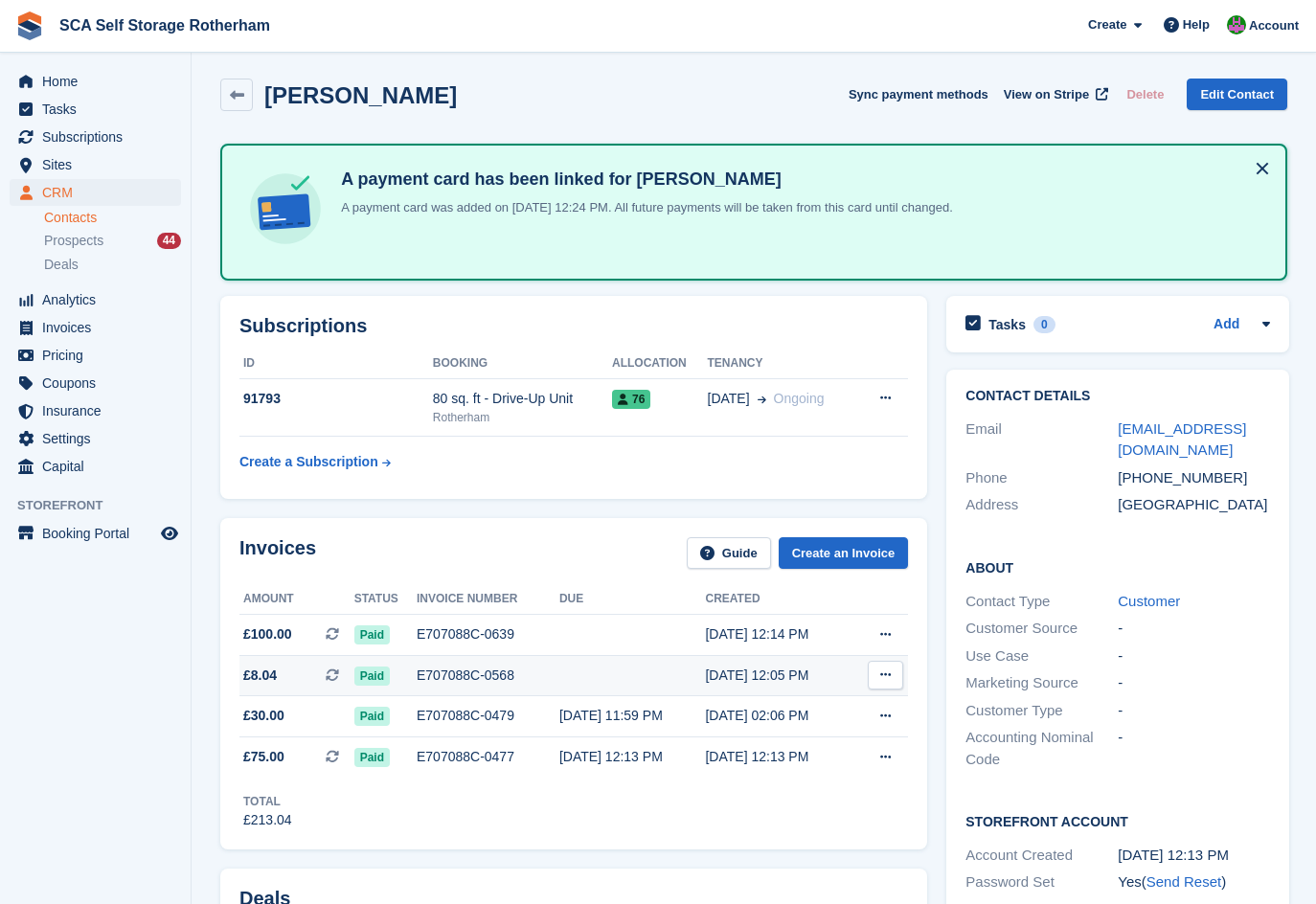
scroll to position [0, 0]
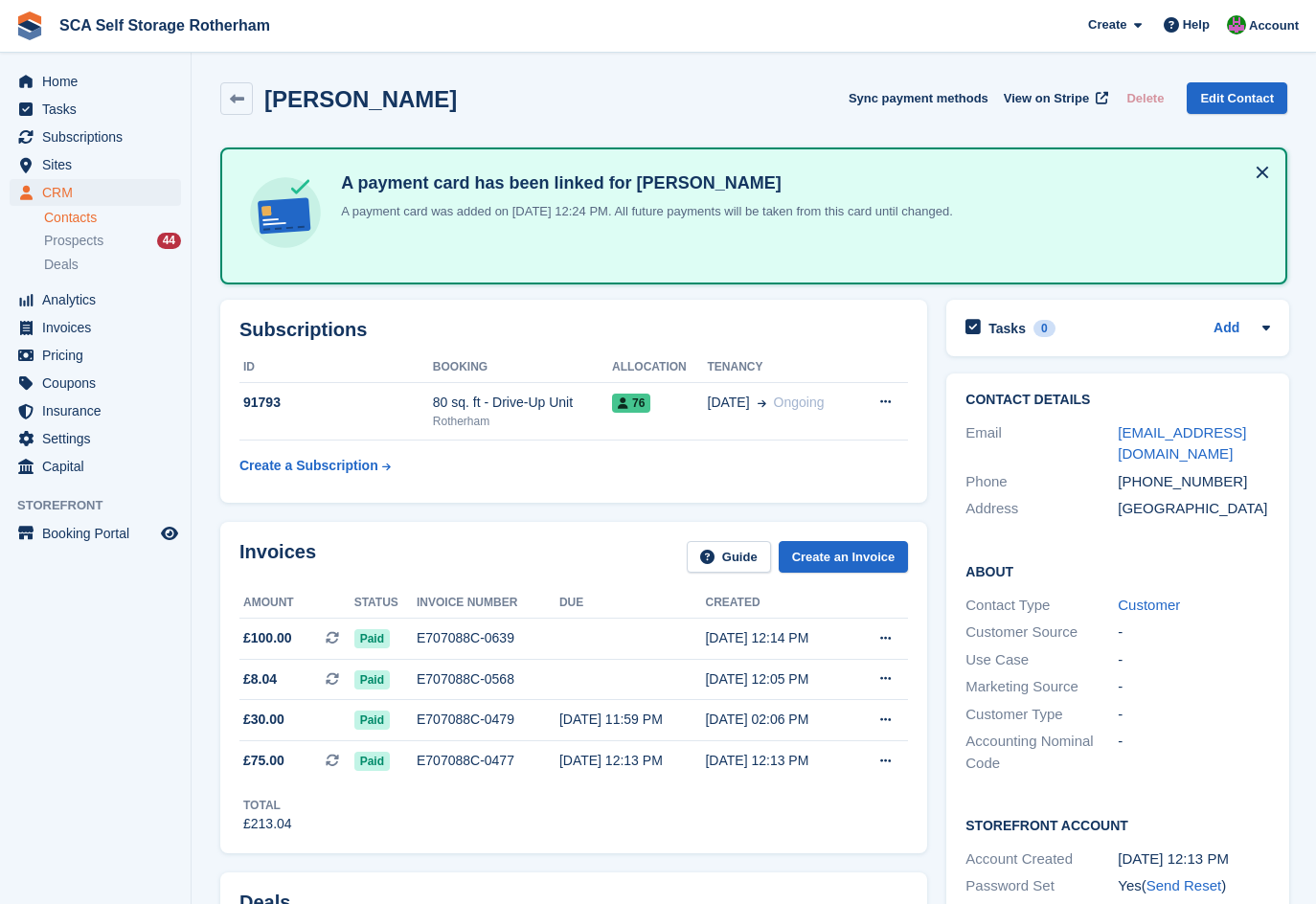
click at [569, 565] on div "Invoices Guide Create an Invoice" at bounding box center [574, 562] width 669 height 43
click at [570, 556] on div "Invoices Guide Create an Invoice" at bounding box center [574, 562] width 669 height 43
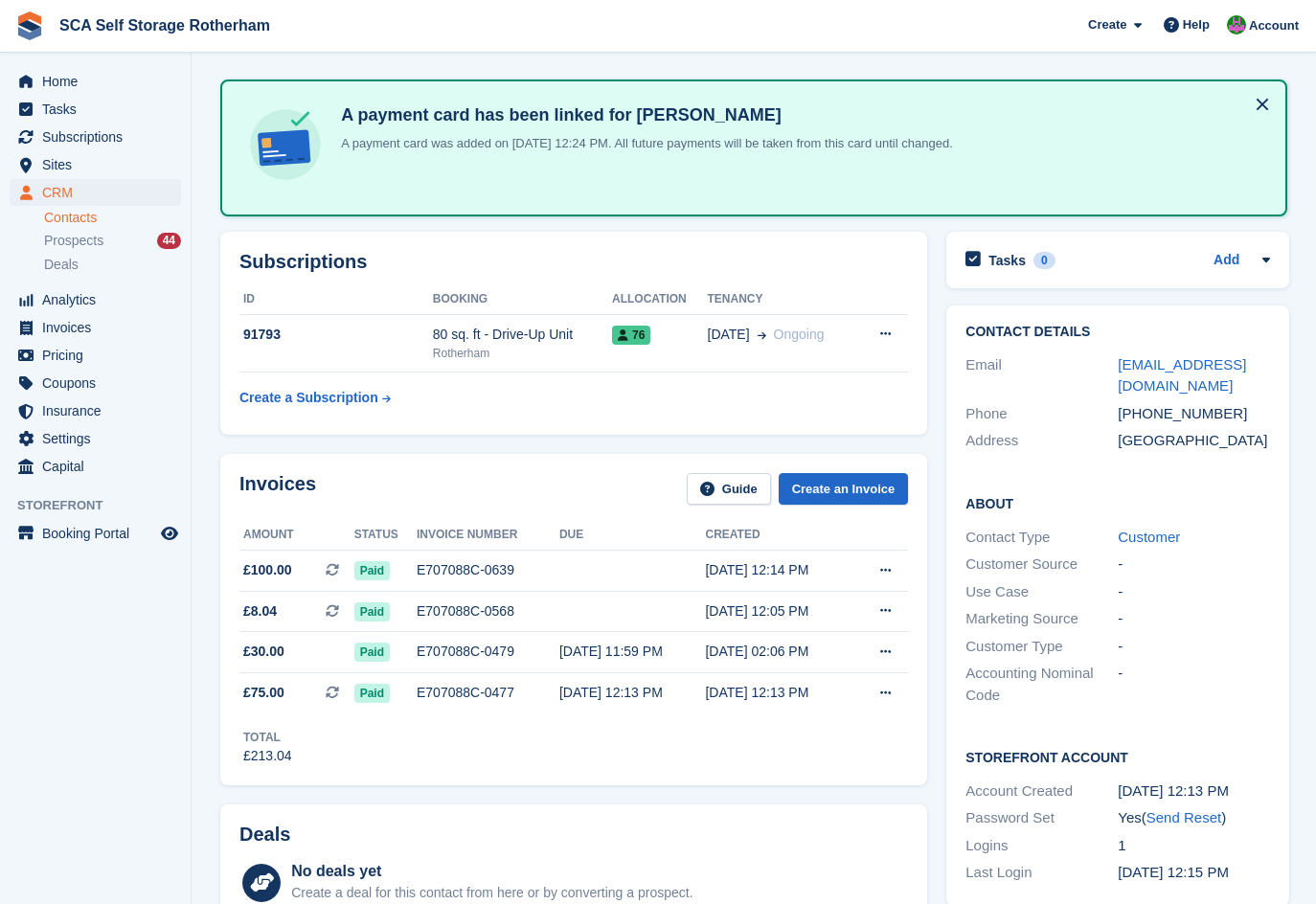
scroll to position [72, 0]
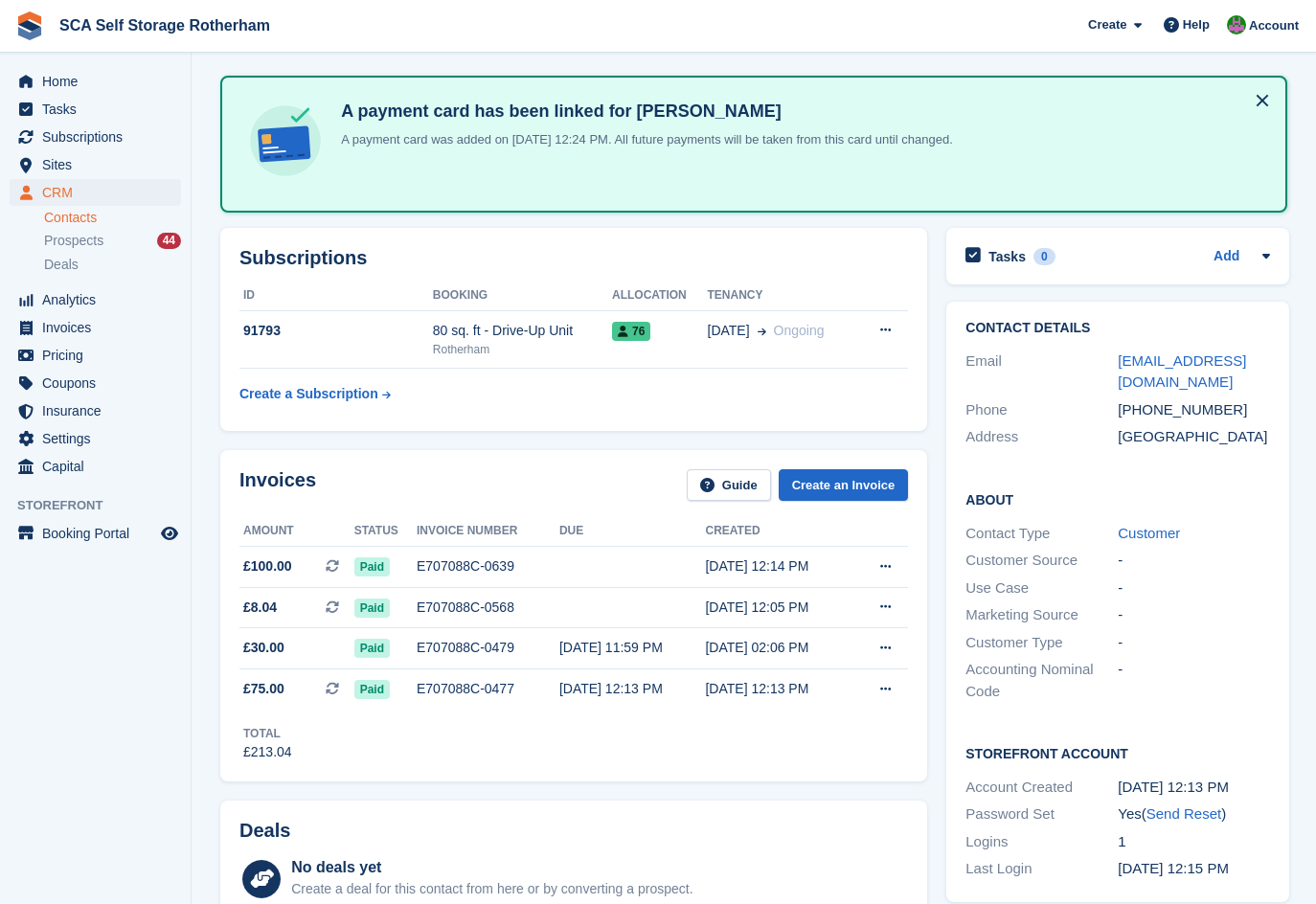
click at [582, 488] on div "Invoices Guide Create an Invoice" at bounding box center [574, 490] width 669 height 43
click at [582, 491] on div "Invoices Guide Create an Invoice" at bounding box center [574, 490] width 669 height 43
click at [74, 75] on span "Home" at bounding box center [99, 82] width 115 height 27
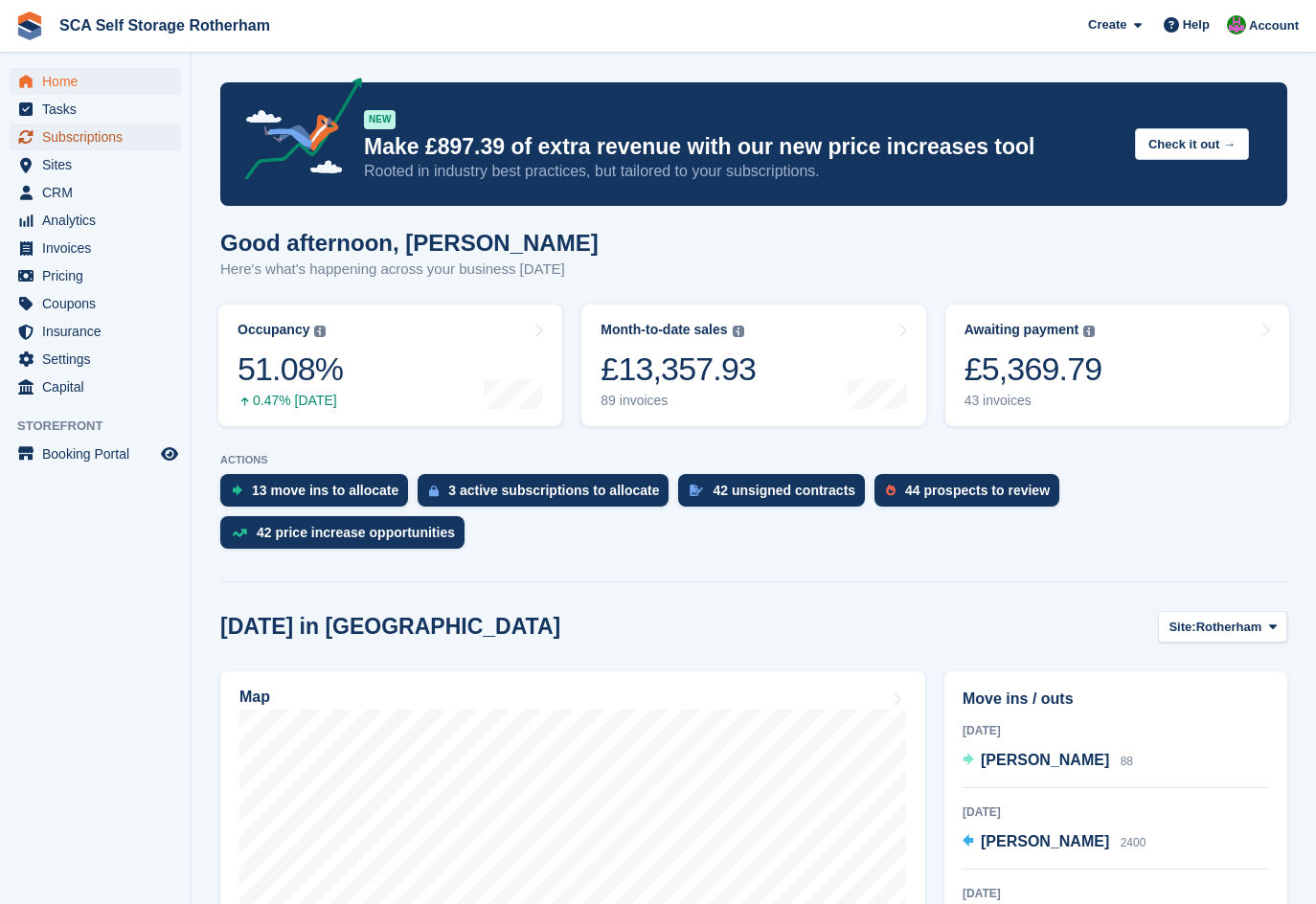
click at [62, 134] on span "Subscriptions" at bounding box center [99, 137] width 115 height 27
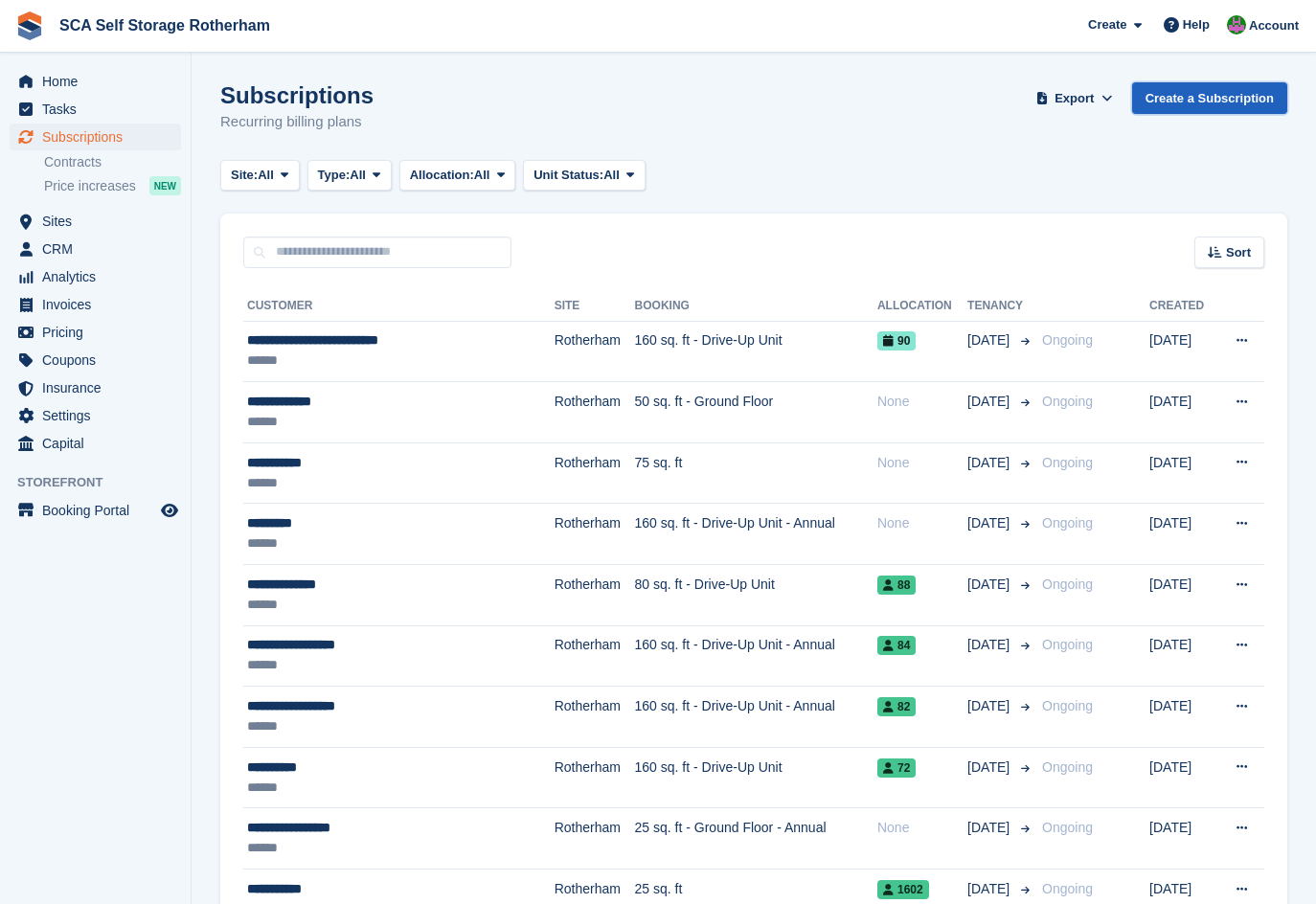
click at [1231, 93] on link "Create a Subscription" at bounding box center [1209, 98] width 155 height 32
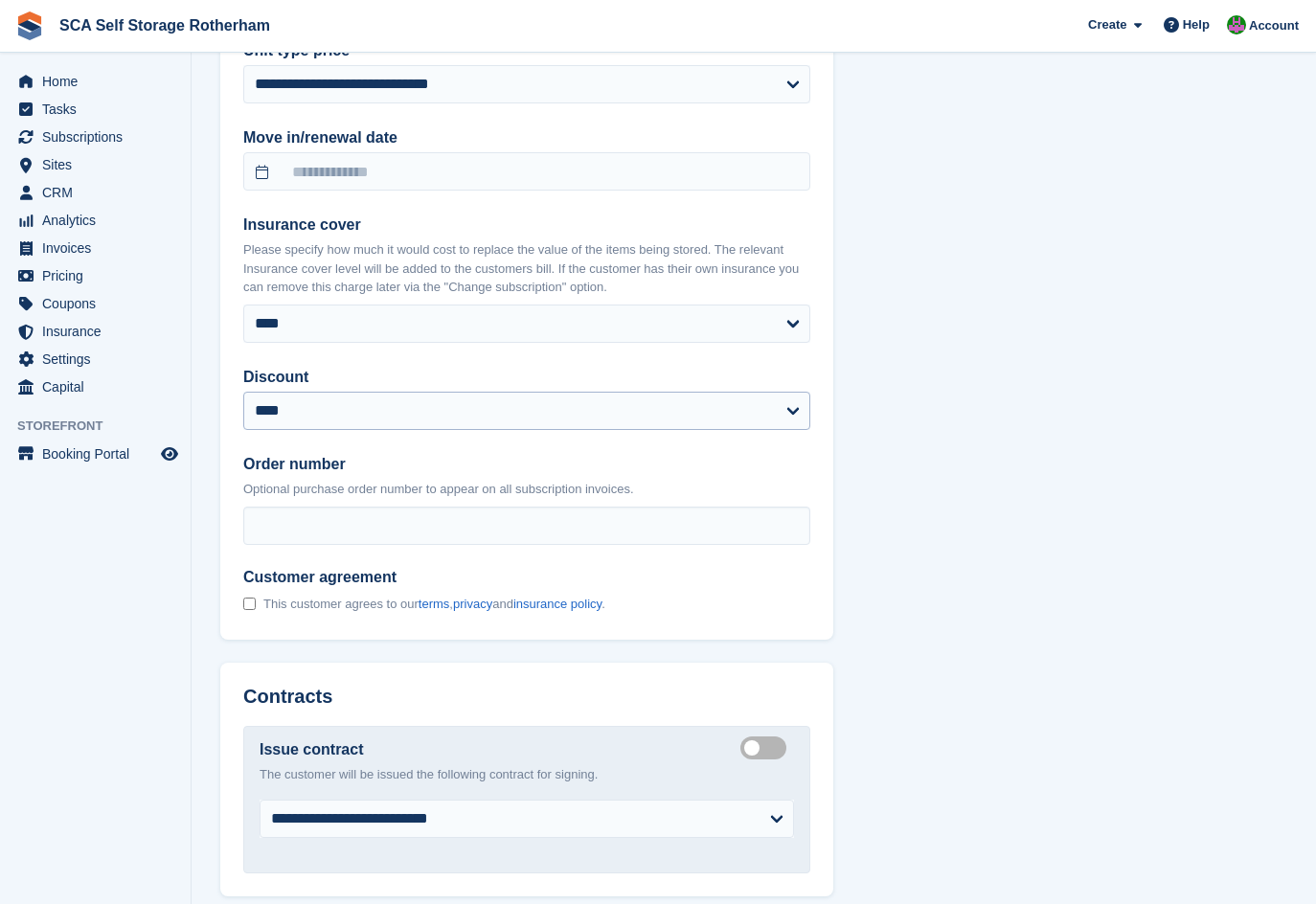
scroll to position [1125, 0]
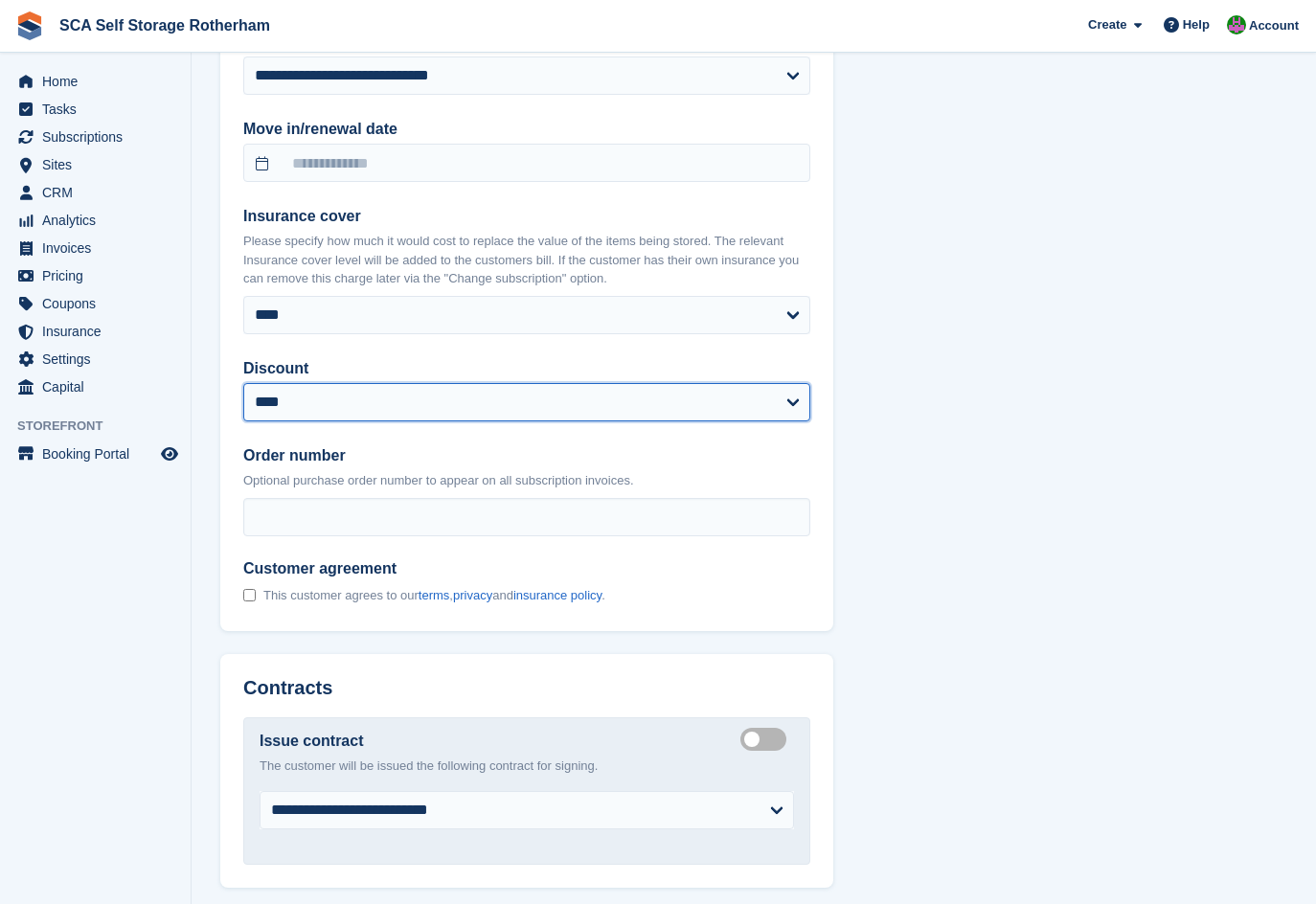
click at [350, 401] on select "**********" at bounding box center [527, 402] width 567 height 38
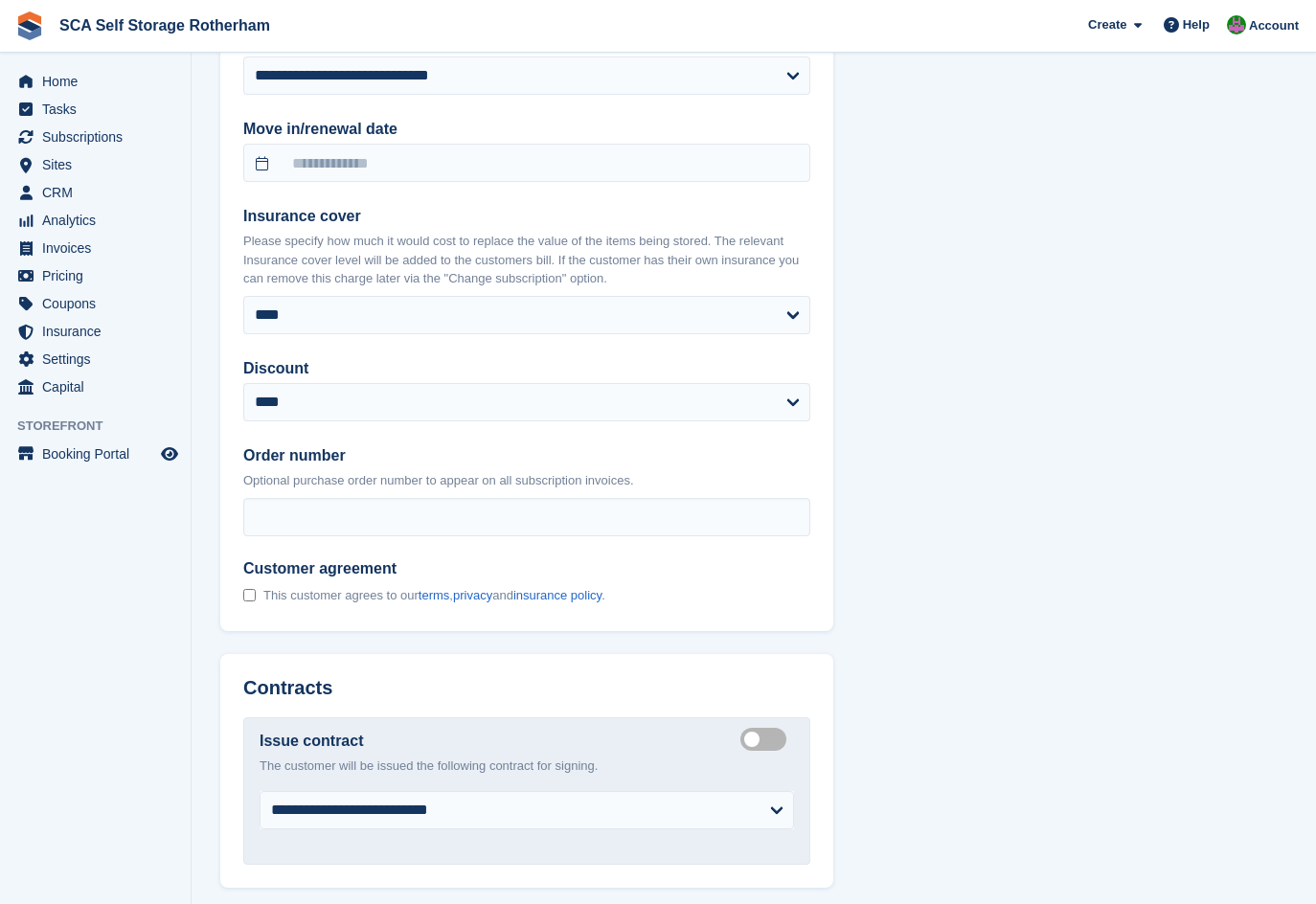
click at [375, 256] on p "Please specify how much it would cost to replace the value of the items being s…" at bounding box center [527, 260] width 567 height 56
click at [315, 315] on select "**** ** ****** ****** ****** ****** ****** ******* ******* ******* ******* ****…" at bounding box center [527, 315] width 567 height 38
select select "*****"
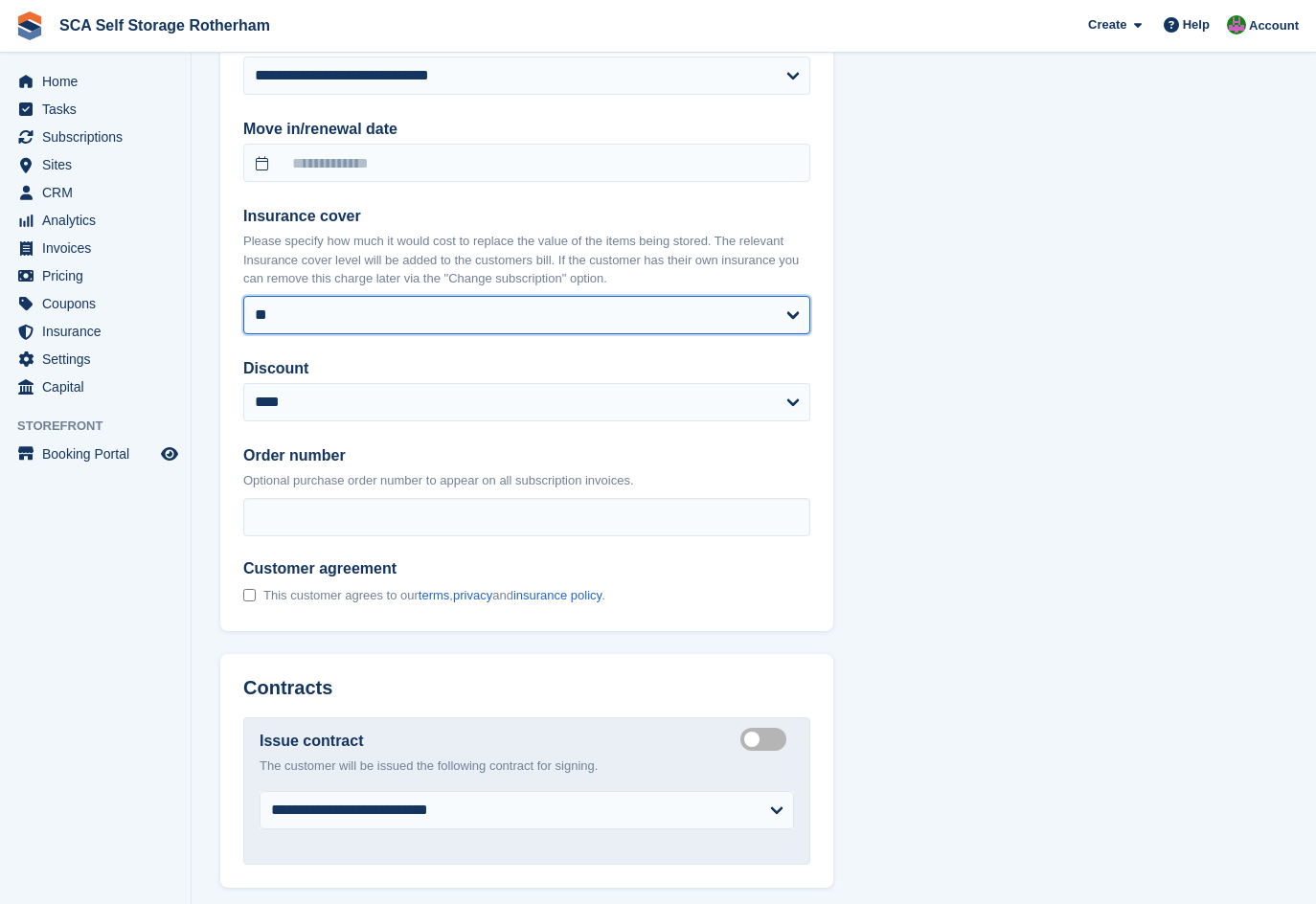
click at [244, 296] on select "**** ** ****** ****** ****** ****** ****** ******* ******* ******* ******* ****…" at bounding box center [527, 315] width 567 height 38
select select
select select "**********"
select select "****"
select select "*"
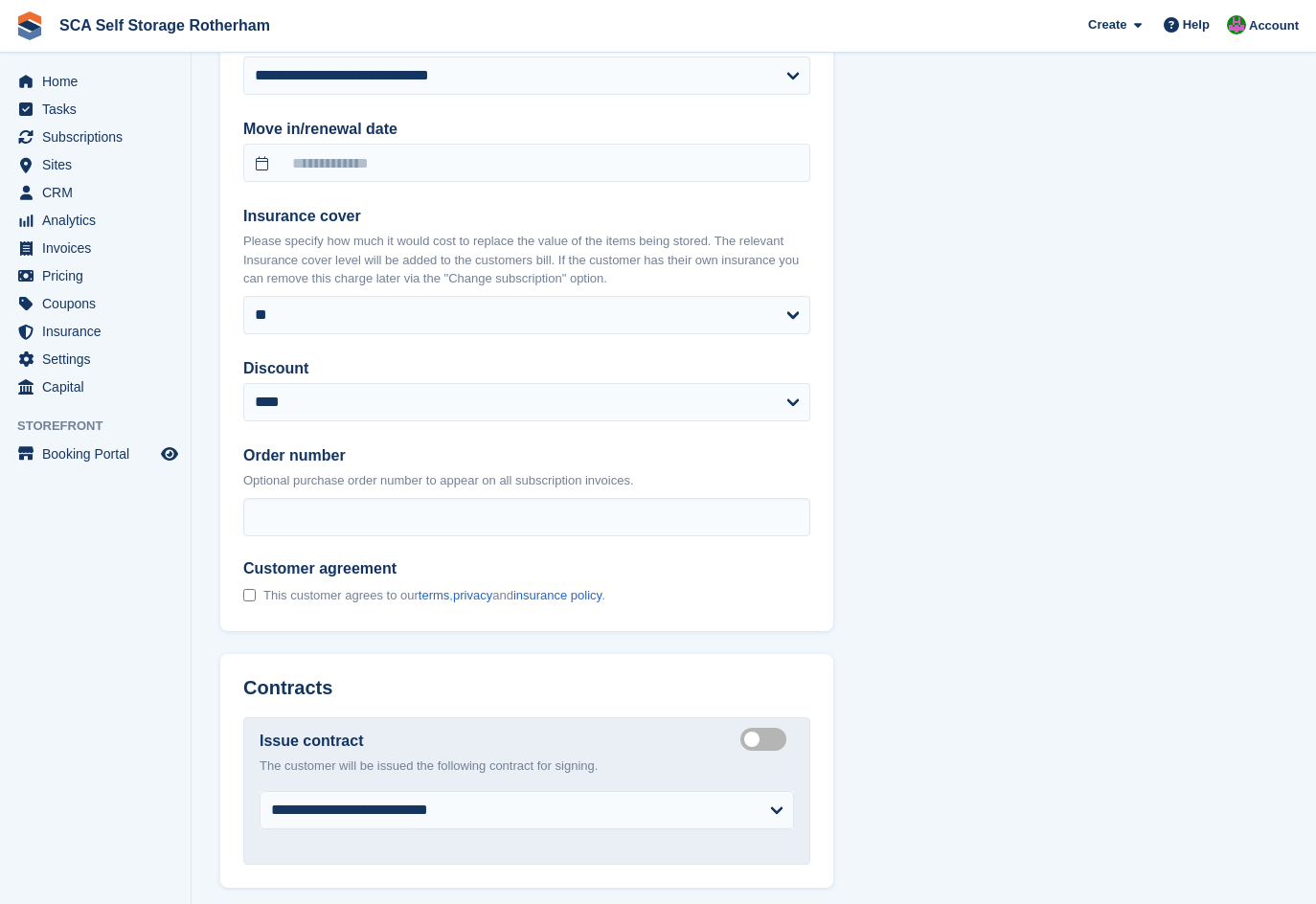
select select "*****"
select select
select select "***"
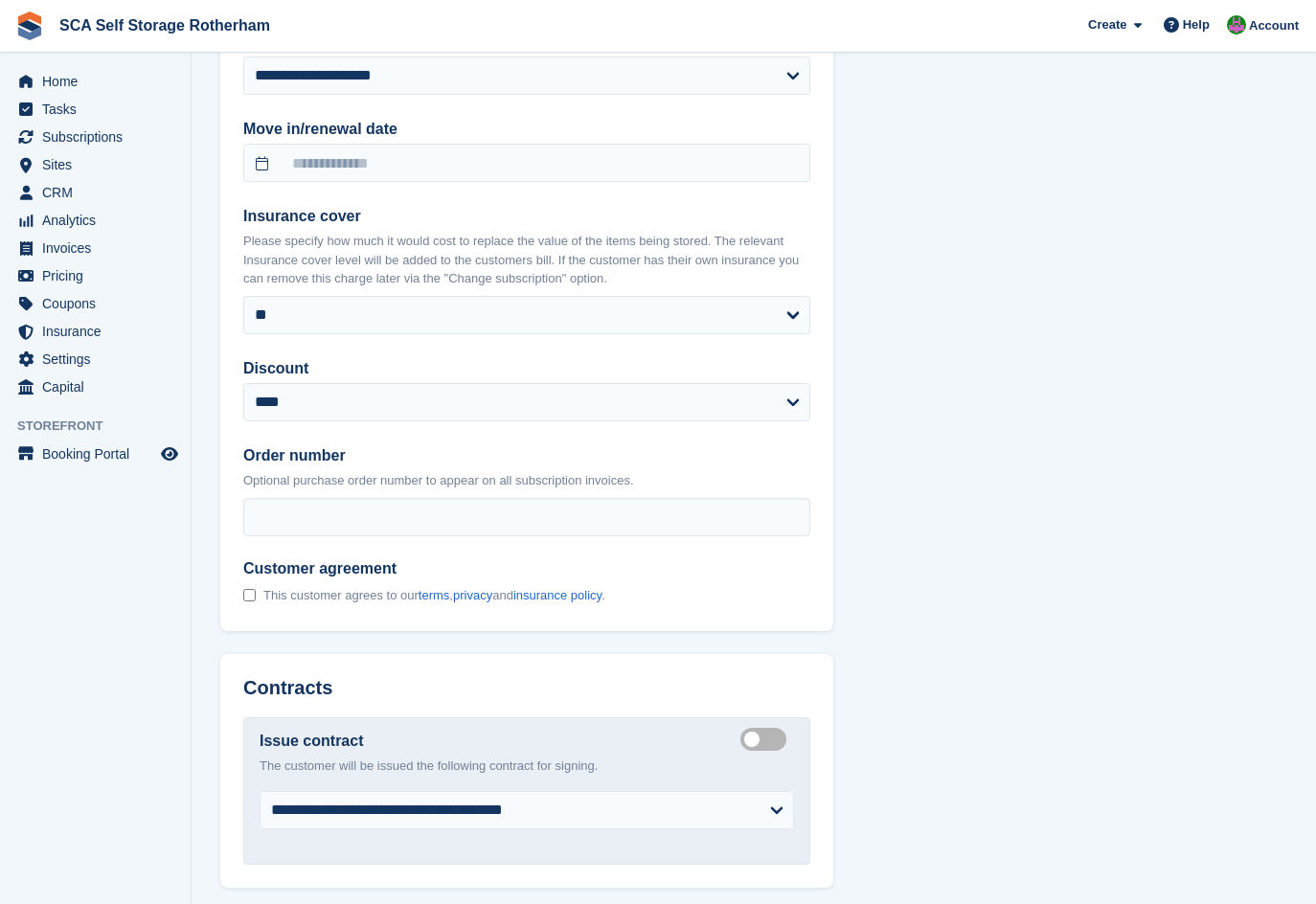
click at [897, 485] on div "**********" at bounding box center [753, 294] width 1067 height 2522
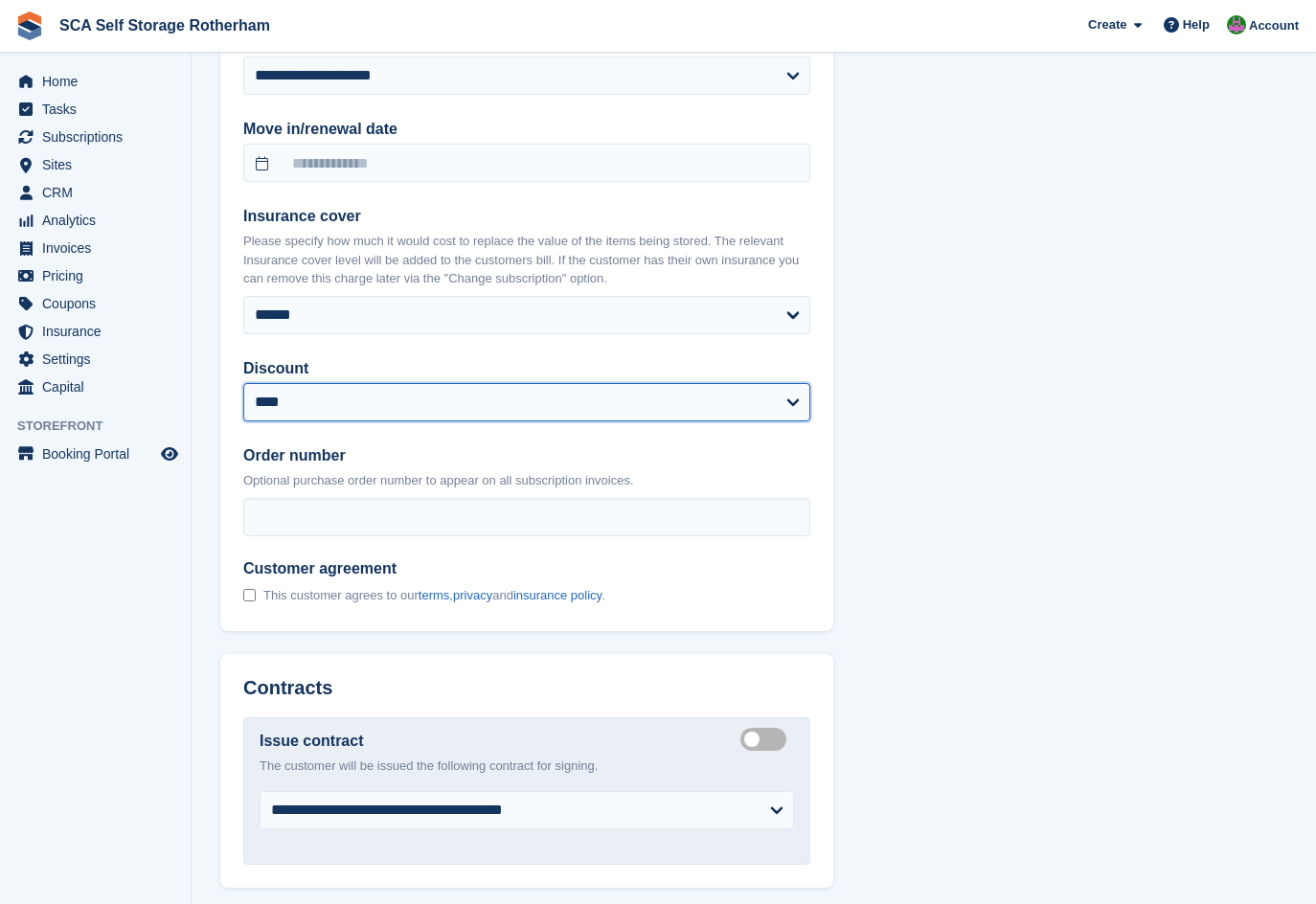
click at [375, 397] on select "**********" at bounding box center [527, 402] width 567 height 38
drag, startPoint x: 375, startPoint y: 397, endPoint x: 518, endPoint y: 403, distance: 143.1
click at [375, 397] on select "**********" at bounding box center [527, 402] width 567 height 38
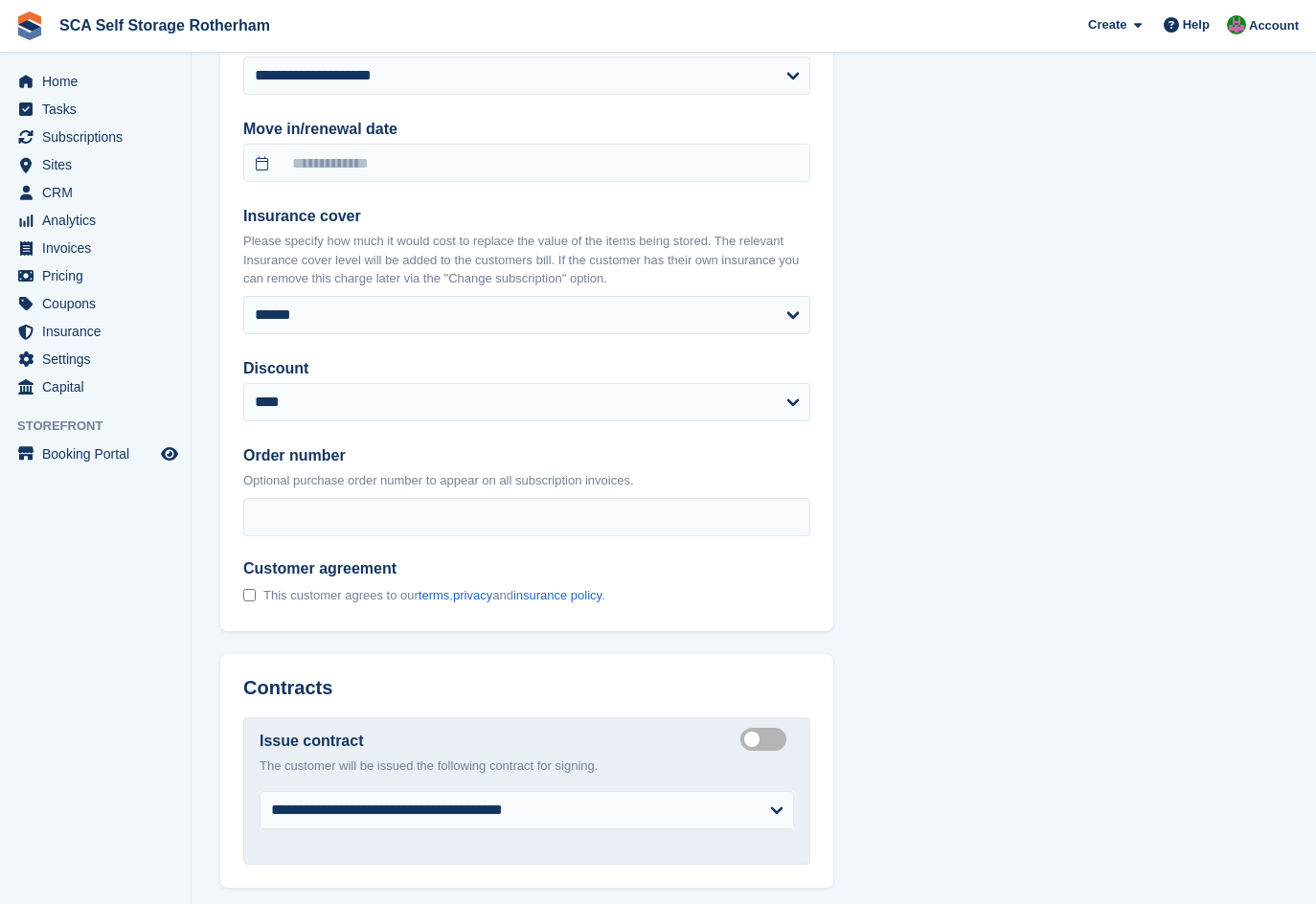
drag, startPoint x: 1002, startPoint y: 406, endPoint x: 994, endPoint y: 396, distance: 12.8
click at [1002, 405] on div "**********" at bounding box center [753, 307] width 1067 height 2547
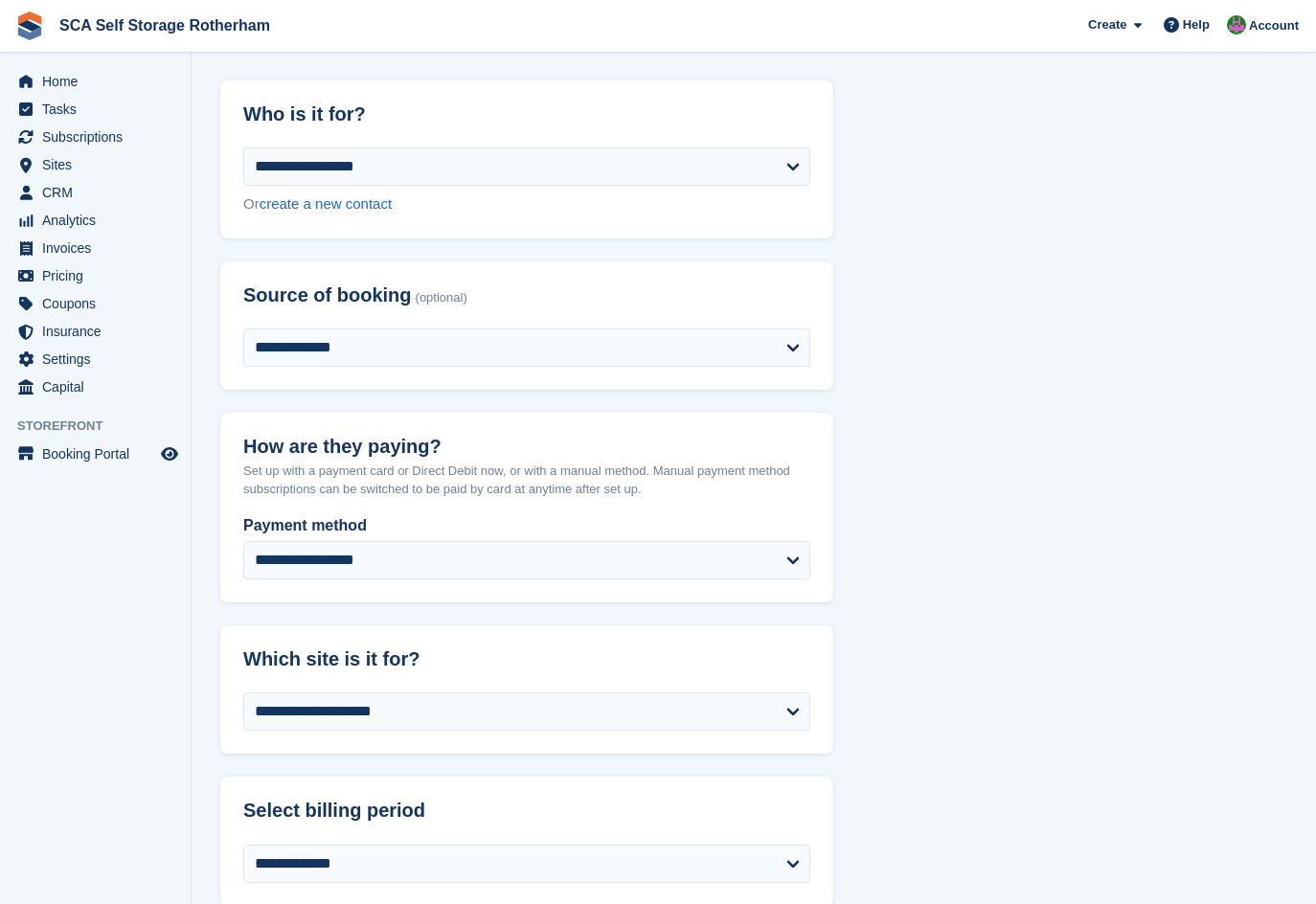
scroll to position [0, 0]
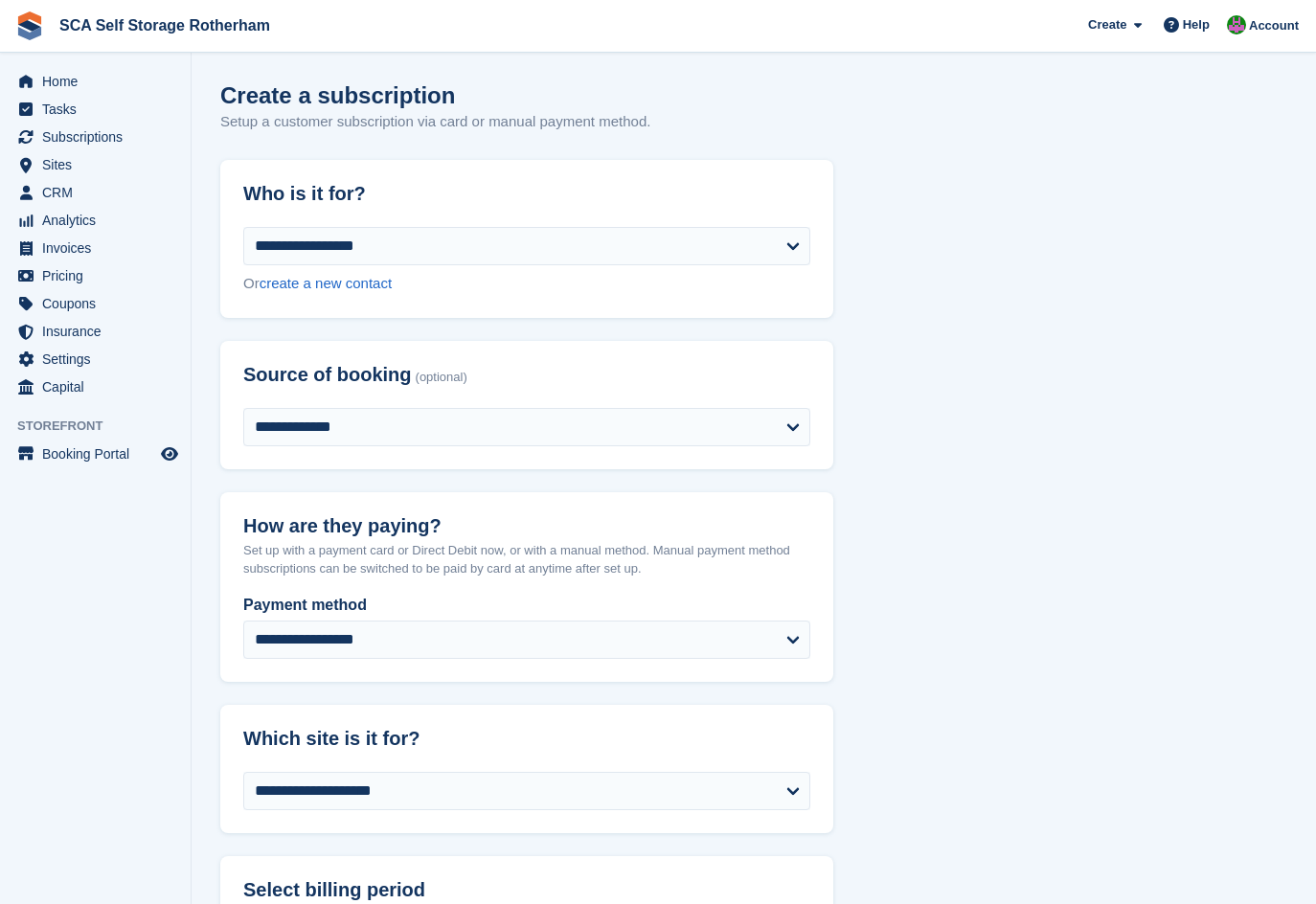
click at [116, 129] on span "Subscriptions" at bounding box center [99, 137] width 115 height 27
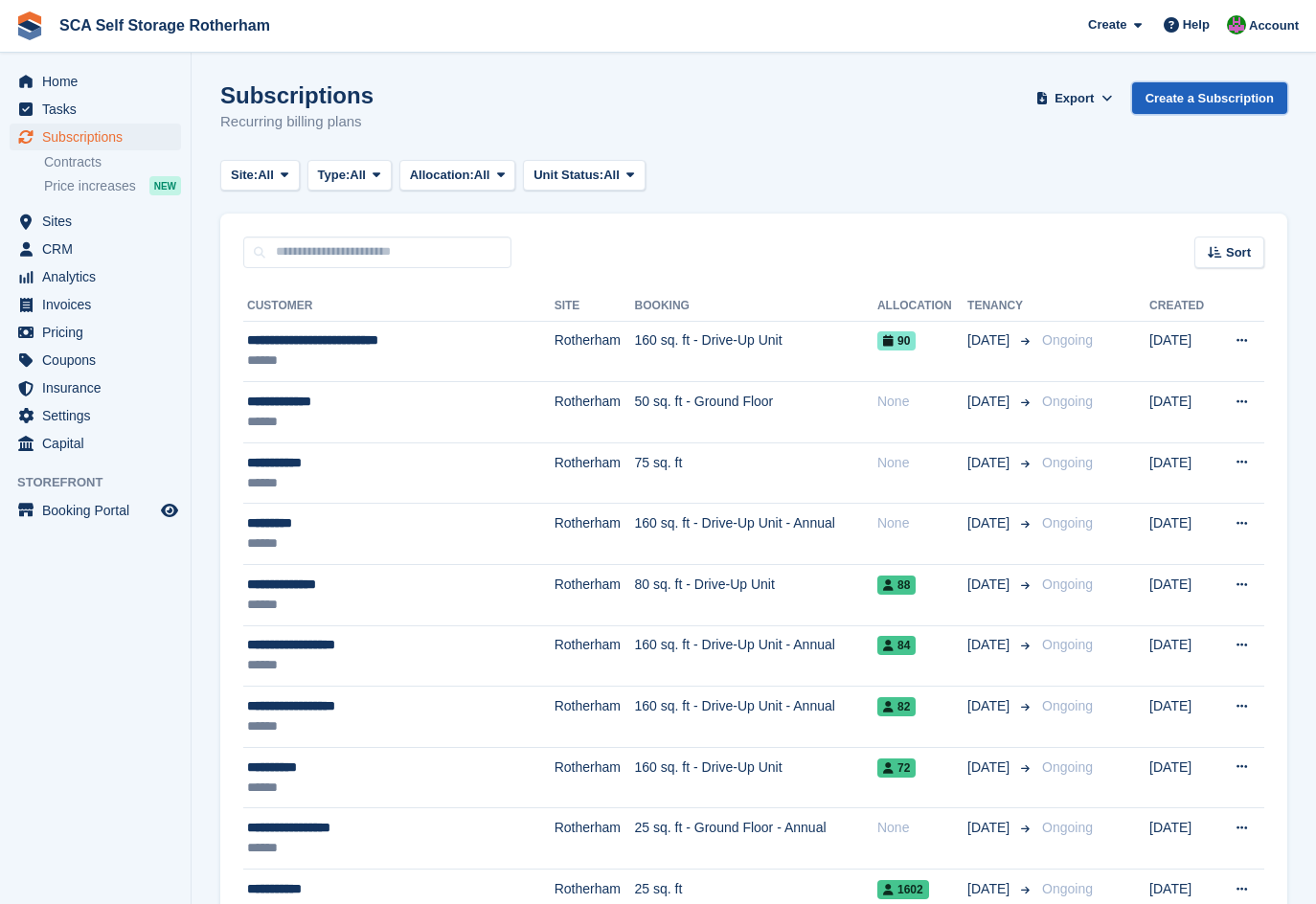
click at [1181, 100] on link "Create a Subscription" at bounding box center [1209, 98] width 155 height 32
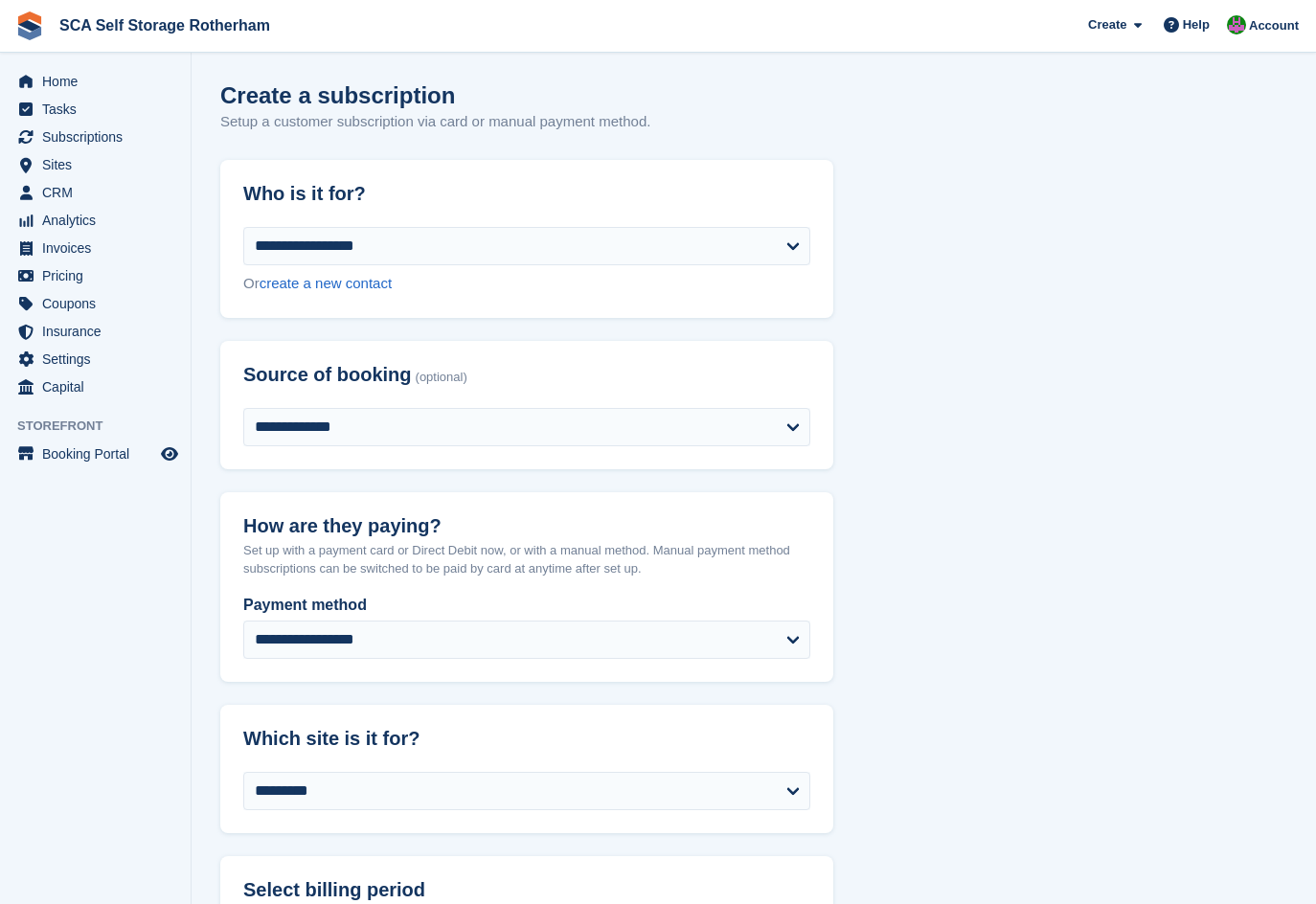
click at [117, 125] on span "Subscriptions" at bounding box center [99, 137] width 115 height 27
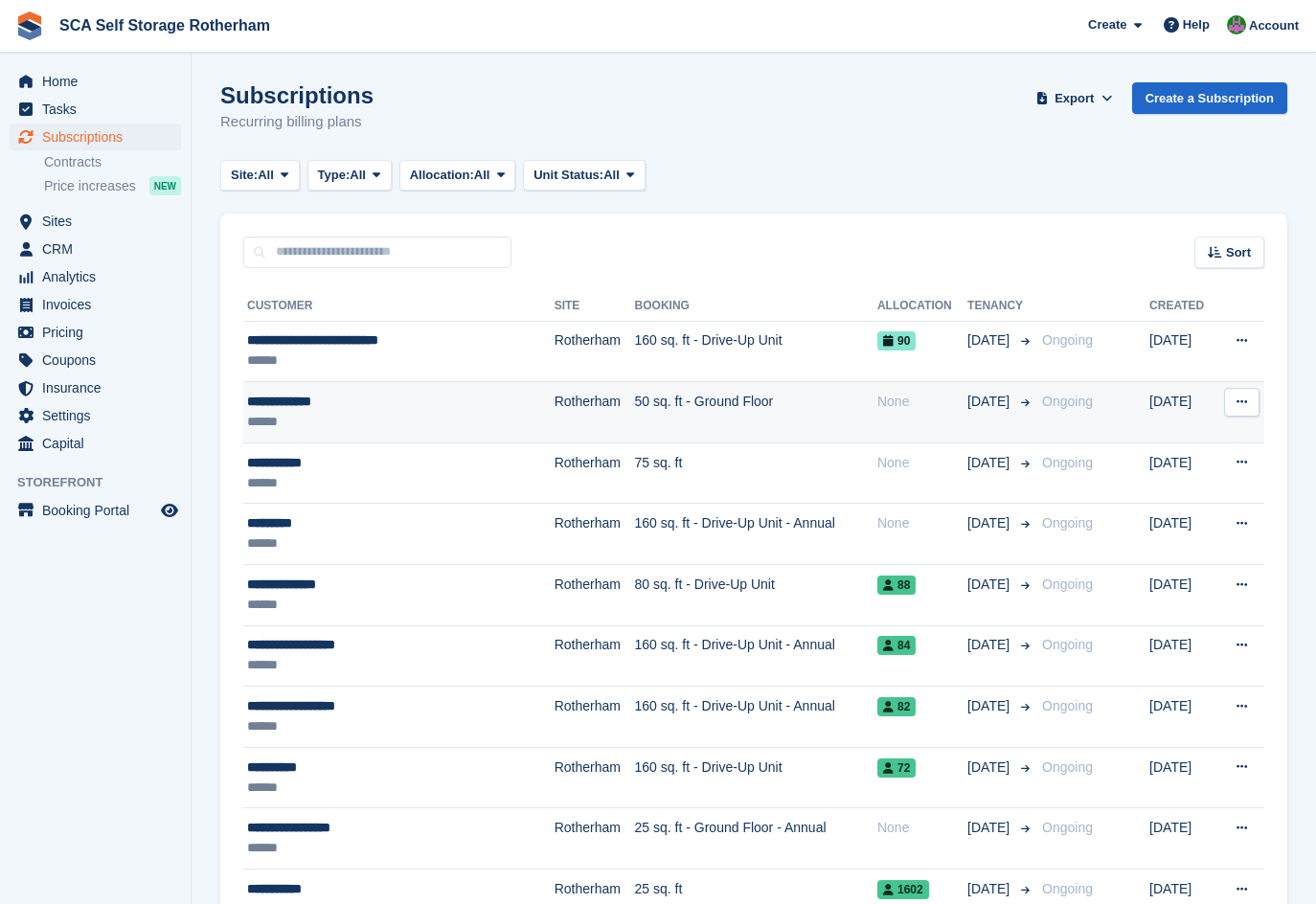
click at [408, 406] on div "**********" at bounding box center [374, 402] width 252 height 20
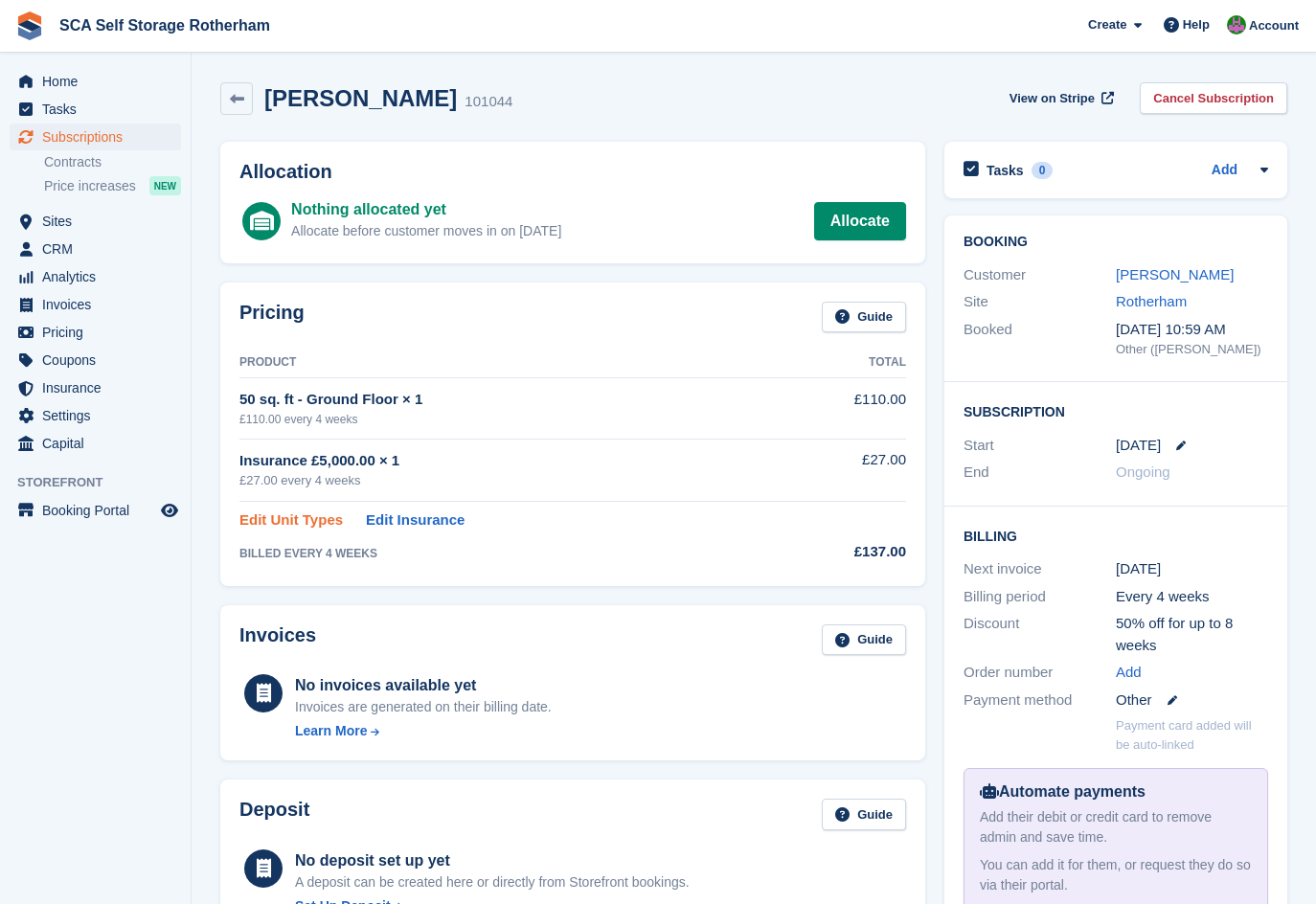
click at [286, 517] on link "Edit Unit Types" at bounding box center [291, 520] width 104 height 22
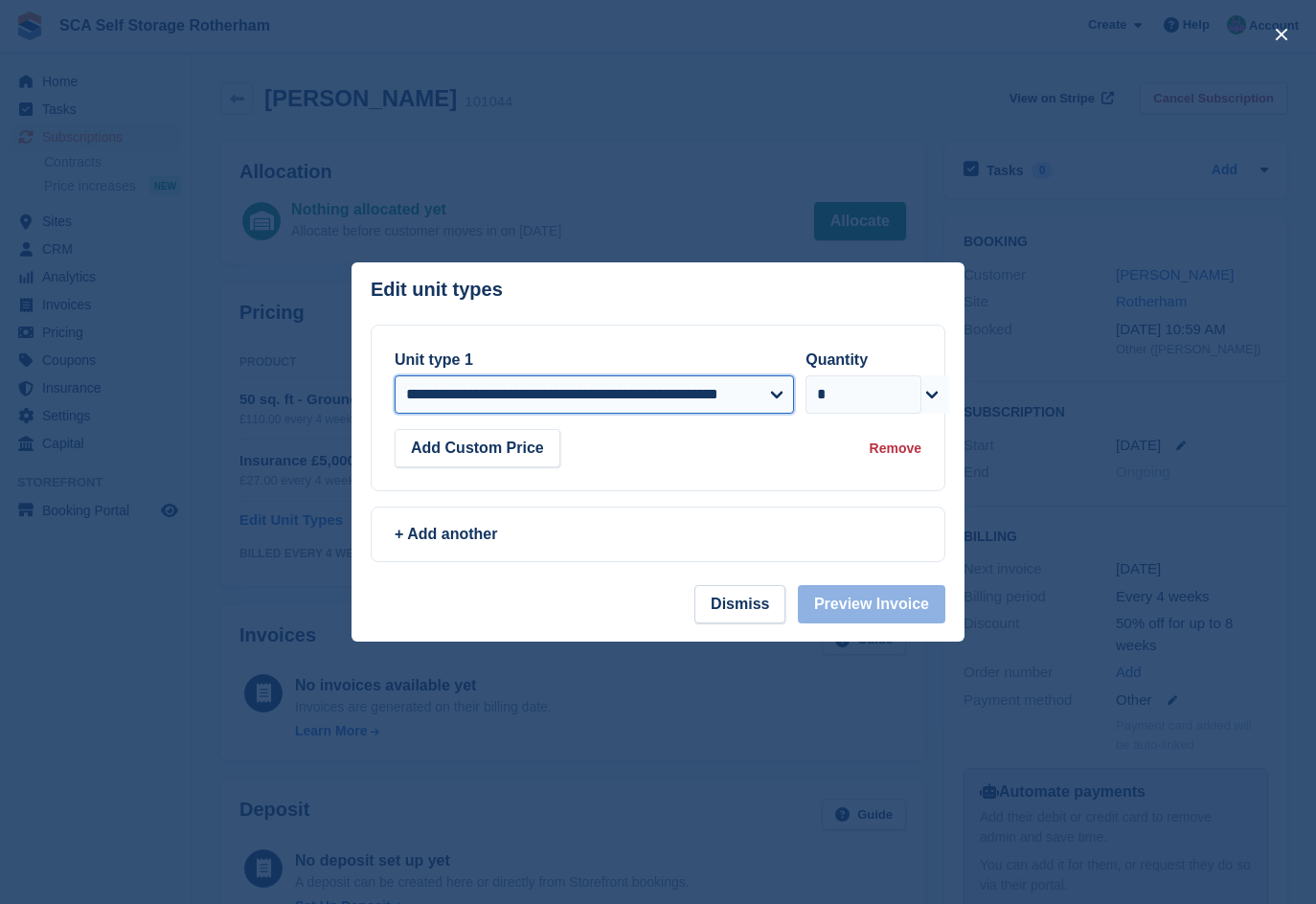
click at [510, 407] on select "**********" at bounding box center [593, 394] width 399 height 38
click at [721, 285] on header "Edit unit types You can't add the same unit type twice: This subscription alrea…" at bounding box center [657, 293] width 612 height 62
click at [724, 595] on button "Dismiss" at bounding box center [740, 604] width 91 height 38
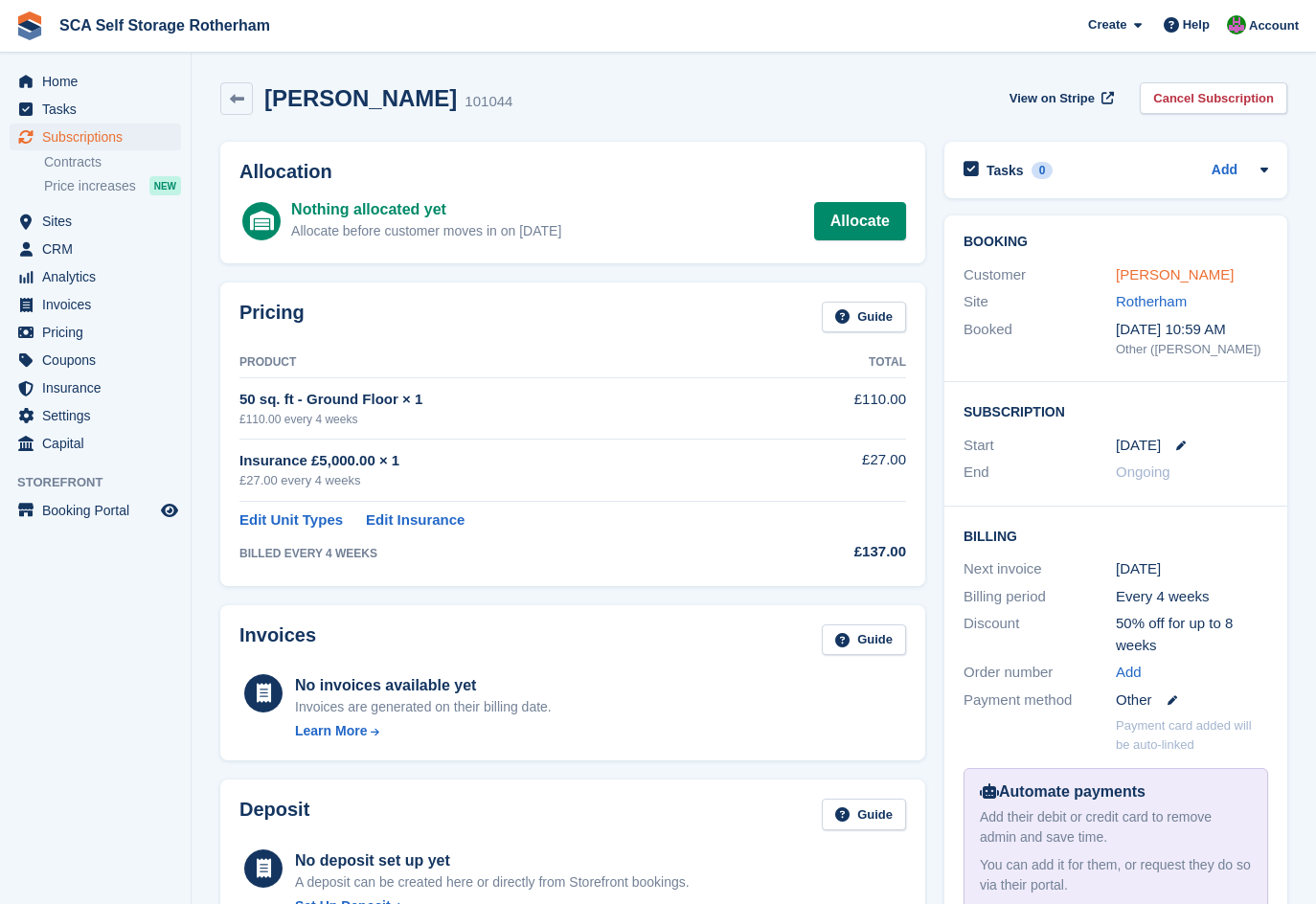
click at [1162, 275] on link "[PERSON_NAME]" at bounding box center [1173, 274] width 117 height 17
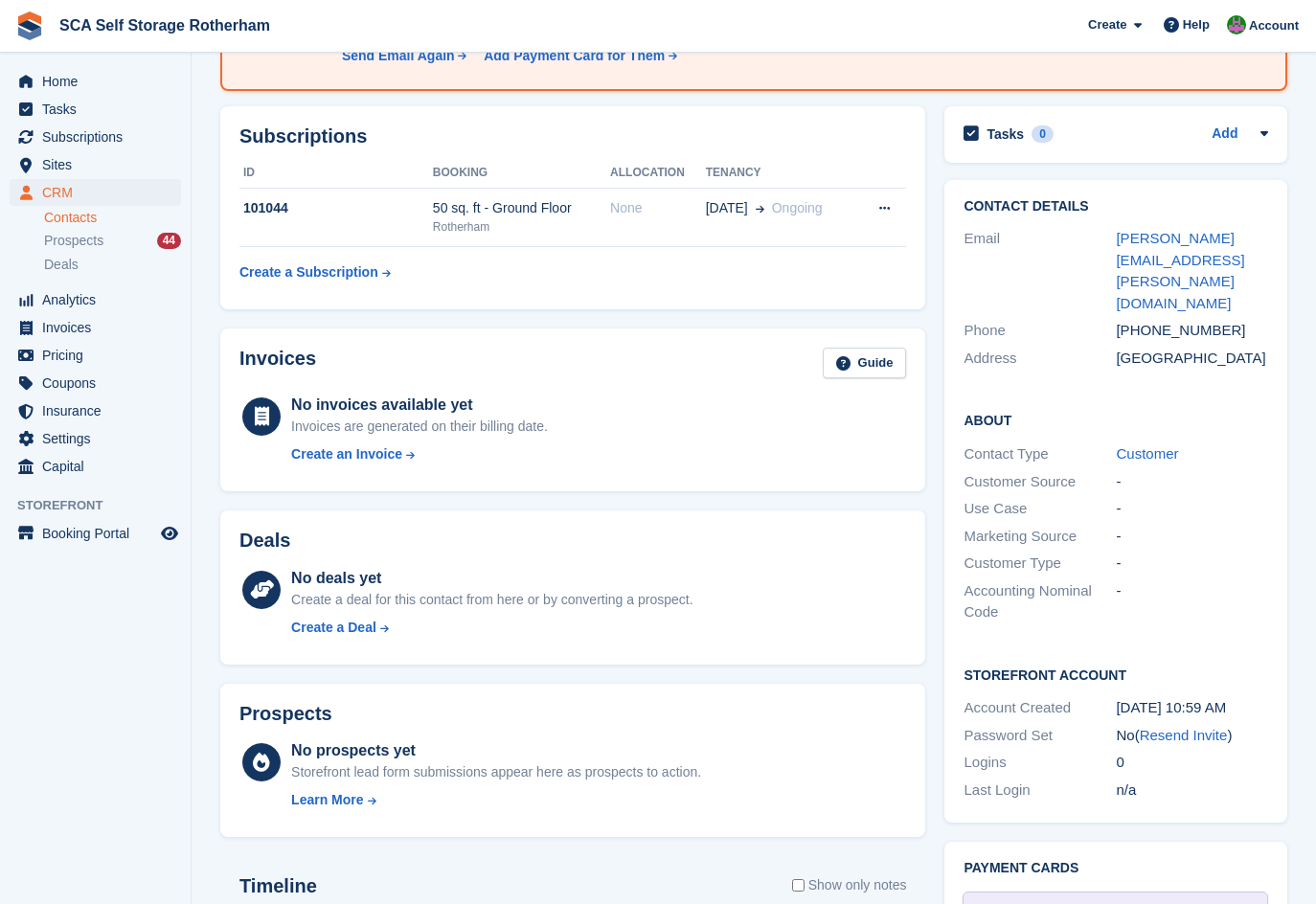
scroll to position [216, 0]
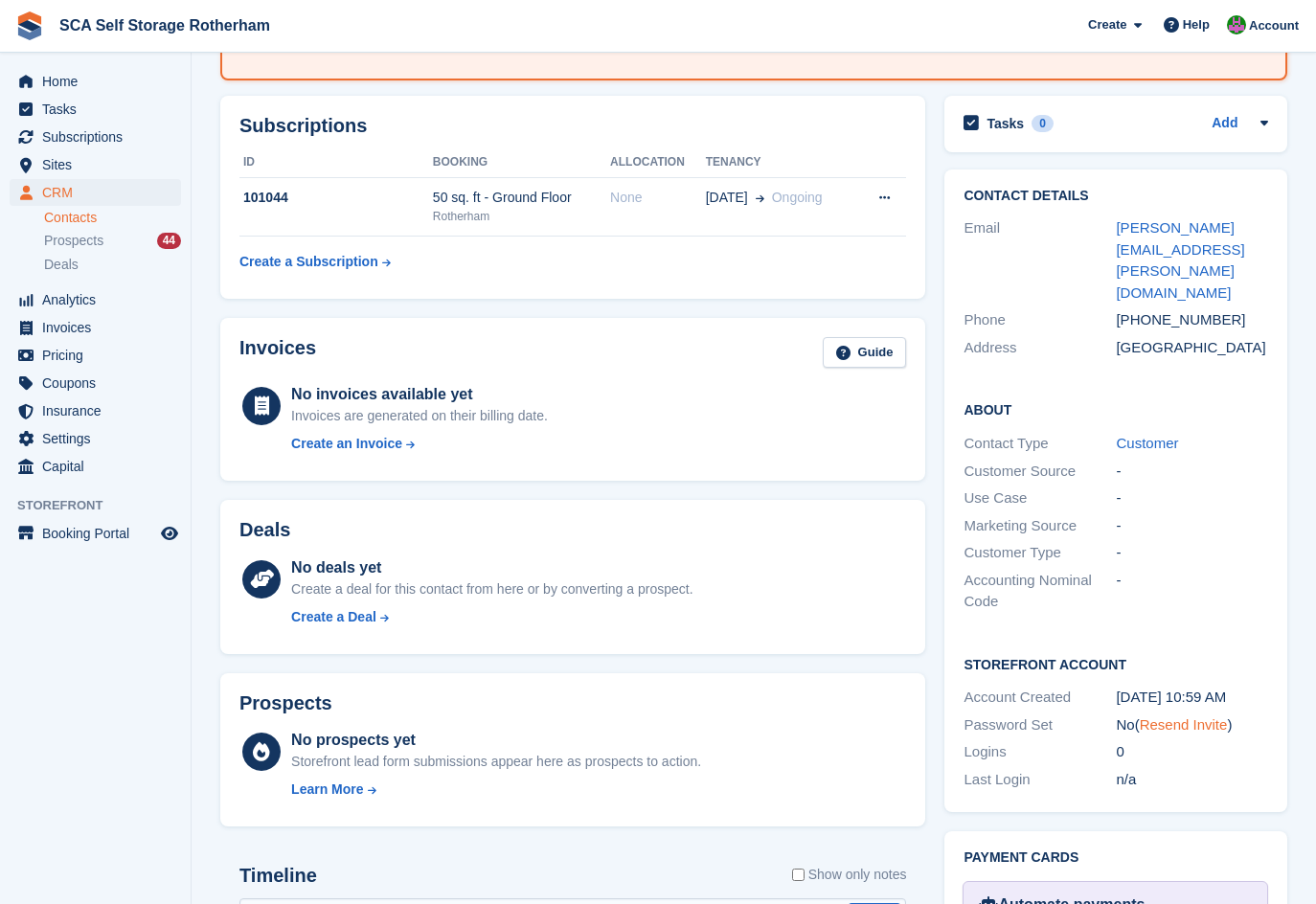
click at [1203, 717] on link "Resend Invite" at bounding box center [1183, 724] width 88 height 17
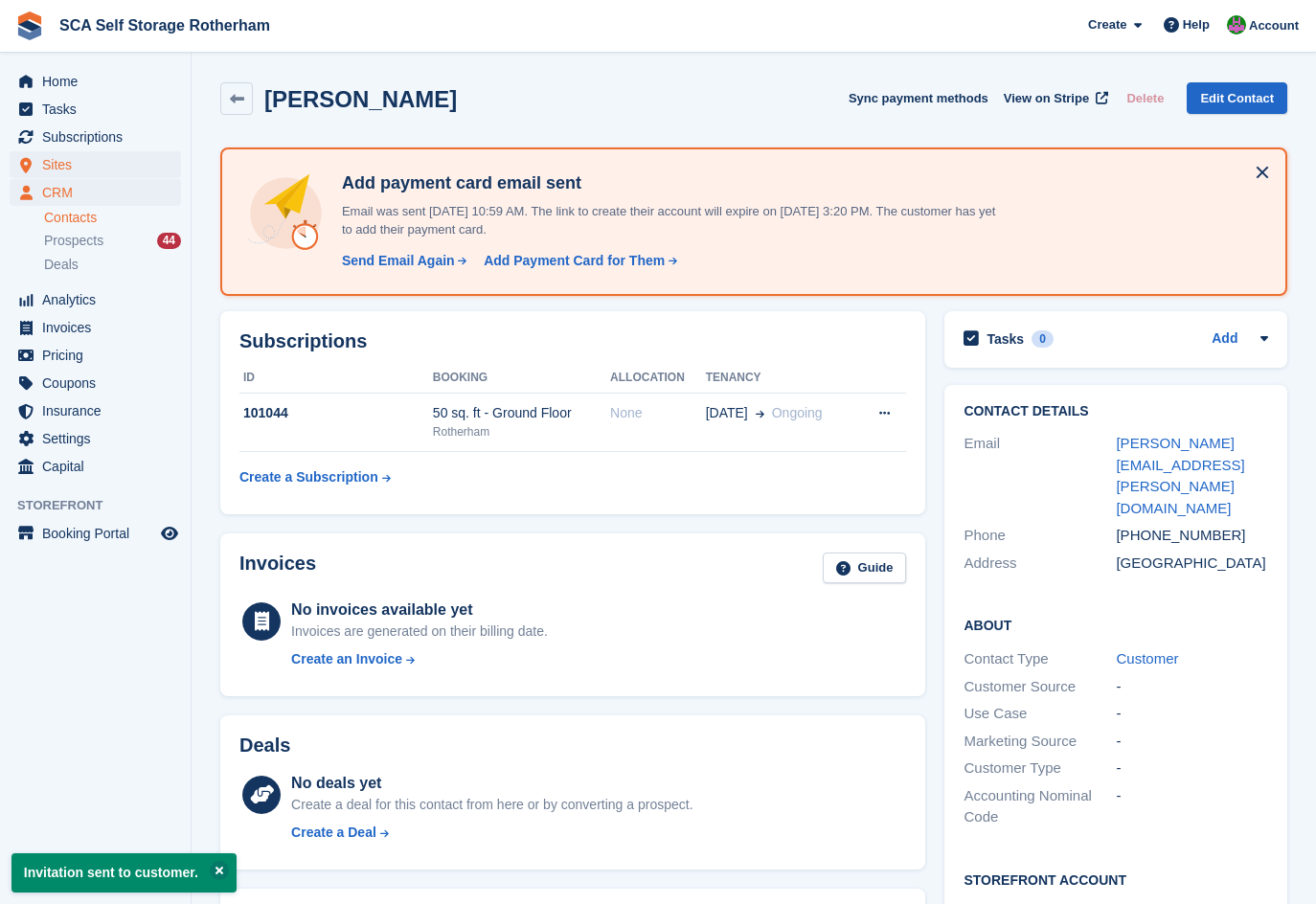
scroll to position [216, 0]
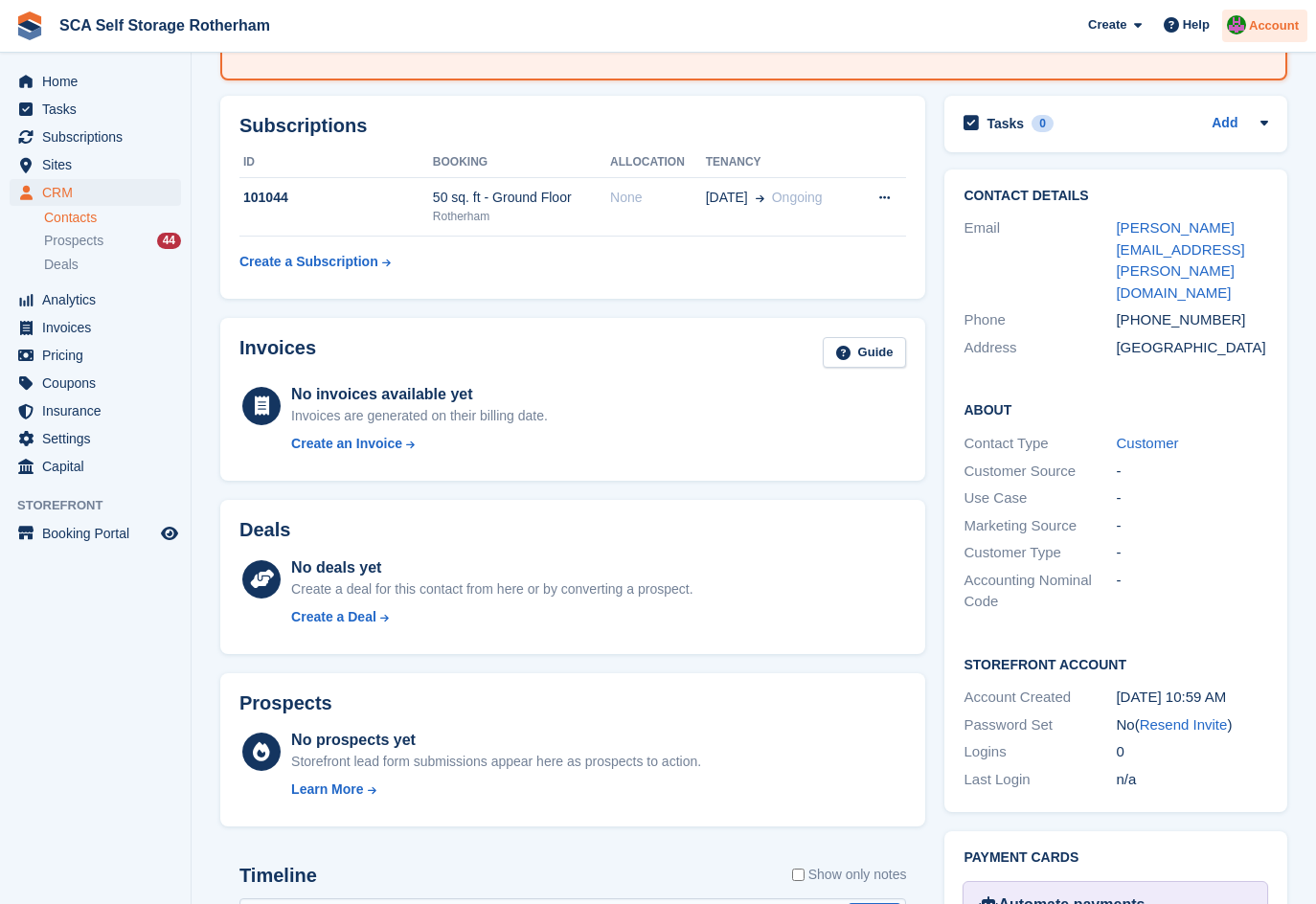
click at [1251, 36] on div "Account" at bounding box center [1265, 26] width 85 height 34
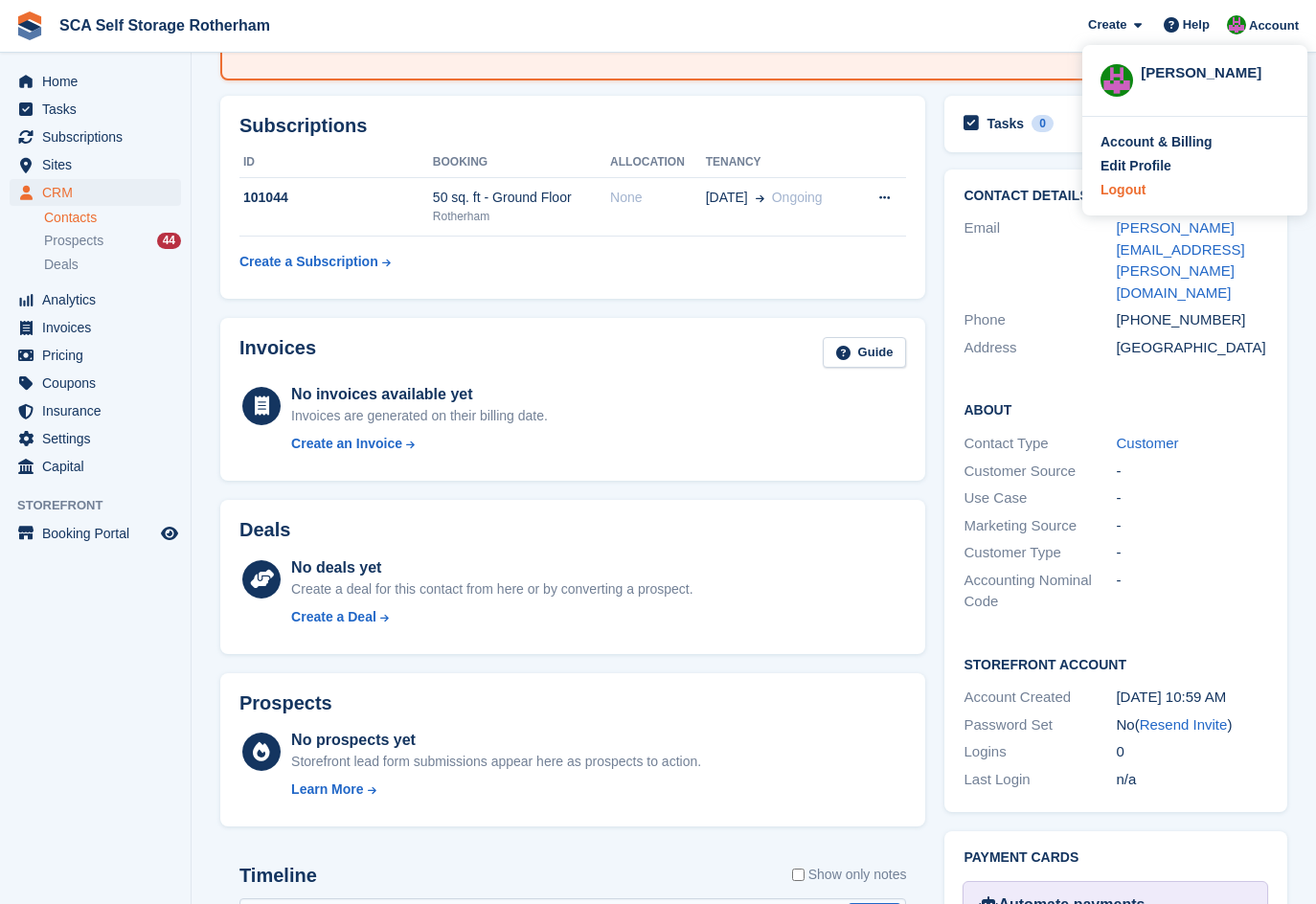
click at [1131, 194] on div "Logout" at bounding box center [1123, 189] width 45 height 20
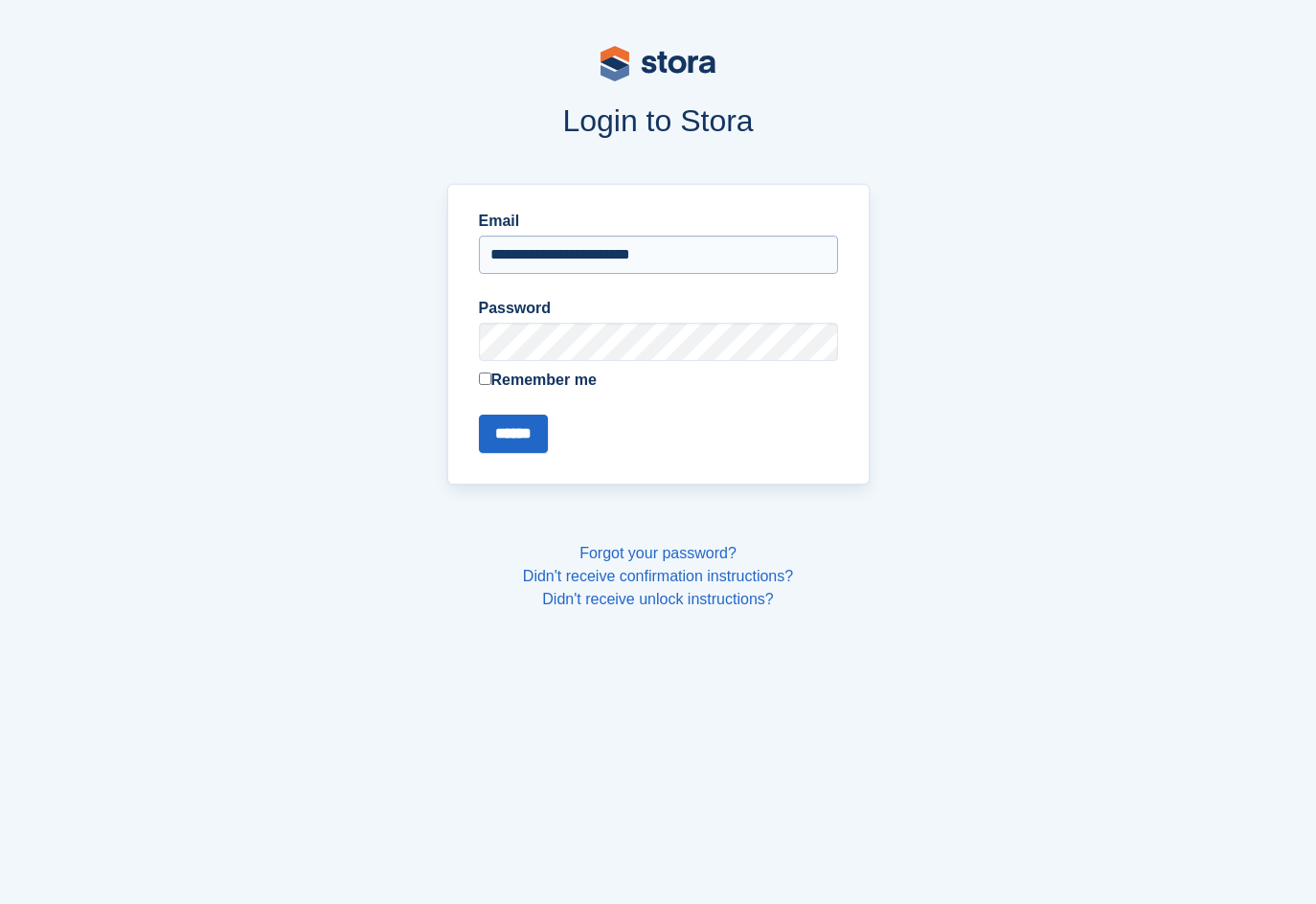
click at [607, 251] on input "**********" at bounding box center [658, 254] width 359 height 38
type input "**********"
click at [514, 434] on input "******" at bounding box center [512, 433] width 69 height 38
